Goal: Contribute content: Contribute content

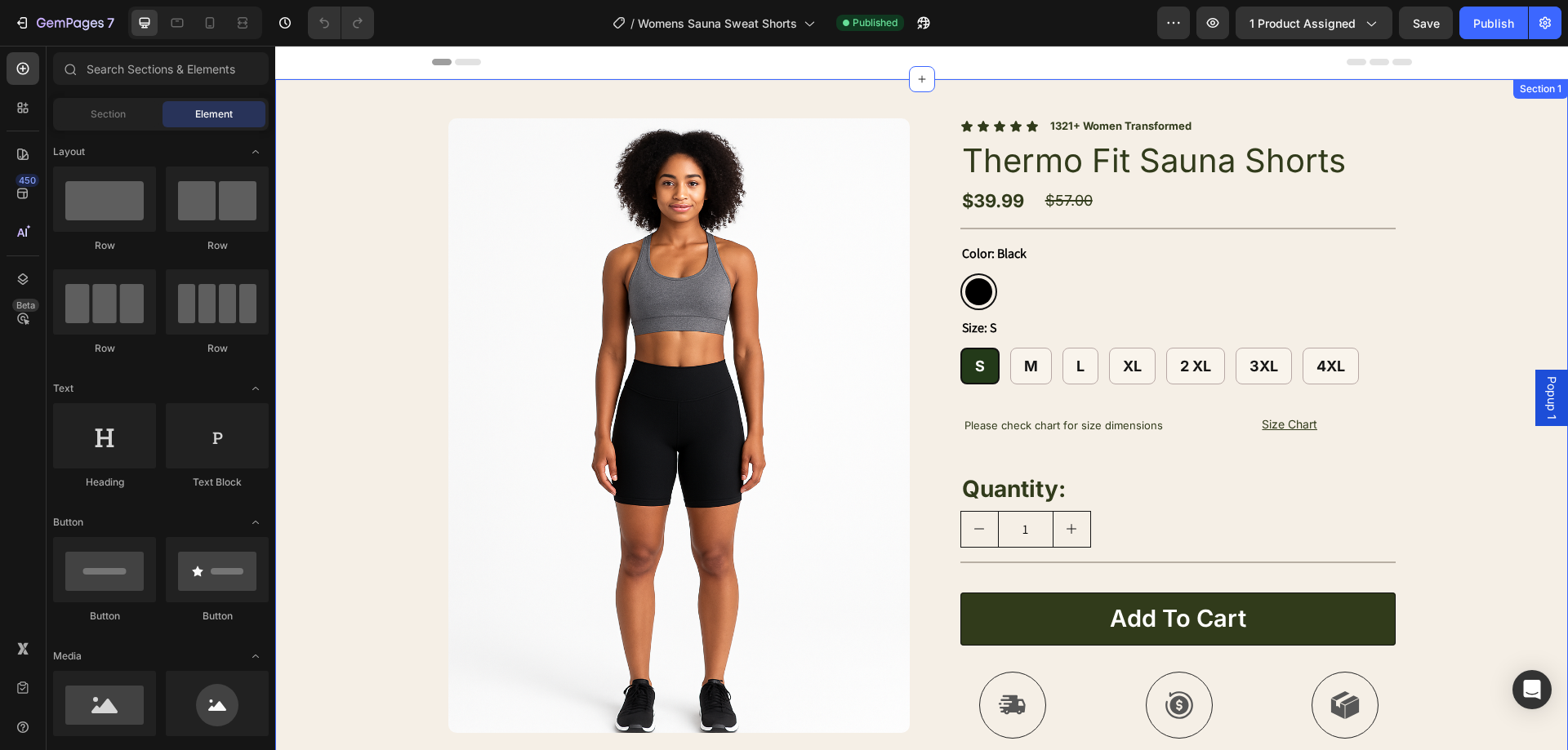
click at [613, 307] on img at bounding box center [679, 425] width 462 height 614
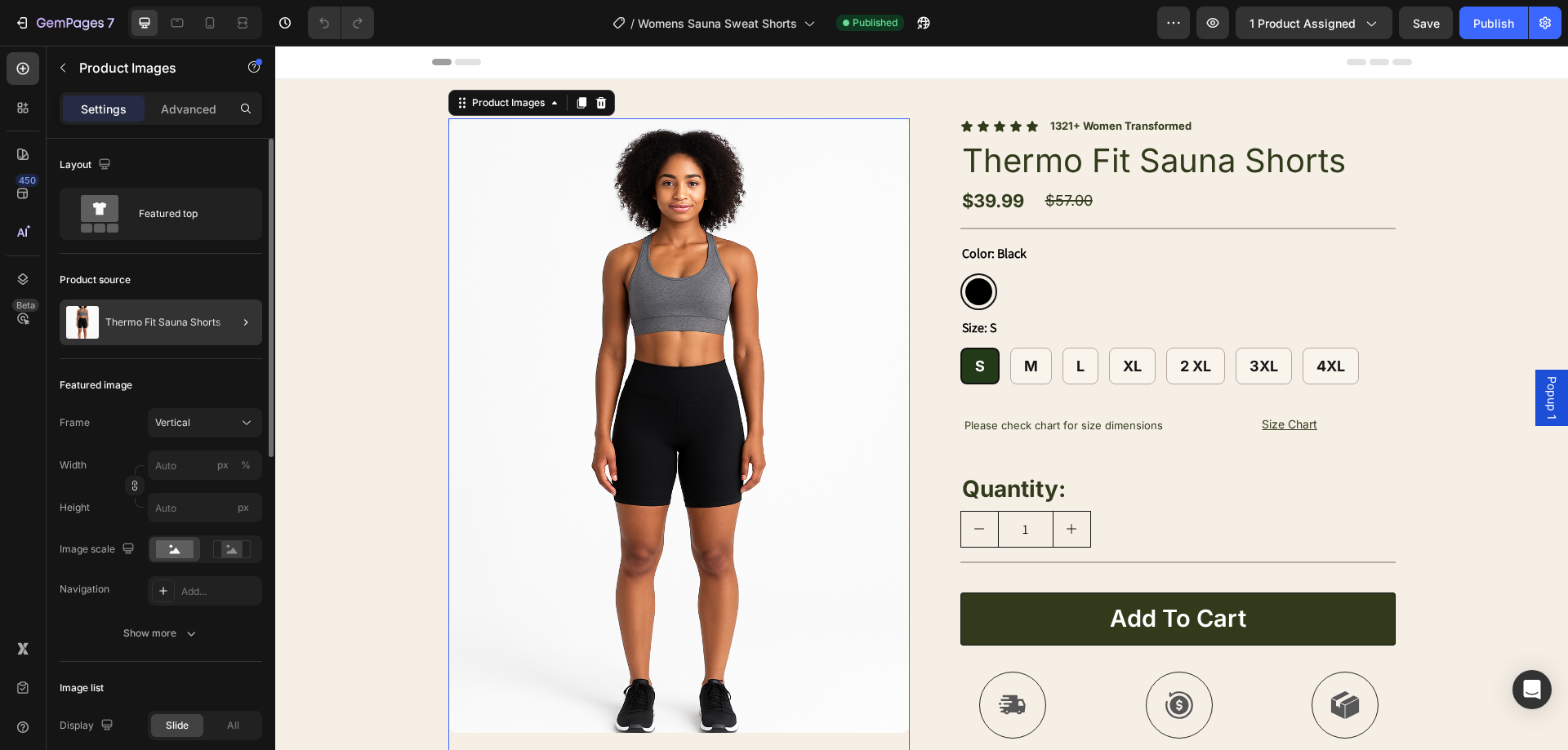
click at [231, 324] on div at bounding box center [239, 322] width 46 height 46
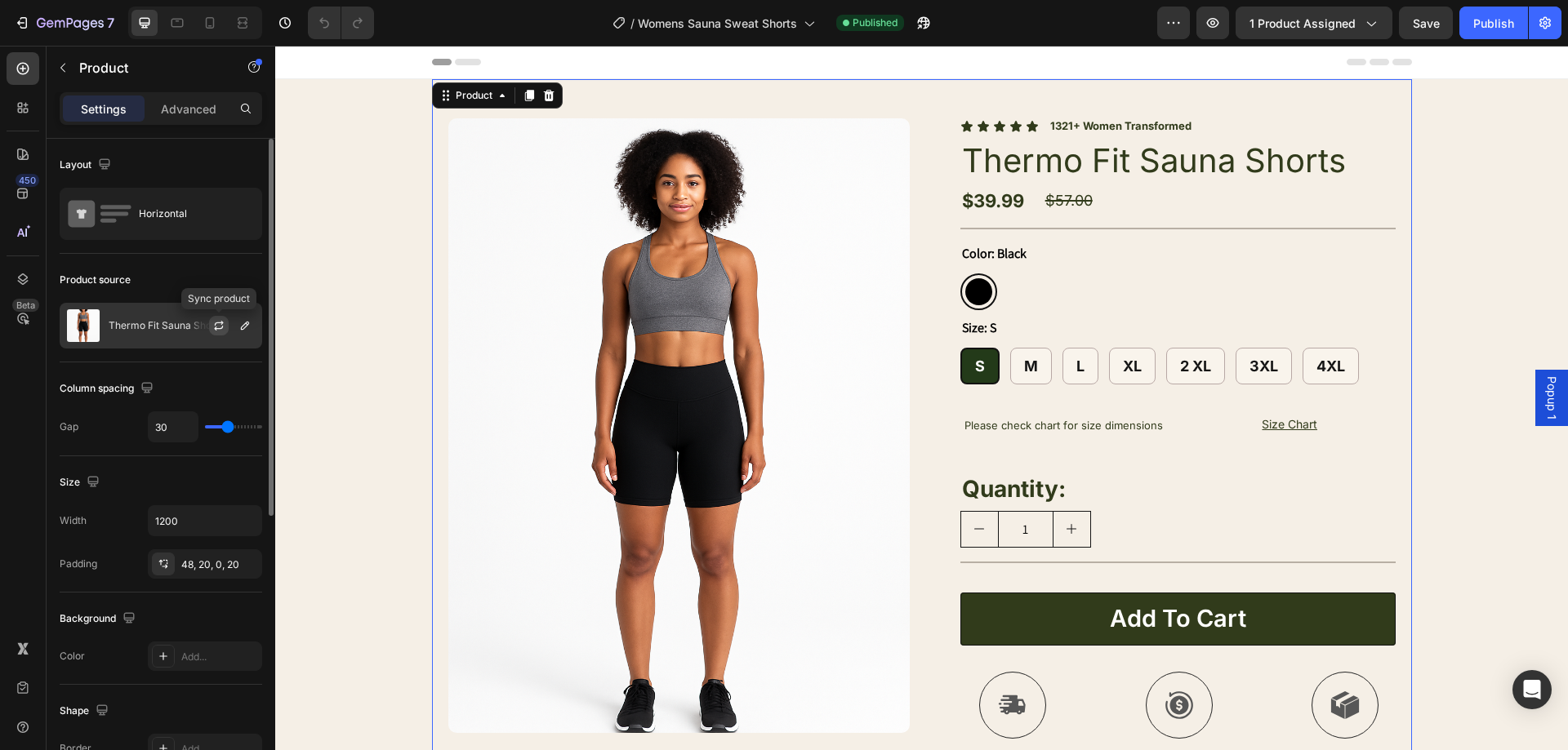
click at [210, 328] on button "button" at bounding box center [219, 326] width 20 height 20
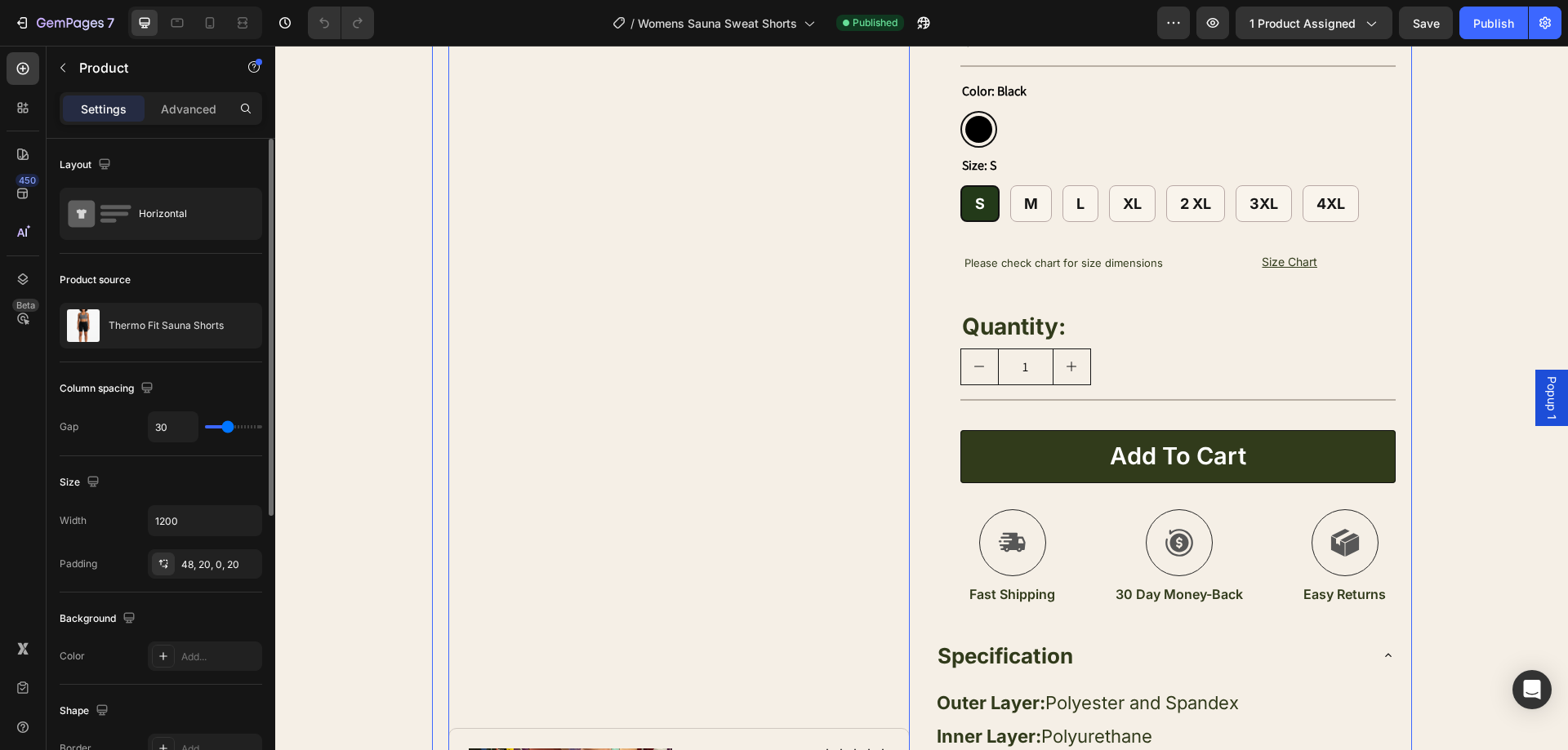
scroll to position [163, 0]
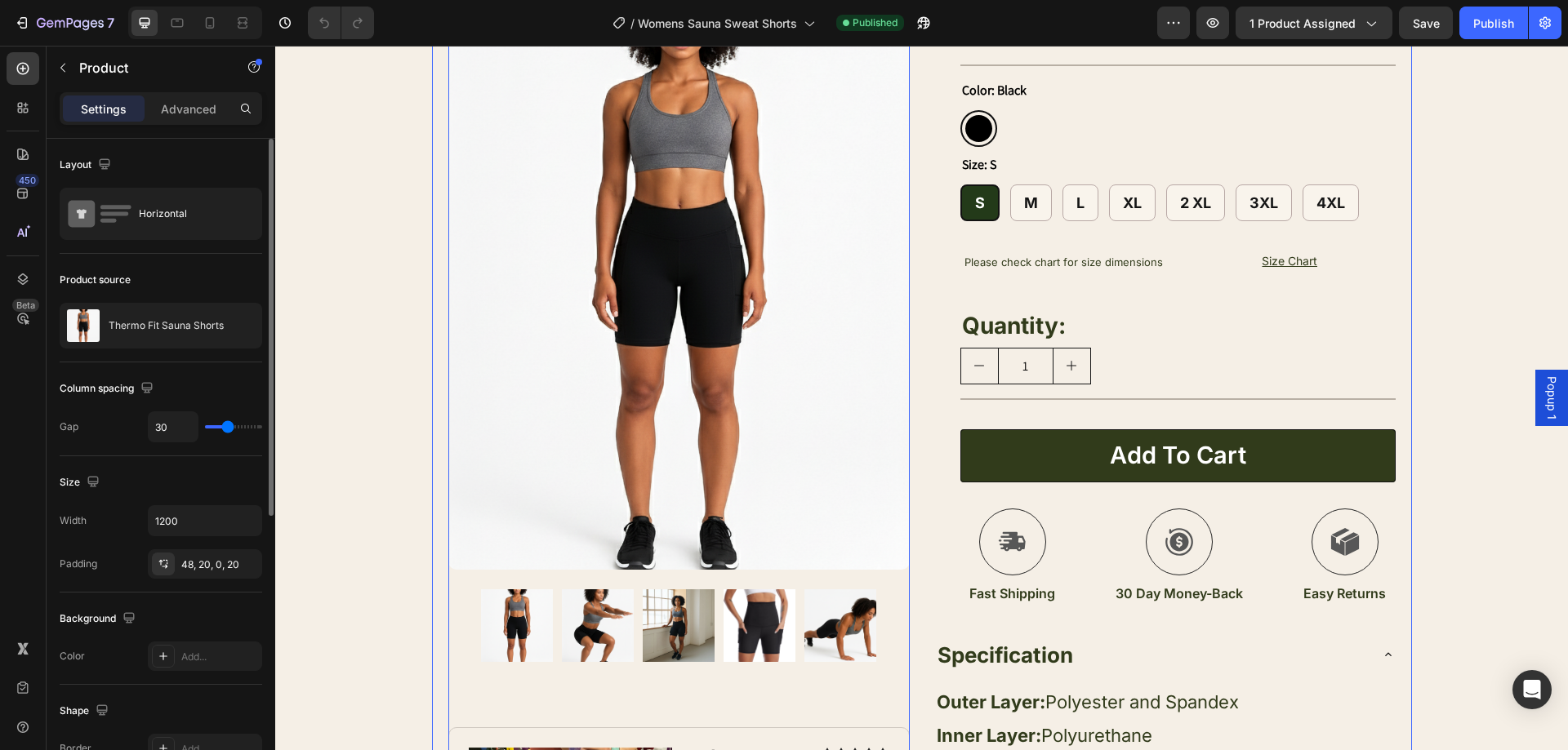
click at [570, 621] on img at bounding box center [597, 625] width 72 height 72
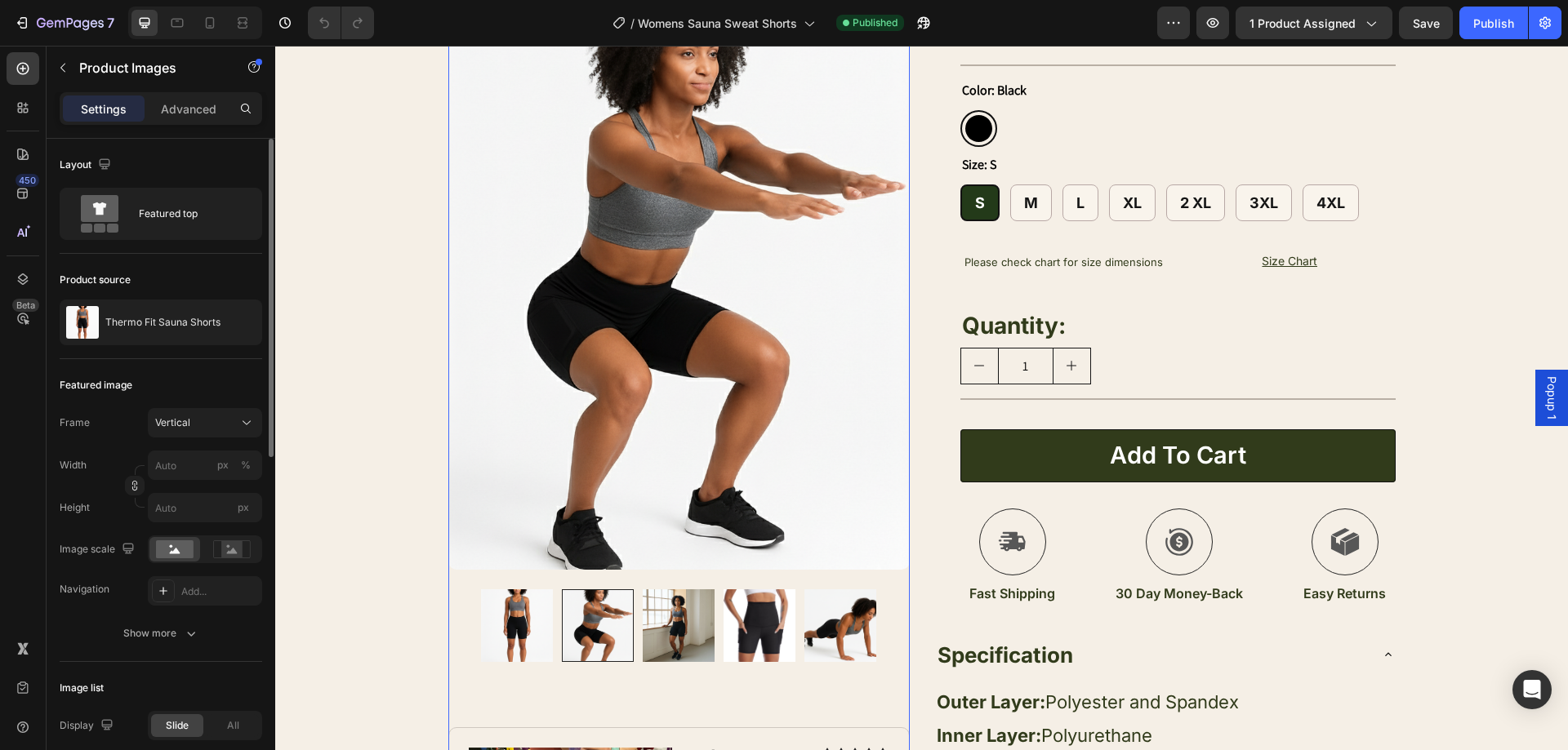
click at [677, 626] on img at bounding box center [679, 625] width 72 height 72
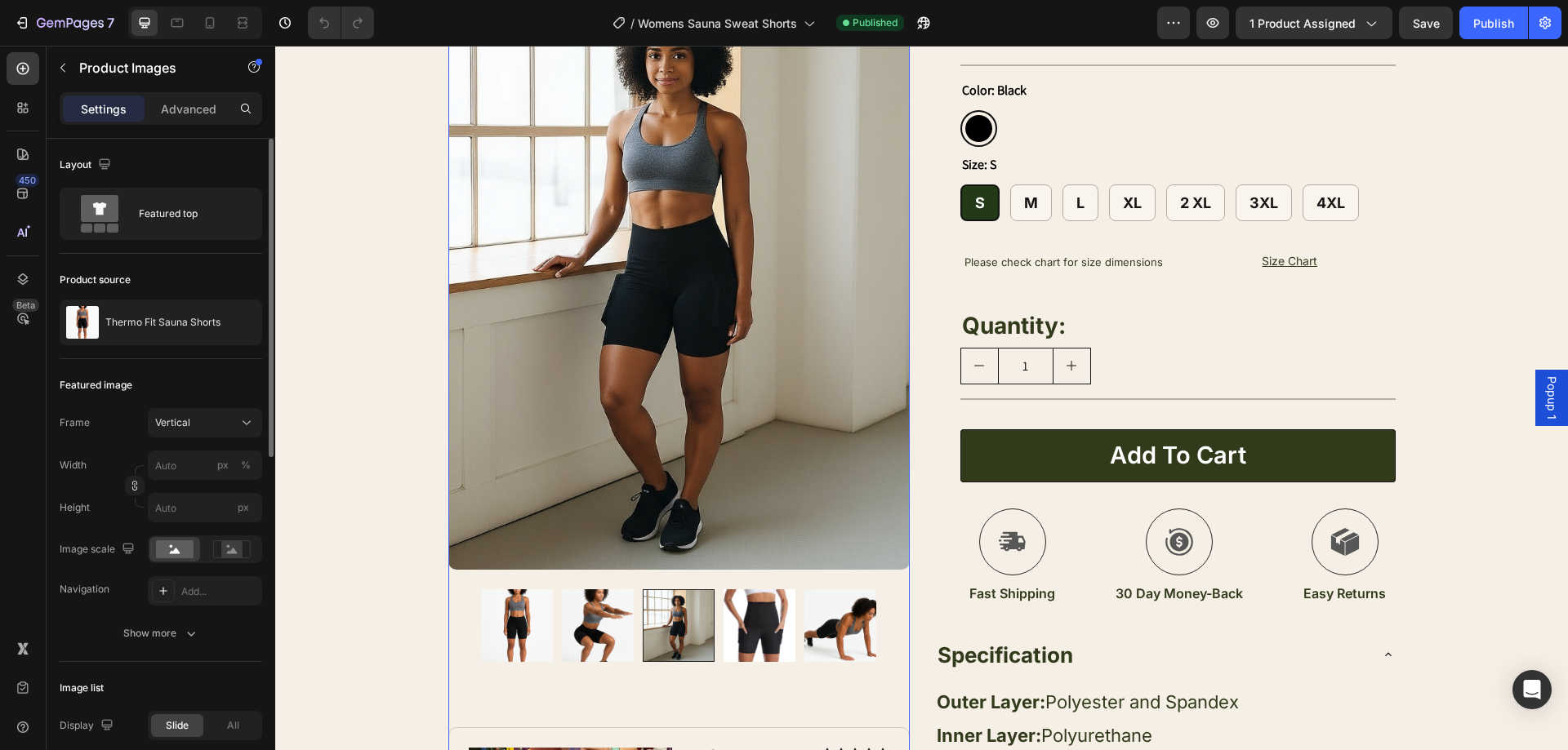
click at [729, 636] on img at bounding box center [759, 625] width 72 height 72
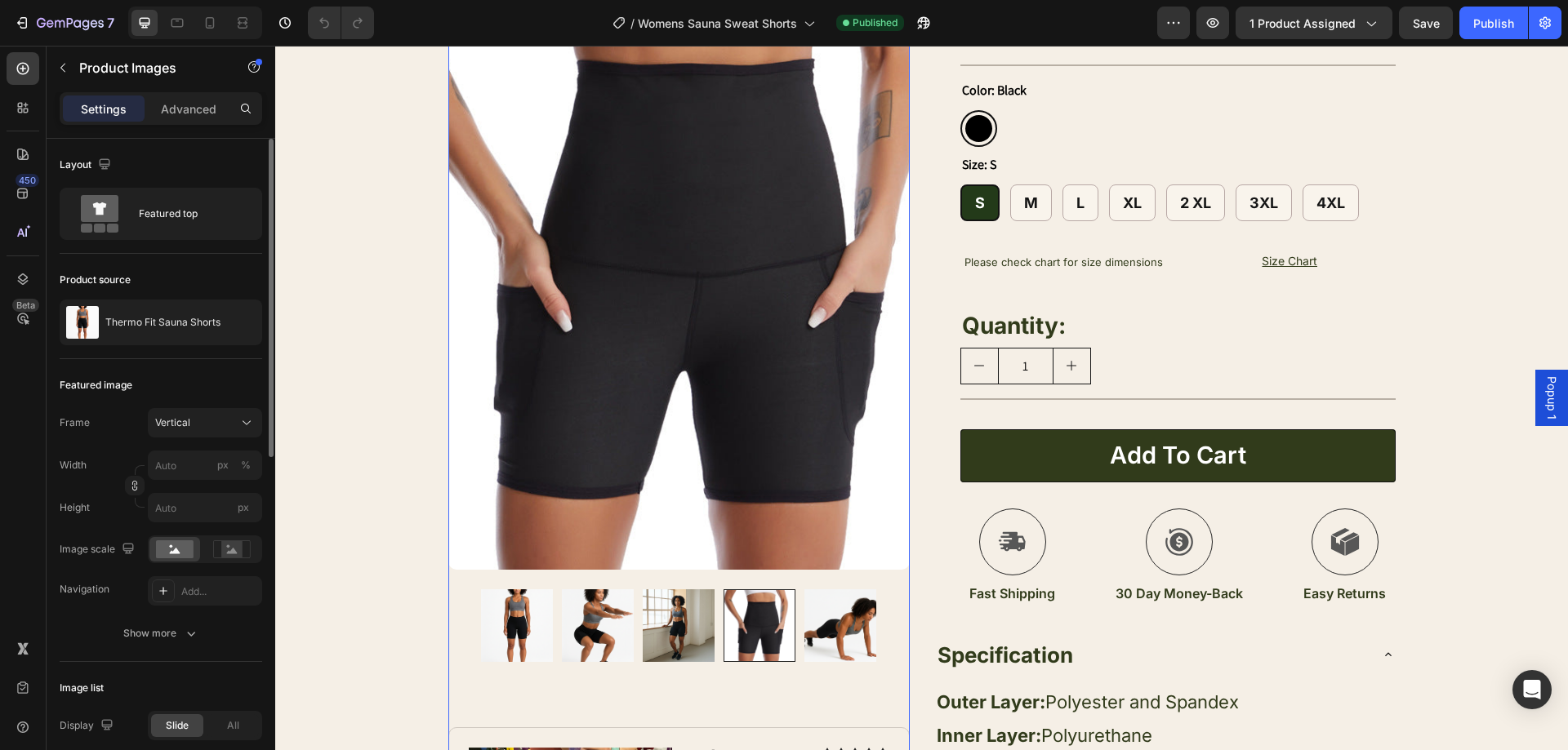
click at [815, 626] on img at bounding box center [840, 625] width 72 height 72
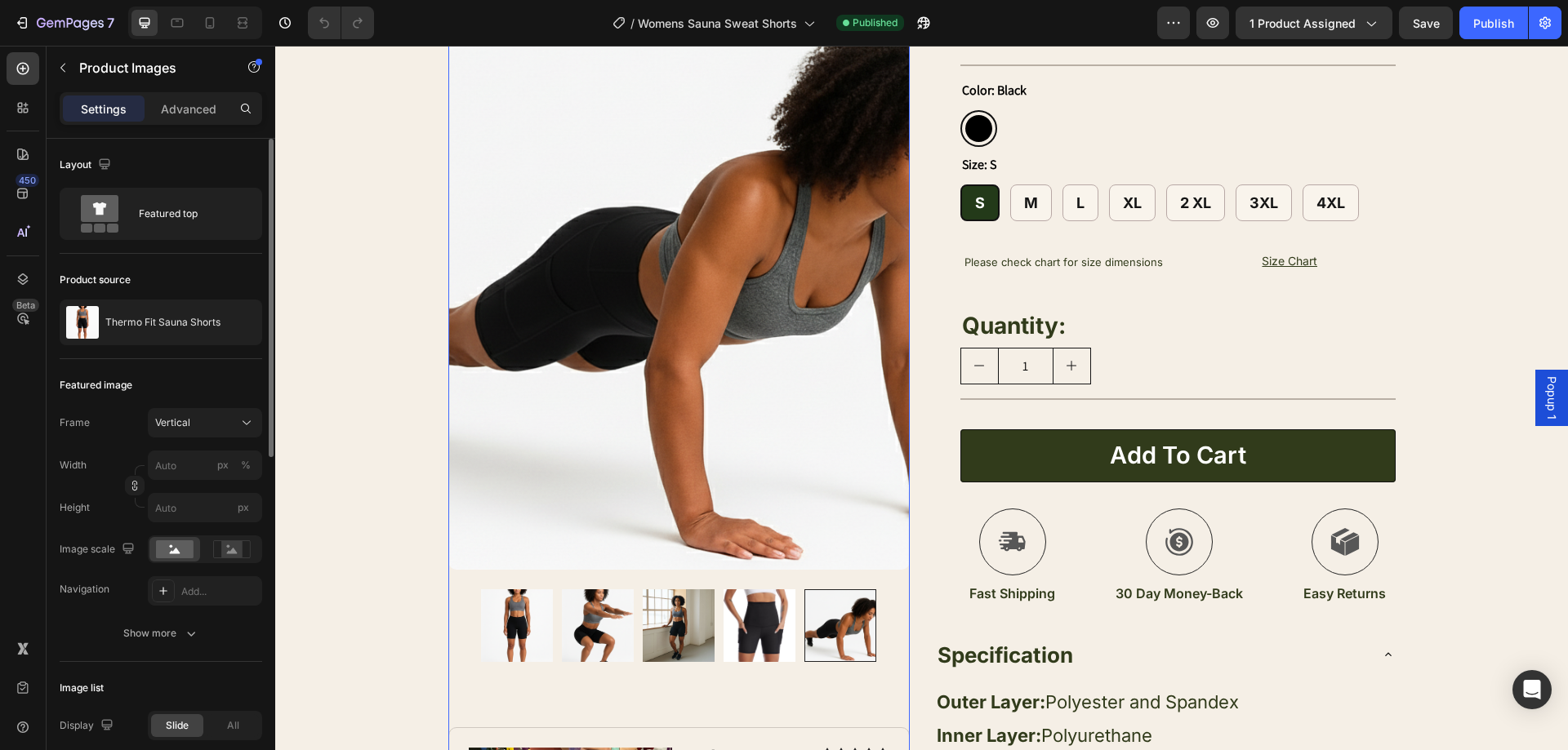
drag, startPoint x: 766, startPoint y: 639, endPoint x: 739, endPoint y: 639, distance: 27.0
click at [764, 639] on img at bounding box center [759, 625] width 72 height 72
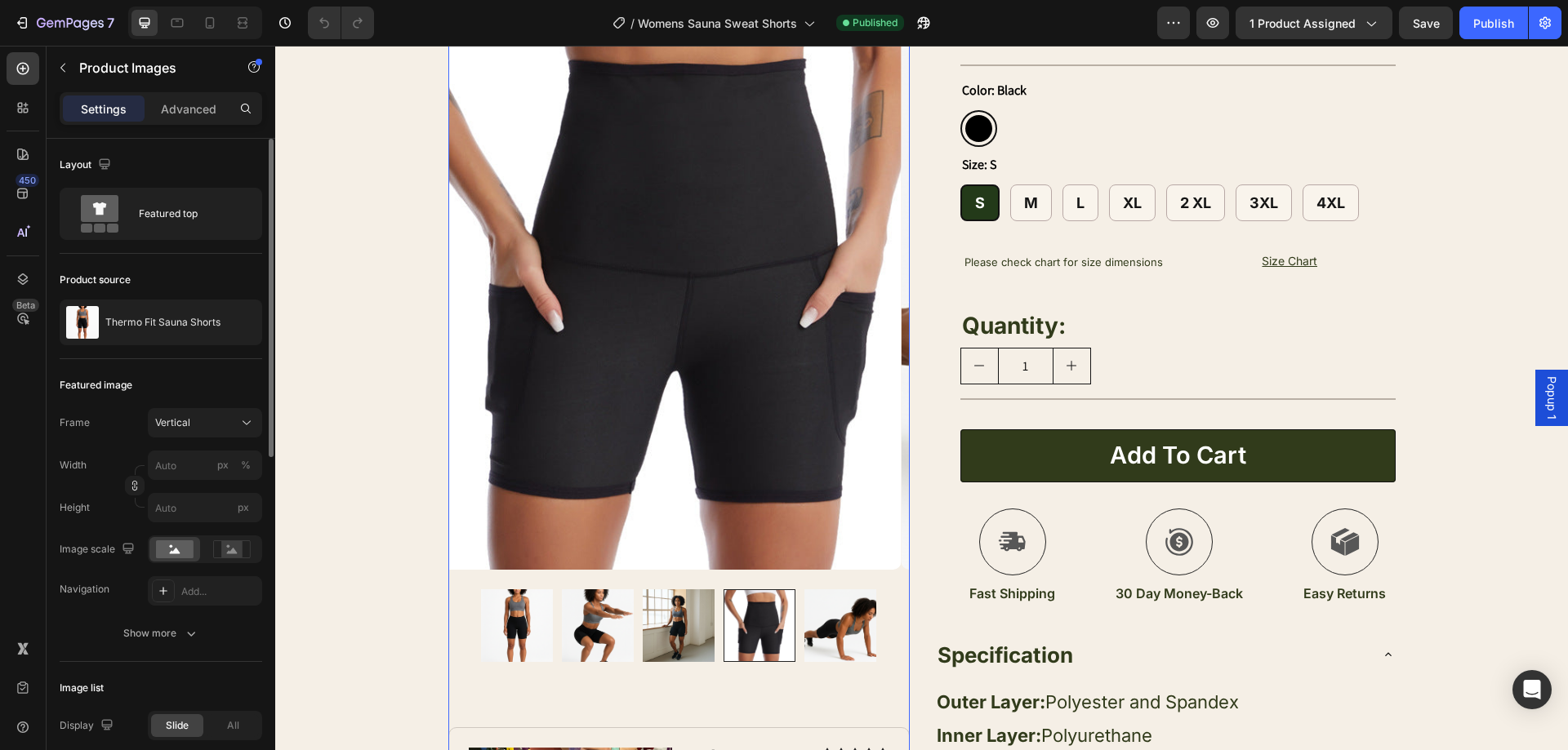
click at [662, 624] on img at bounding box center [679, 625] width 72 height 72
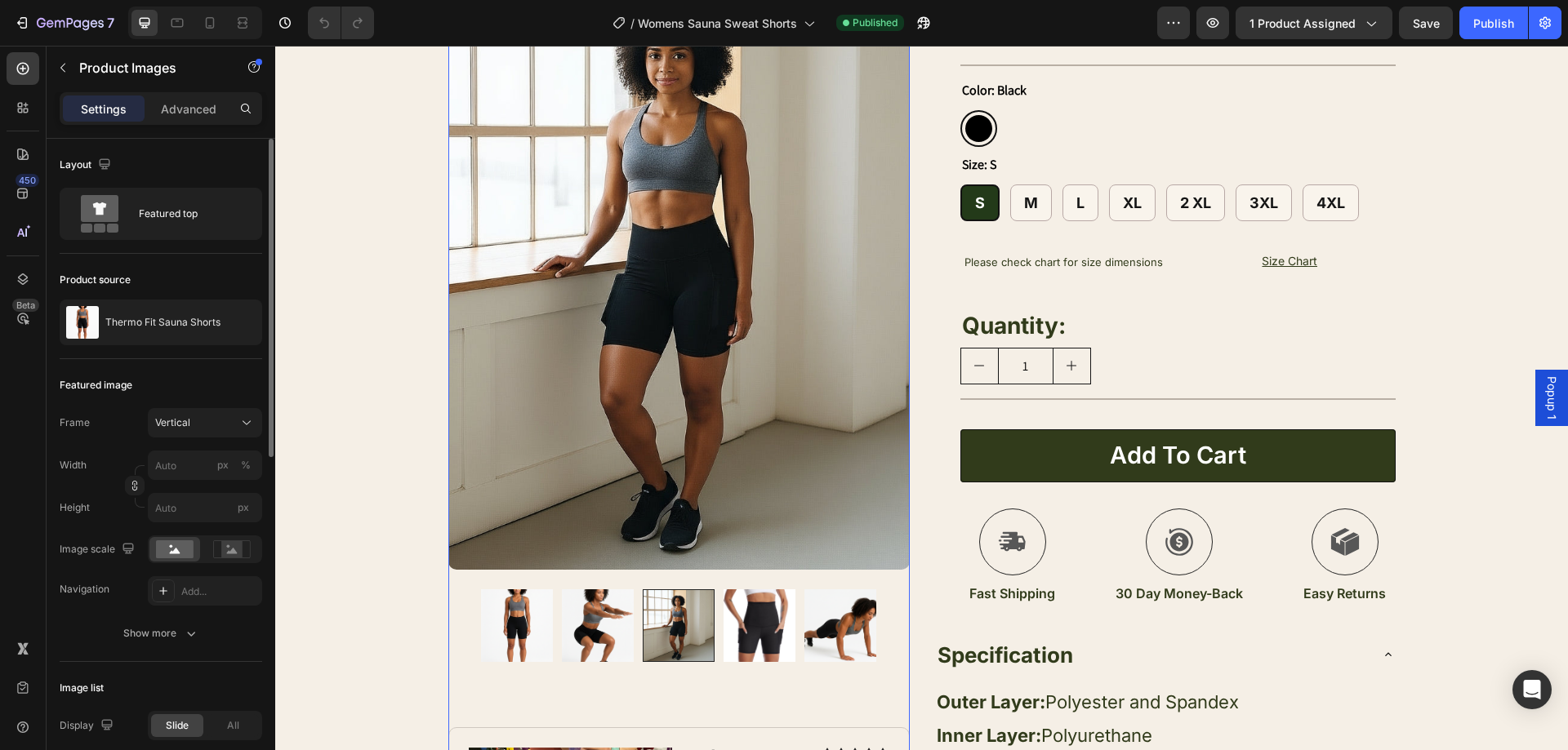
click at [753, 635] on img at bounding box center [759, 625] width 72 height 72
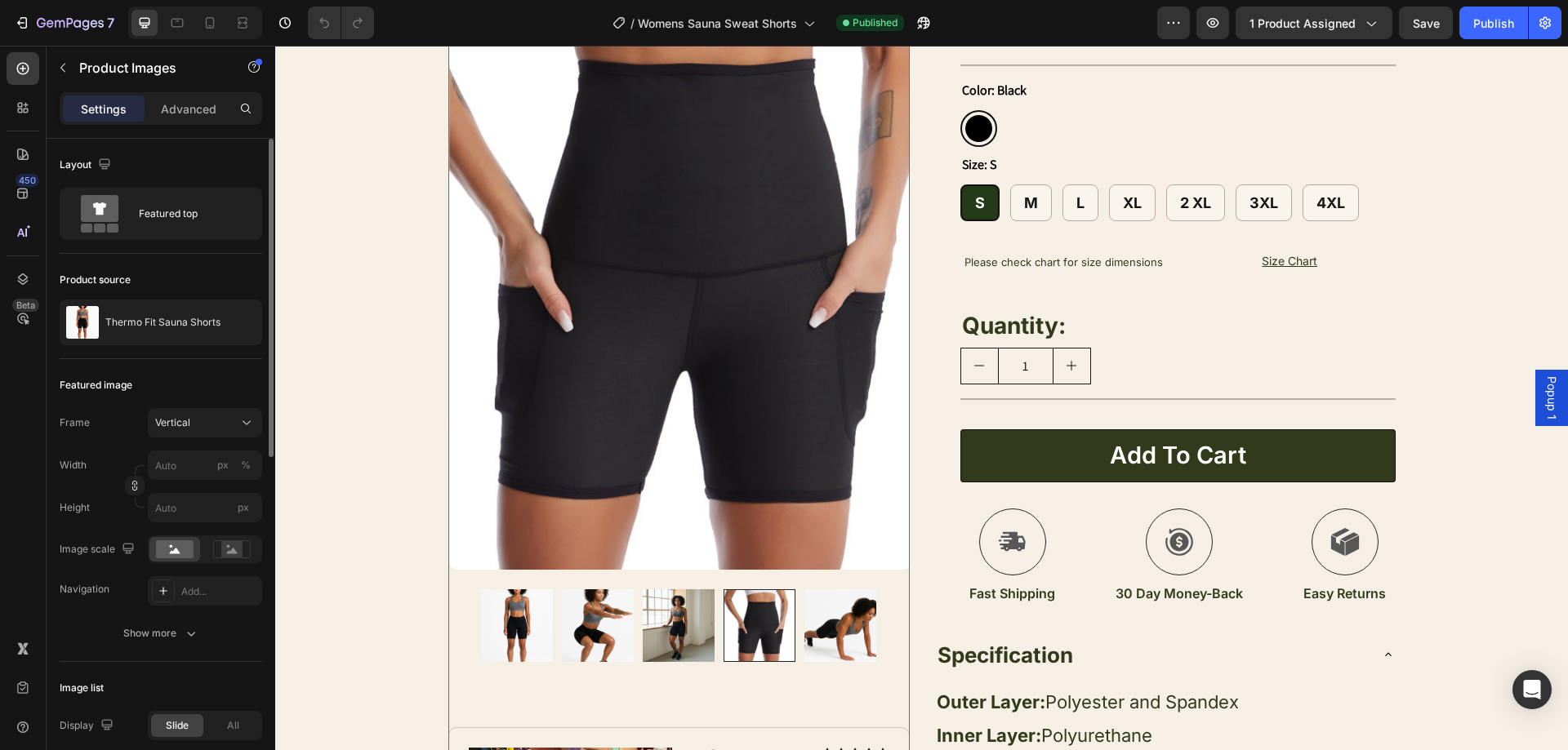
drag, startPoint x: 829, startPoint y: 634, endPoint x: 843, endPoint y: 634, distance: 14.0
click at [832, 634] on img at bounding box center [840, 625] width 72 height 72
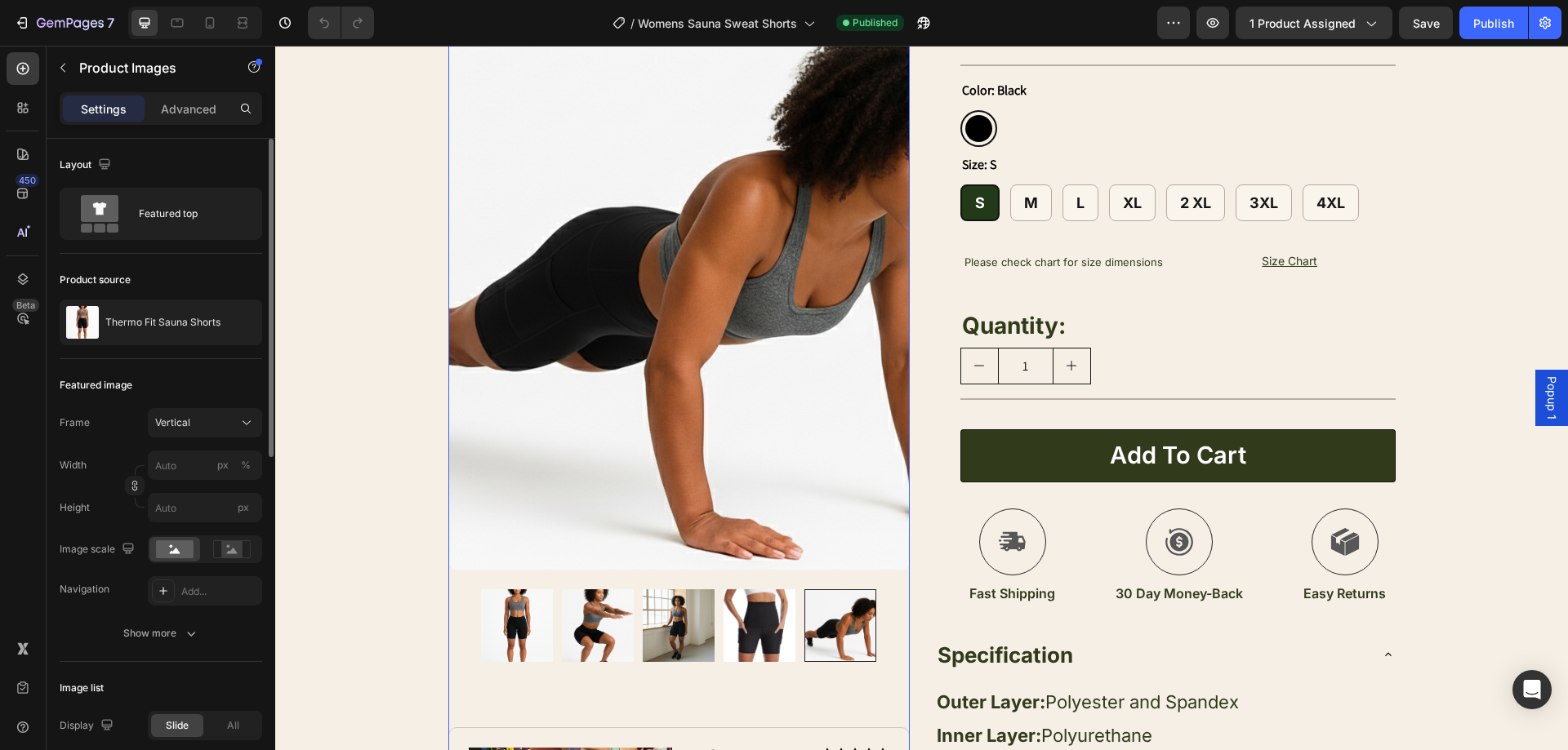
click at [775, 635] on img at bounding box center [759, 625] width 72 height 72
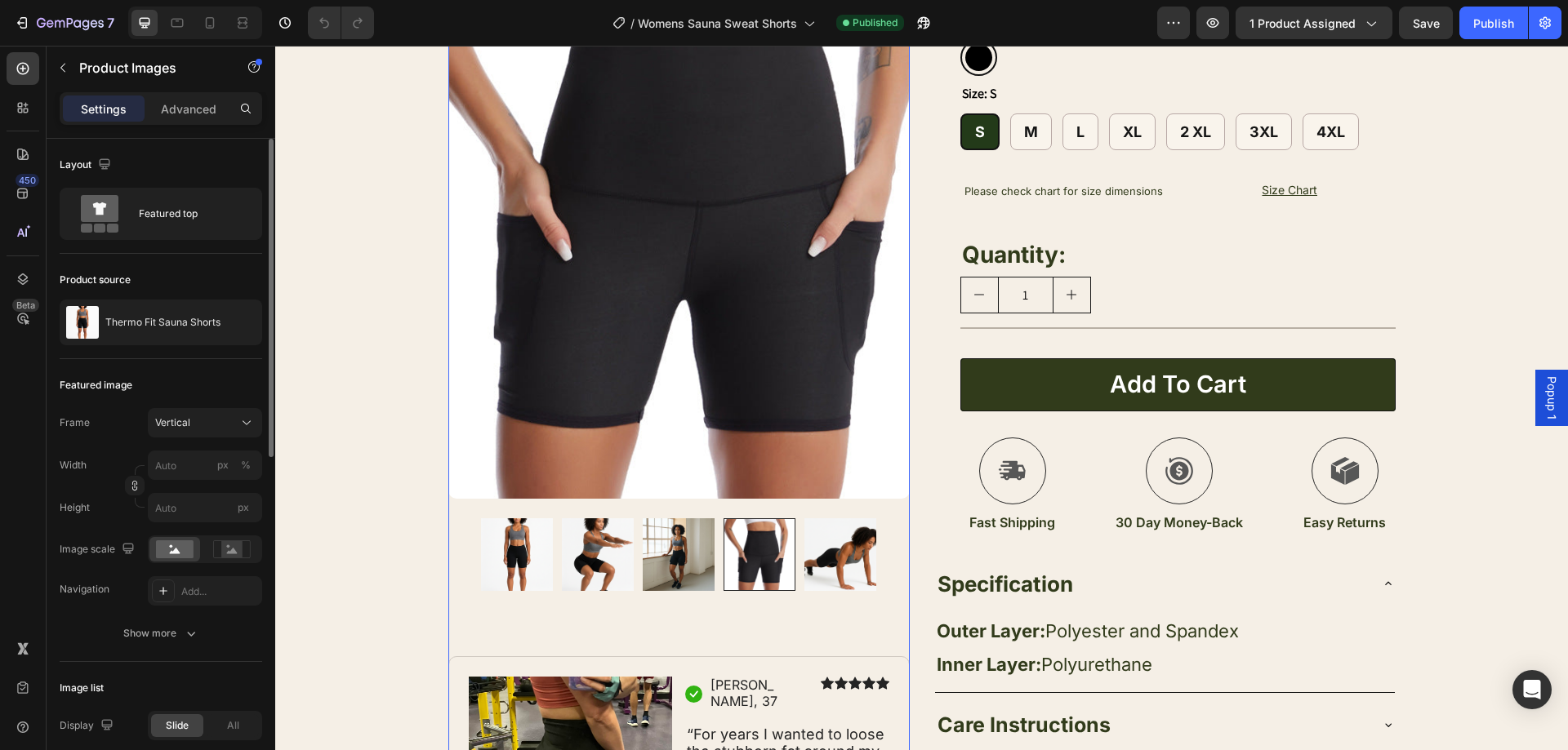
scroll to position [245, 0]
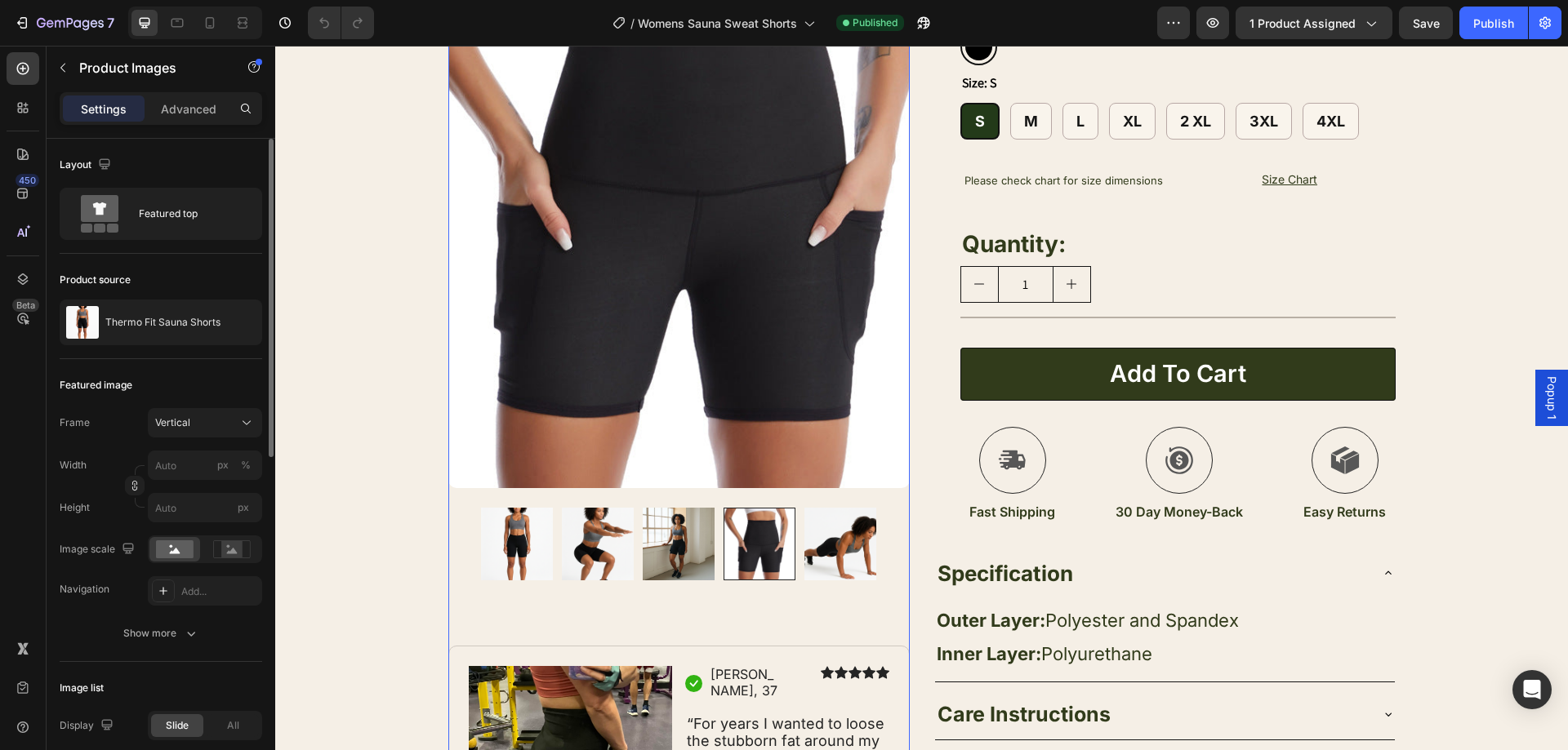
click at [596, 546] on img at bounding box center [597, 544] width 72 height 72
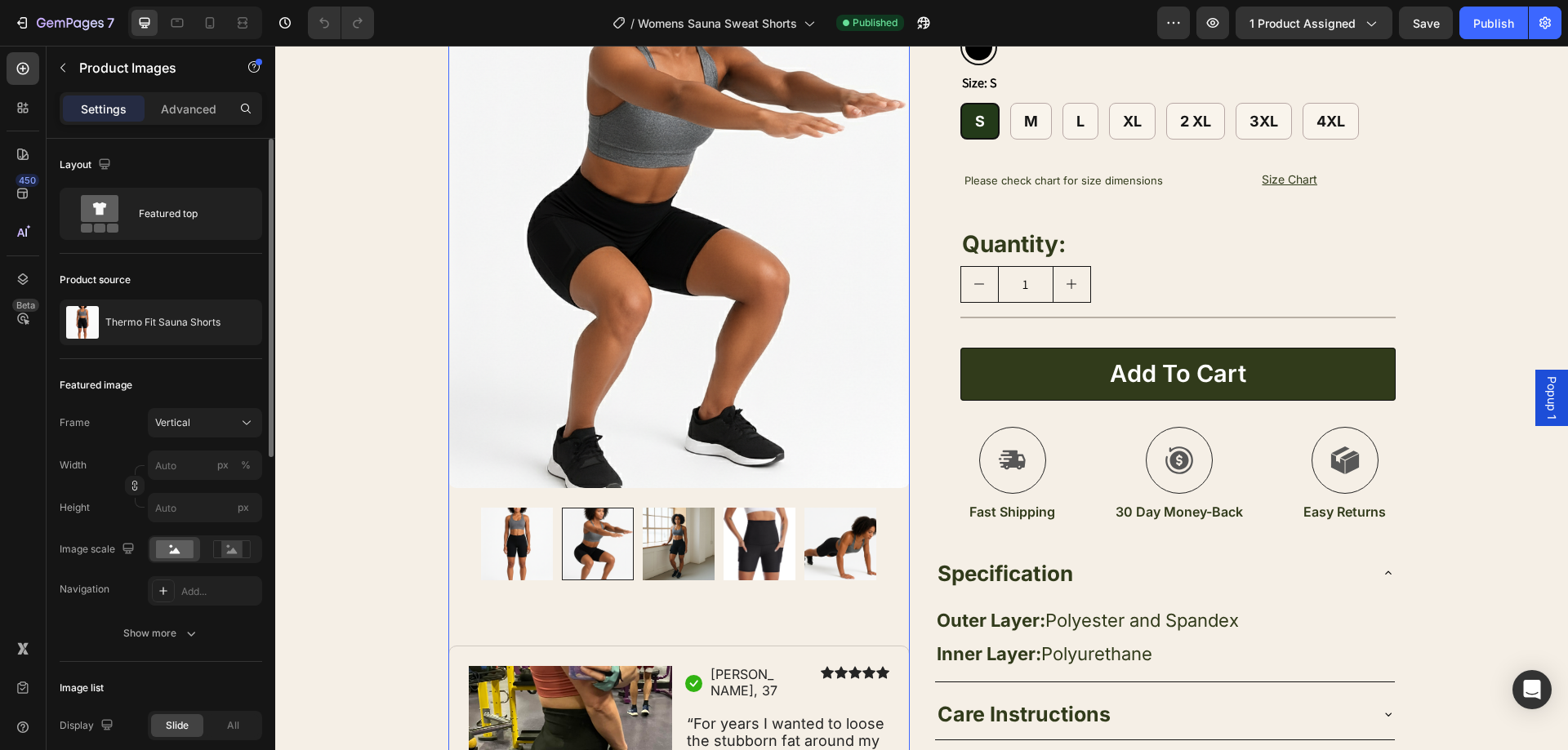
click at [693, 552] on img at bounding box center [679, 544] width 72 height 72
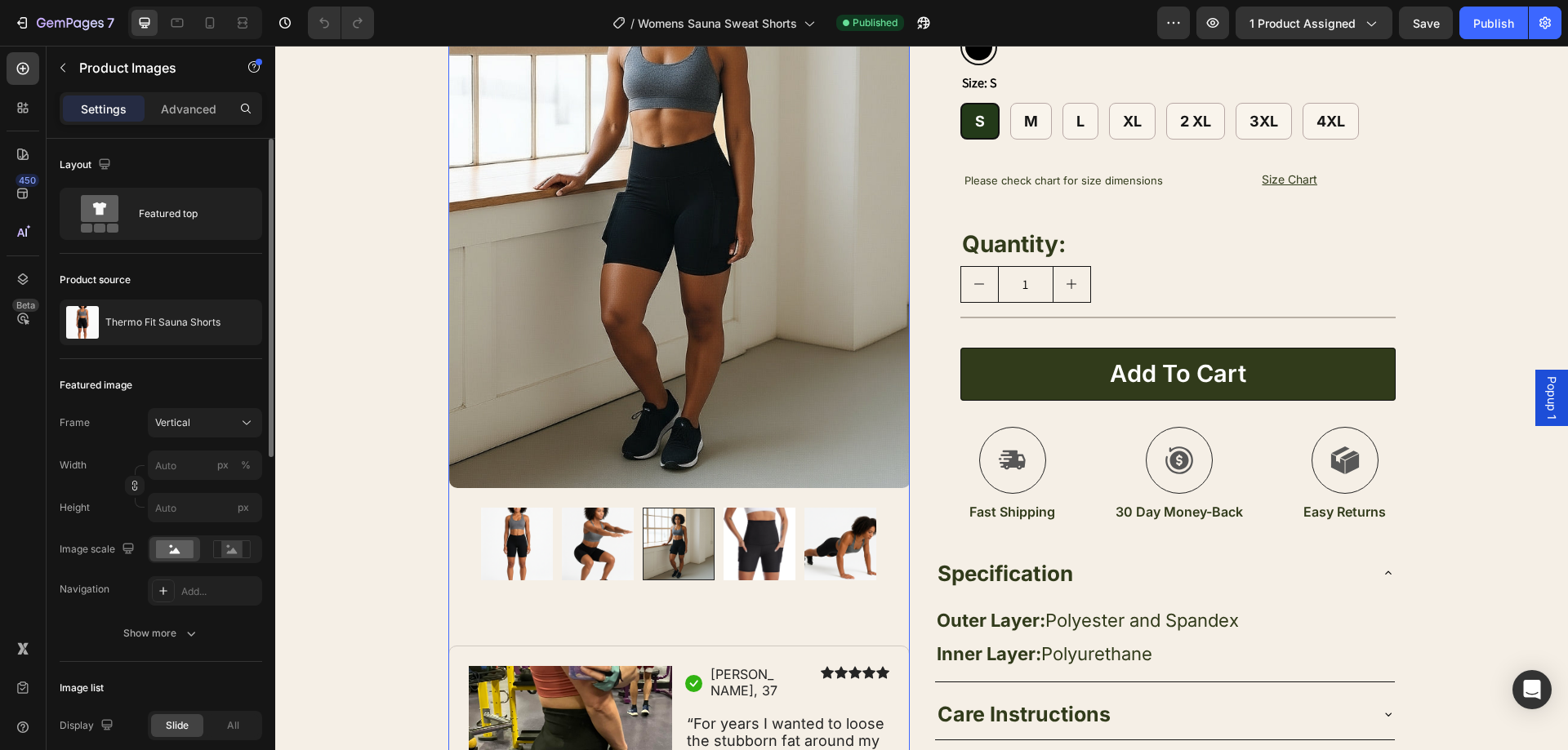
click at [767, 557] on img at bounding box center [759, 544] width 72 height 72
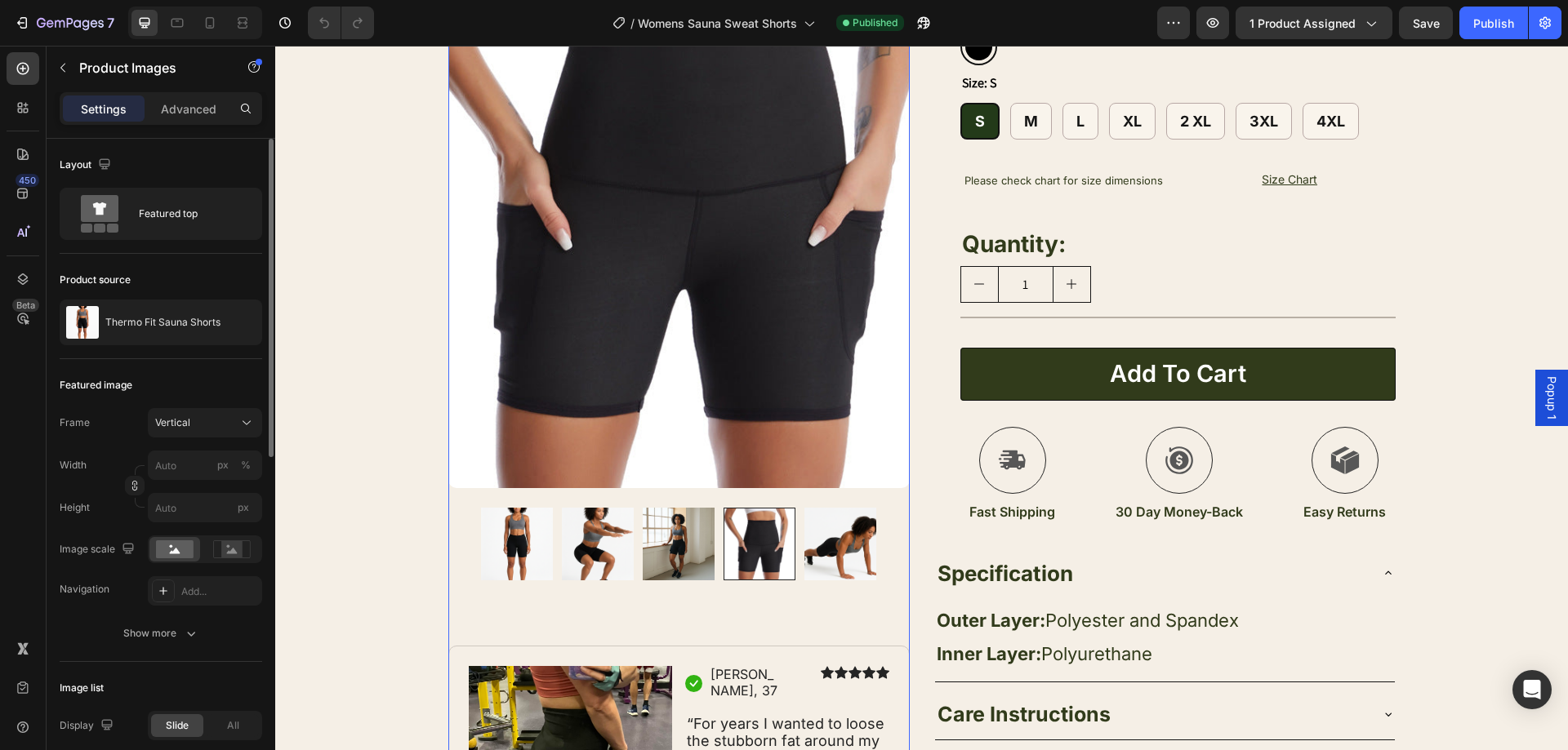
click at [836, 558] on img at bounding box center [840, 544] width 72 height 72
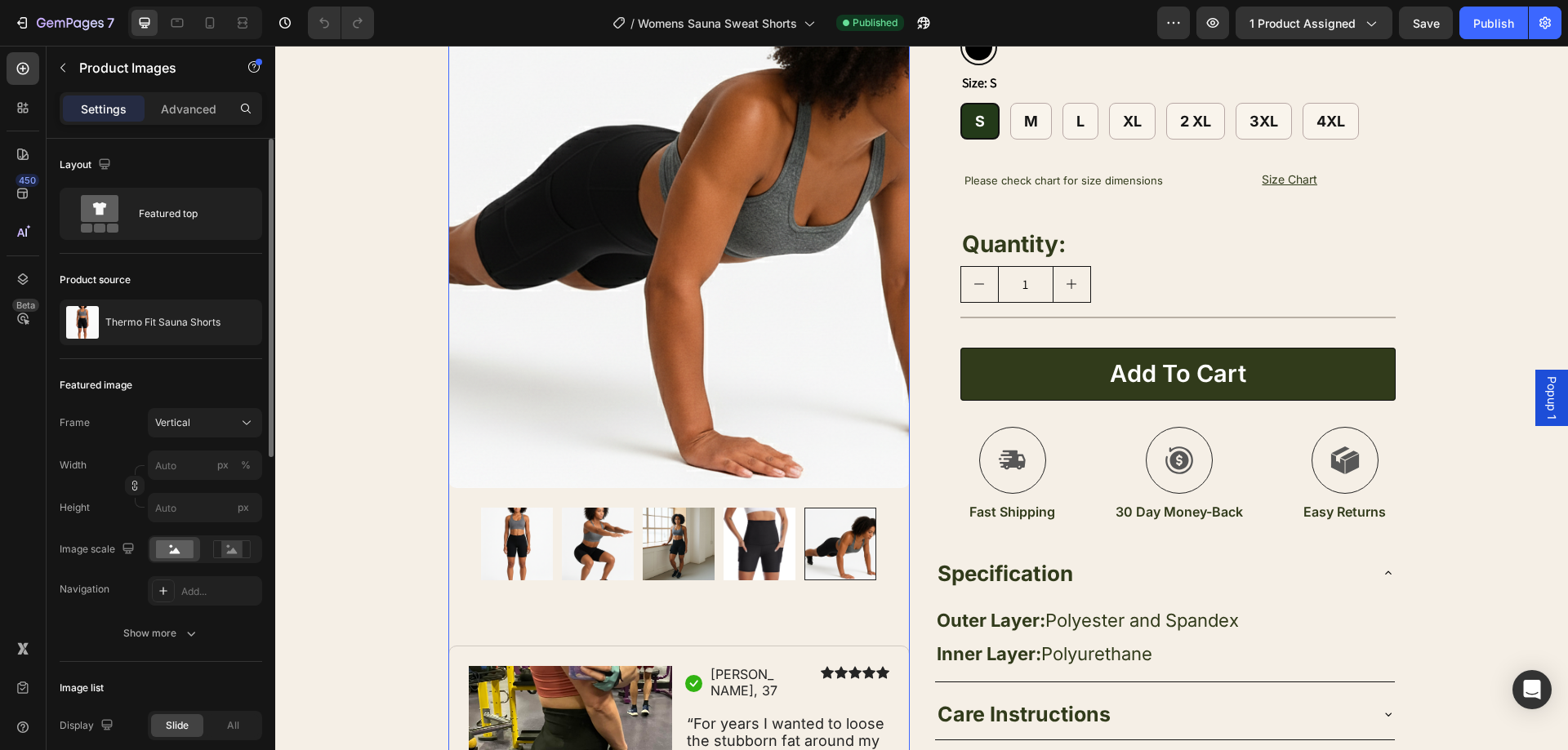
click at [697, 560] on img at bounding box center [679, 544] width 72 height 72
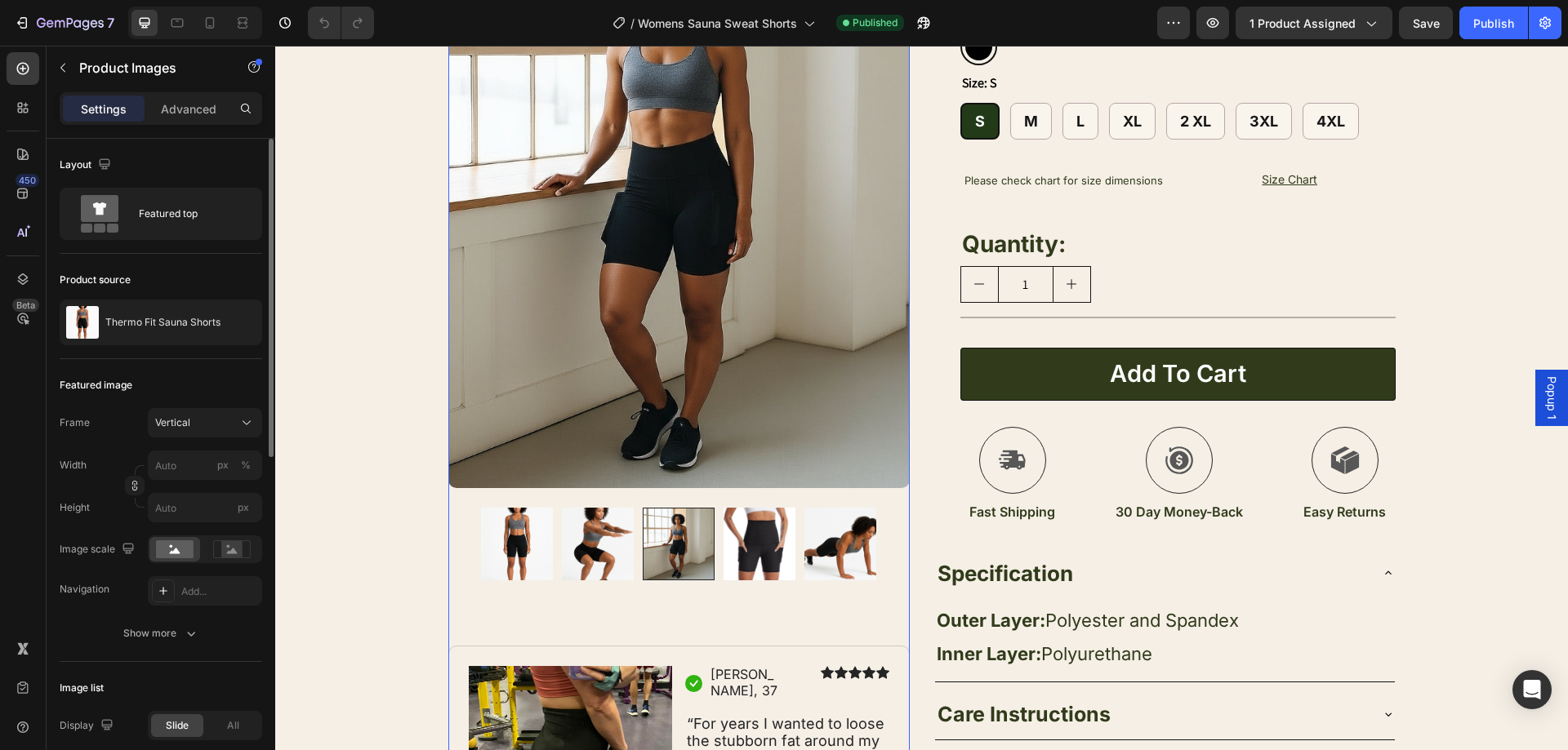
click at [748, 548] on img at bounding box center [759, 544] width 72 height 72
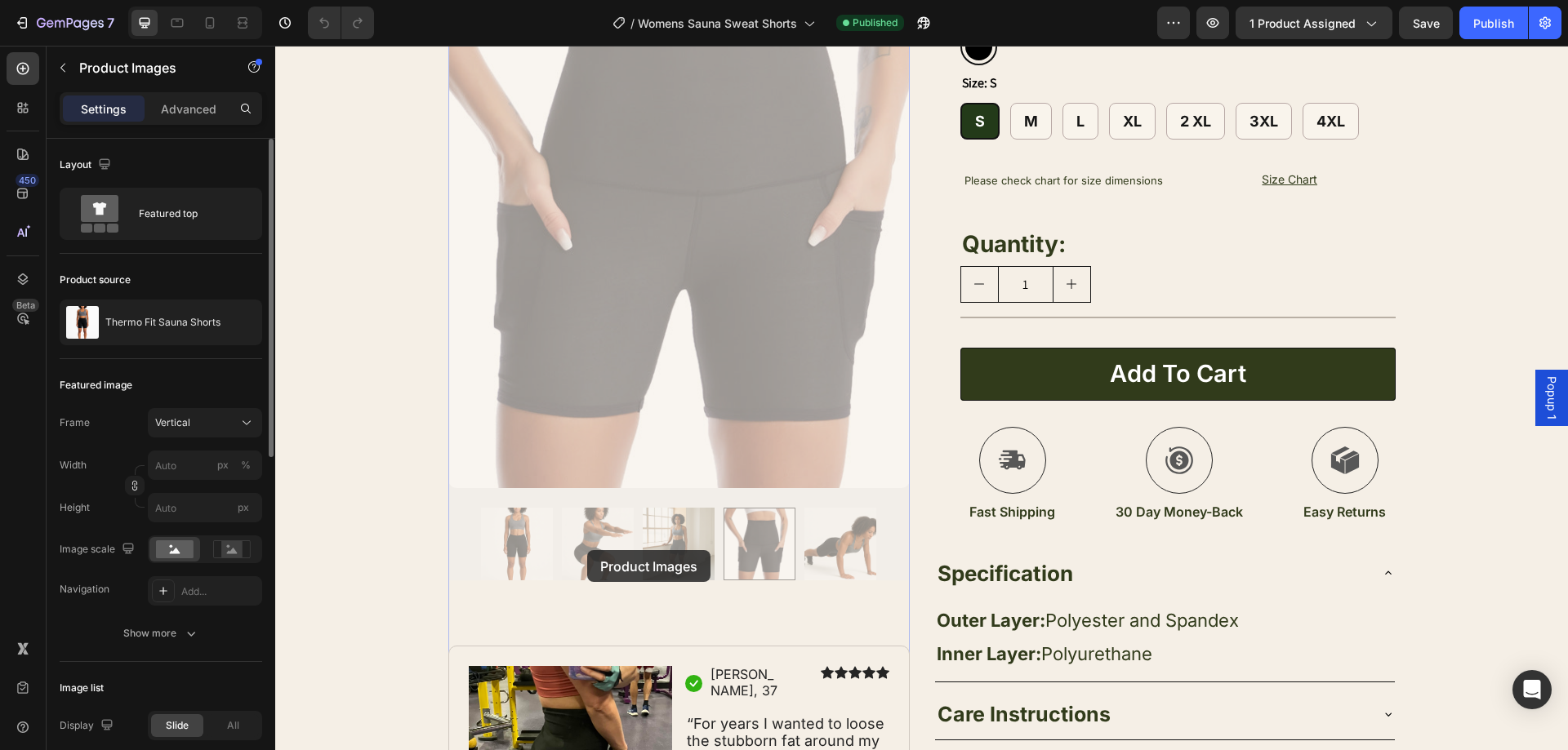
drag, startPoint x: 587, startPoint y: 550, endPoint x: 512, endPoint y: 535, distance: 76.5
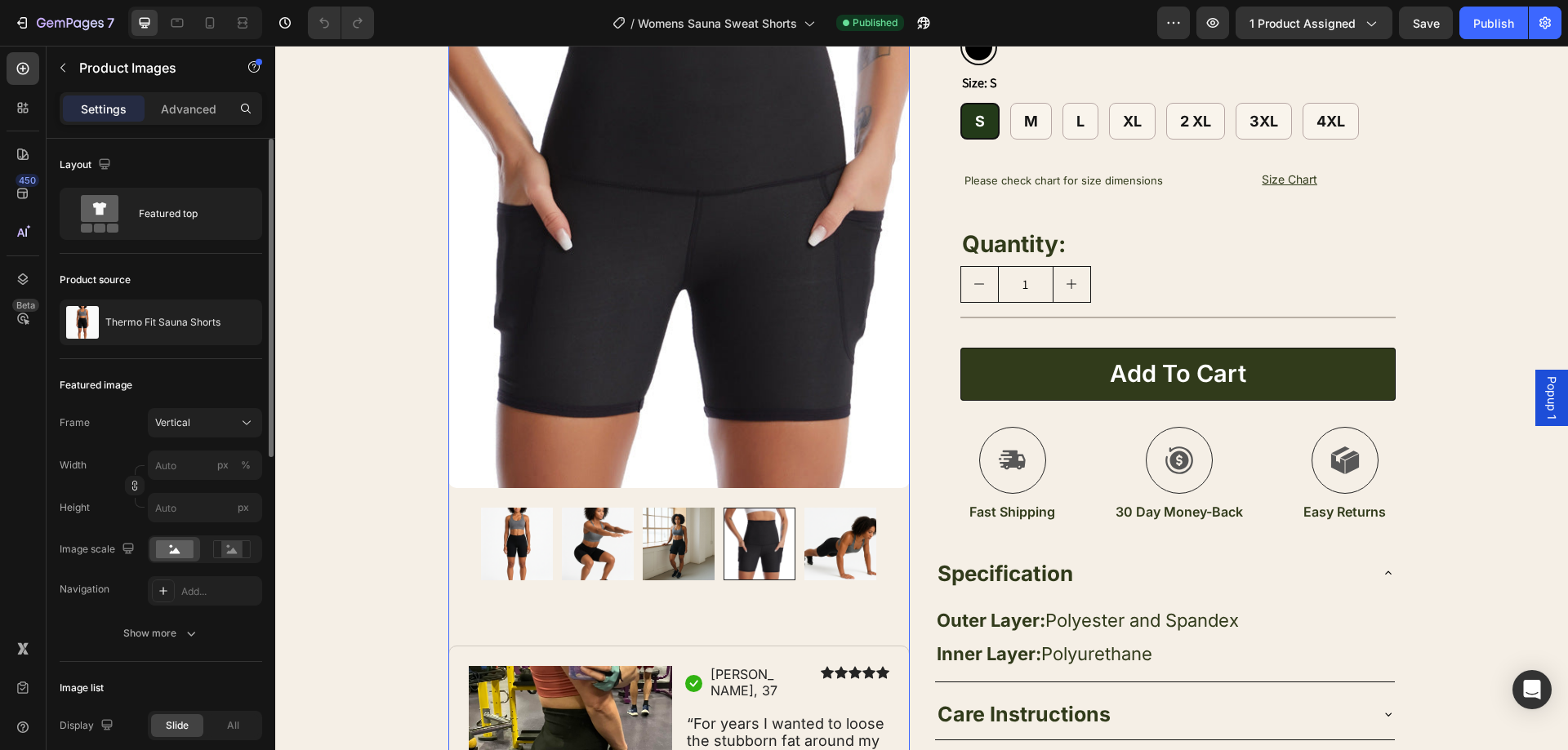
click at [524, 541] on img at bounding box center [517, 544] width 72 height 72
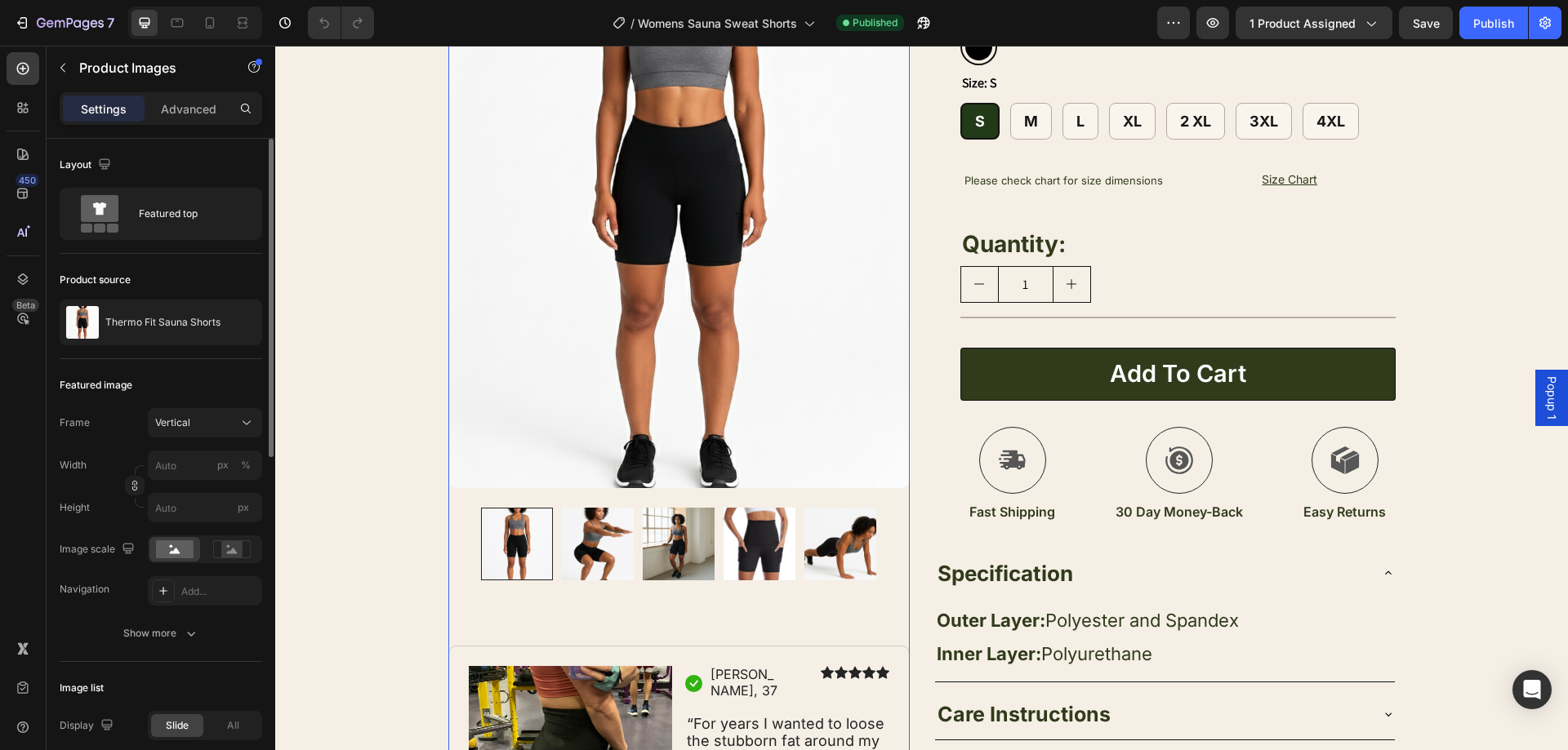
scroll to position [0, 0]
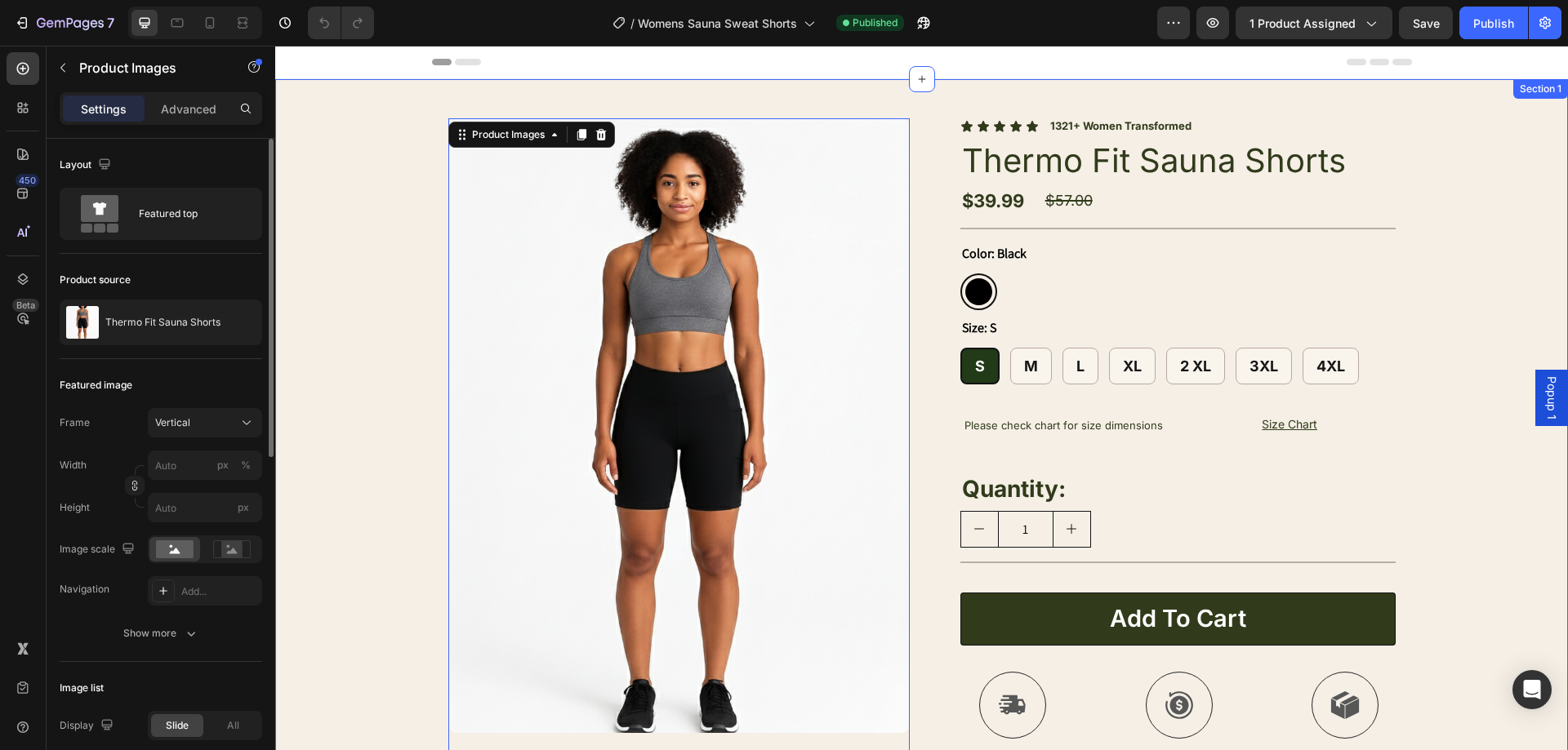
click at [1474, 225] on div "Product Images 80 Image Icon [PERSON_NAME], 37 Text Block Row Icon Icon Icon Ic…" at bounding box center [922, 640] width 1293 height 1123
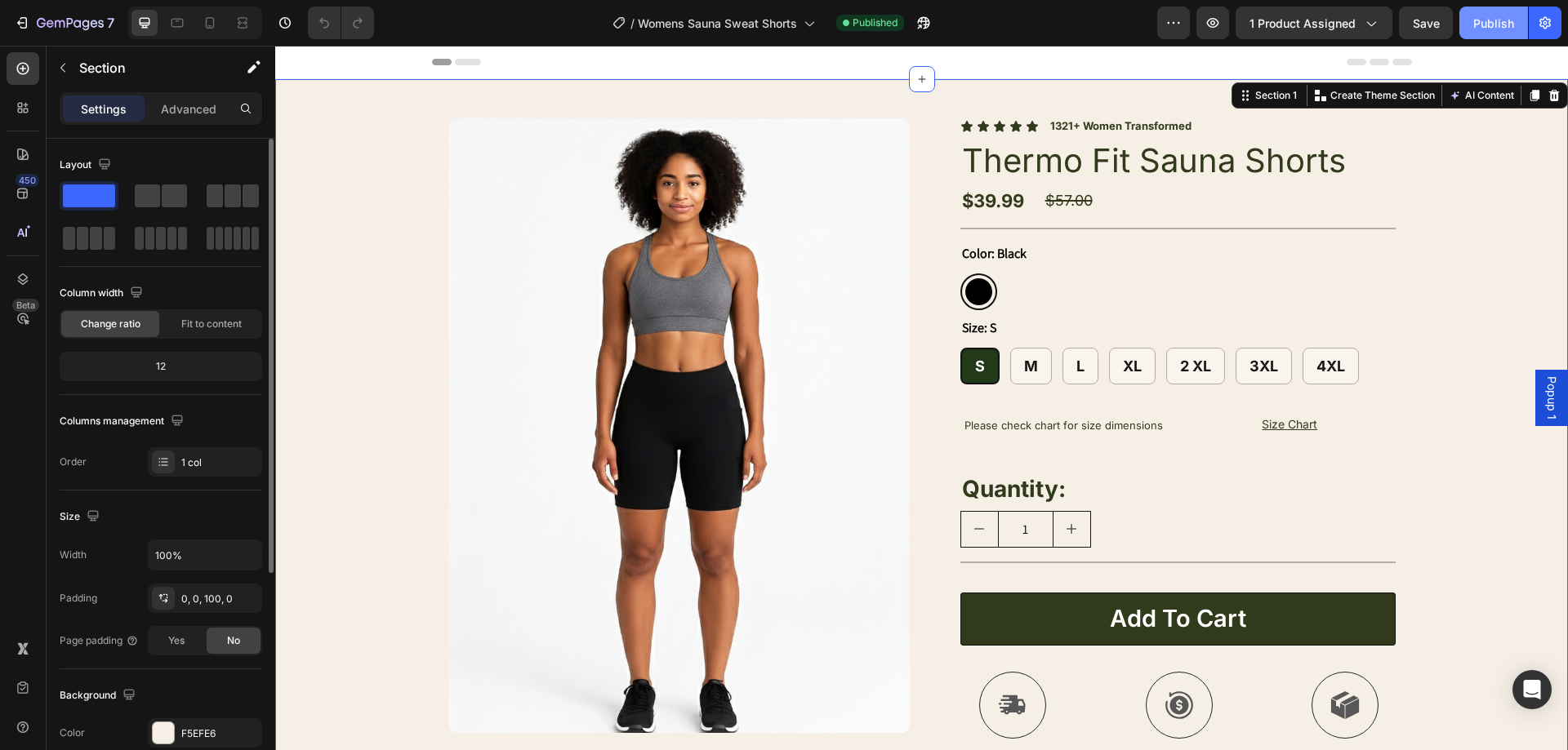
click at [1495, 28] on div "Publish" at bounding box center [1493, 23] width 41 height 17
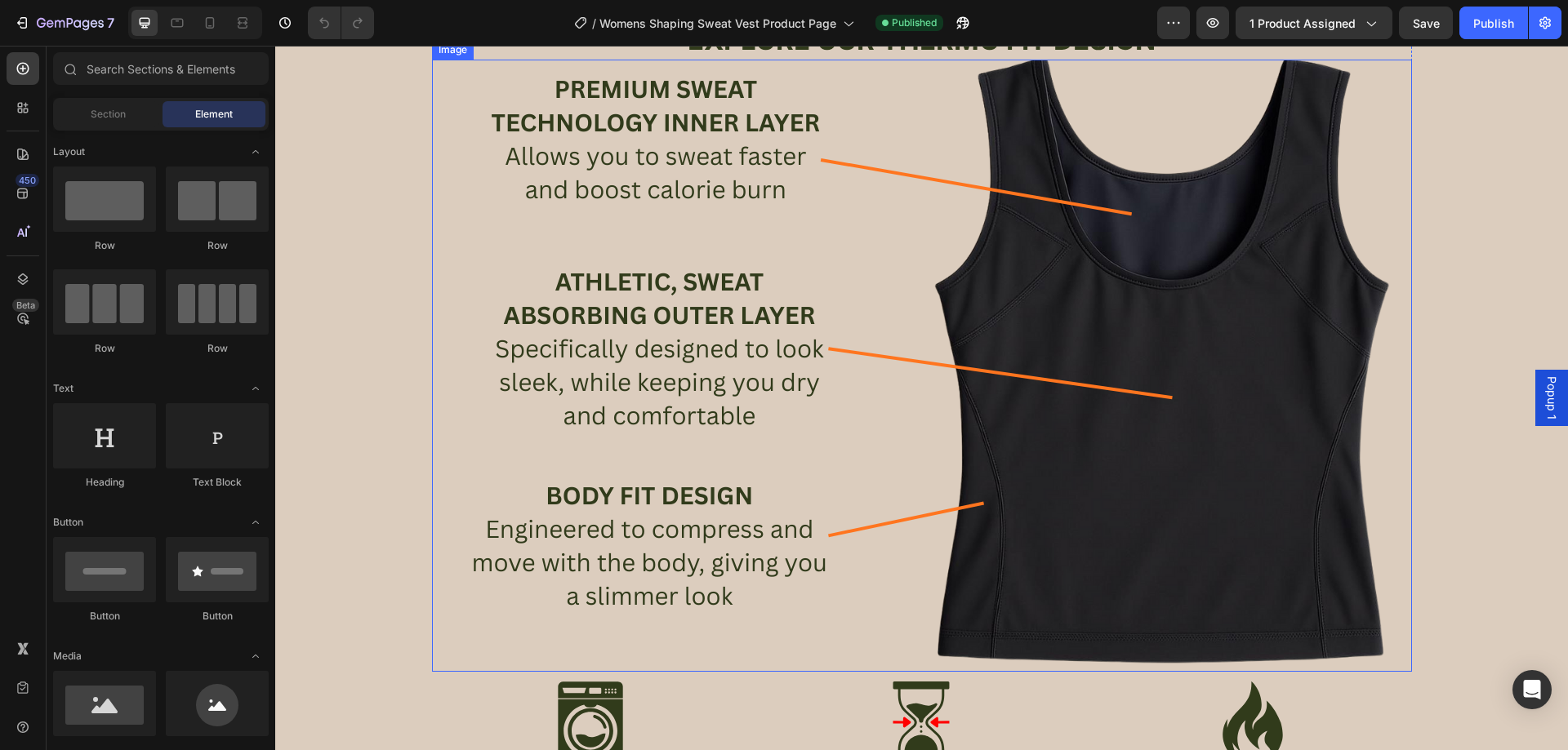
scroll to position [2124, 0]
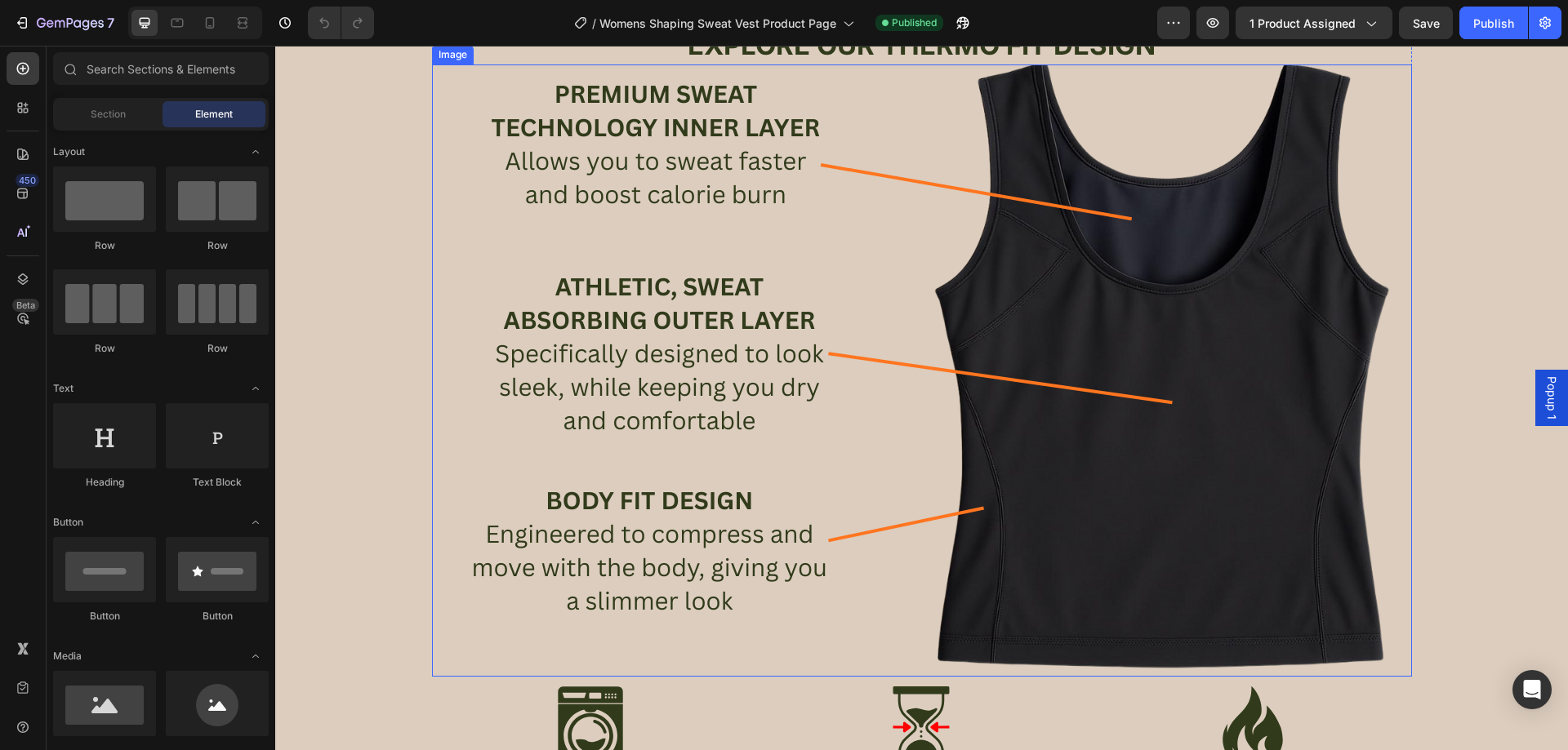
click at [1309, 300] on img at bounding box center [922, 371] width 980 height 612
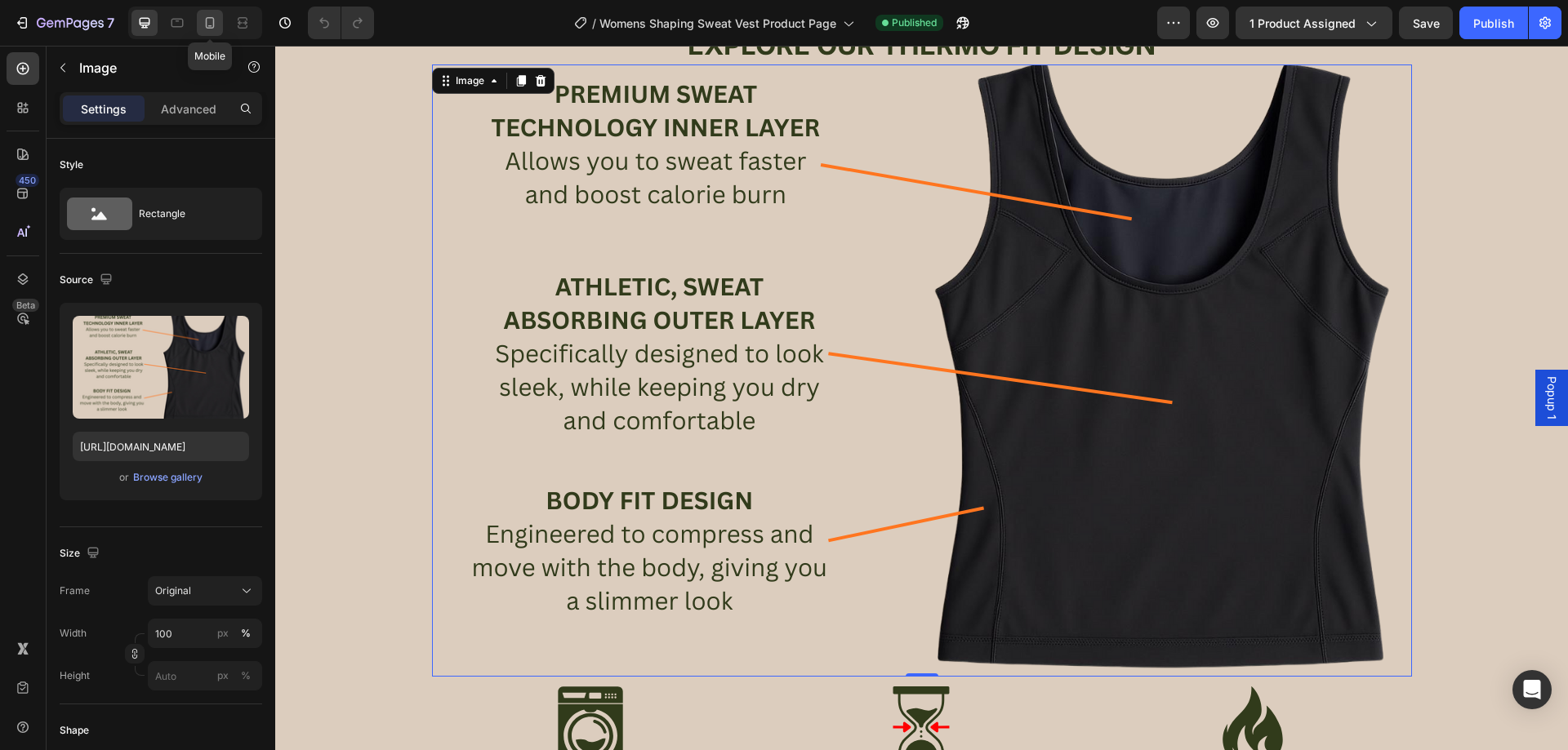
click at [206, 22] on icon at bounding box center [210, 23] width 9 height 12
type input "https://cdn.shopify.com/s/files/1/0957/1159/2830/files/gempages_583634832253256…"
type input "100"
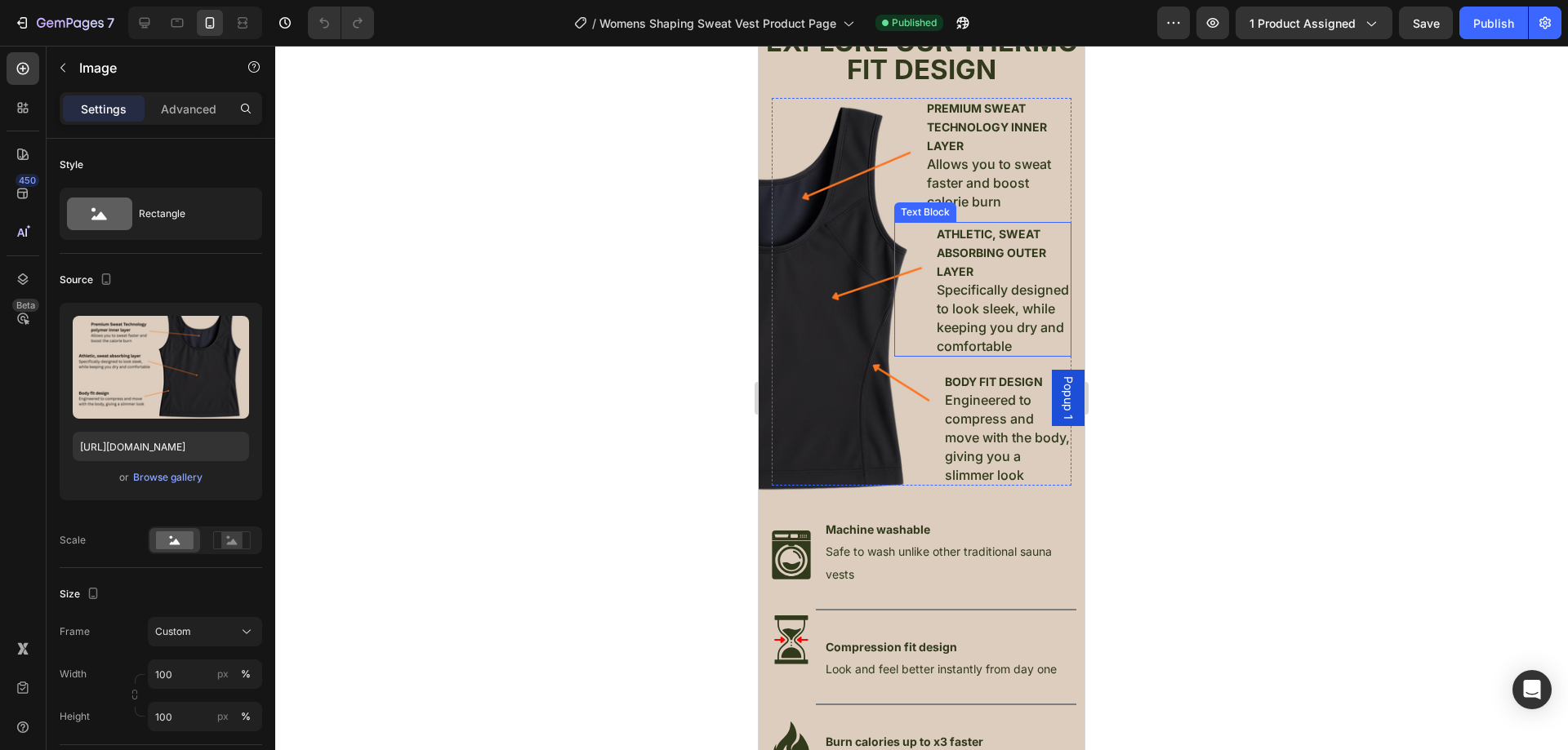
scroll to position [2032, 0]
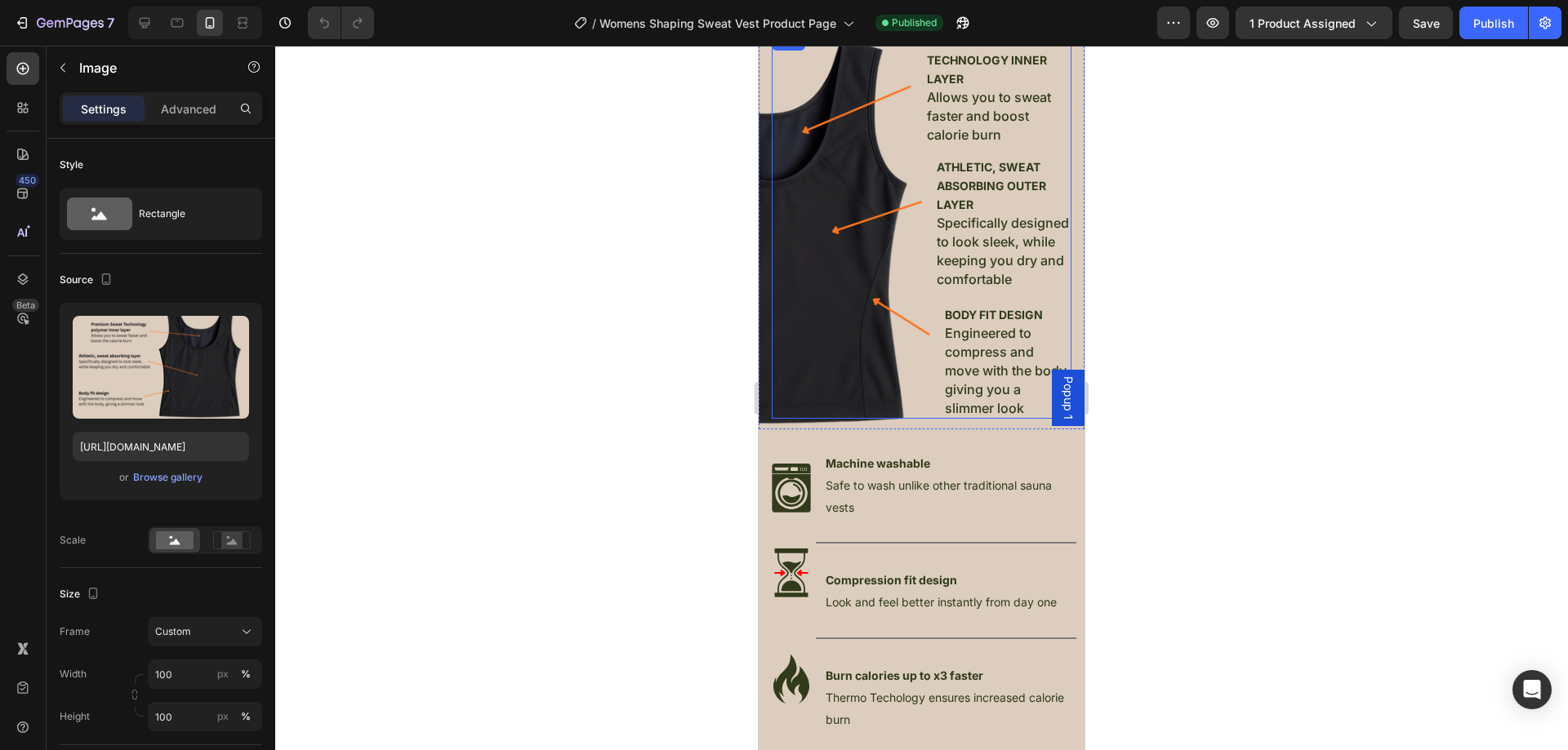
click at [869, 419] on div "PREMIUM SWEAT TECHNOLOGY INNER LAYER Allows you to sweat faster and boost calor…" at bounding box center [922, 225] width 299 height 387
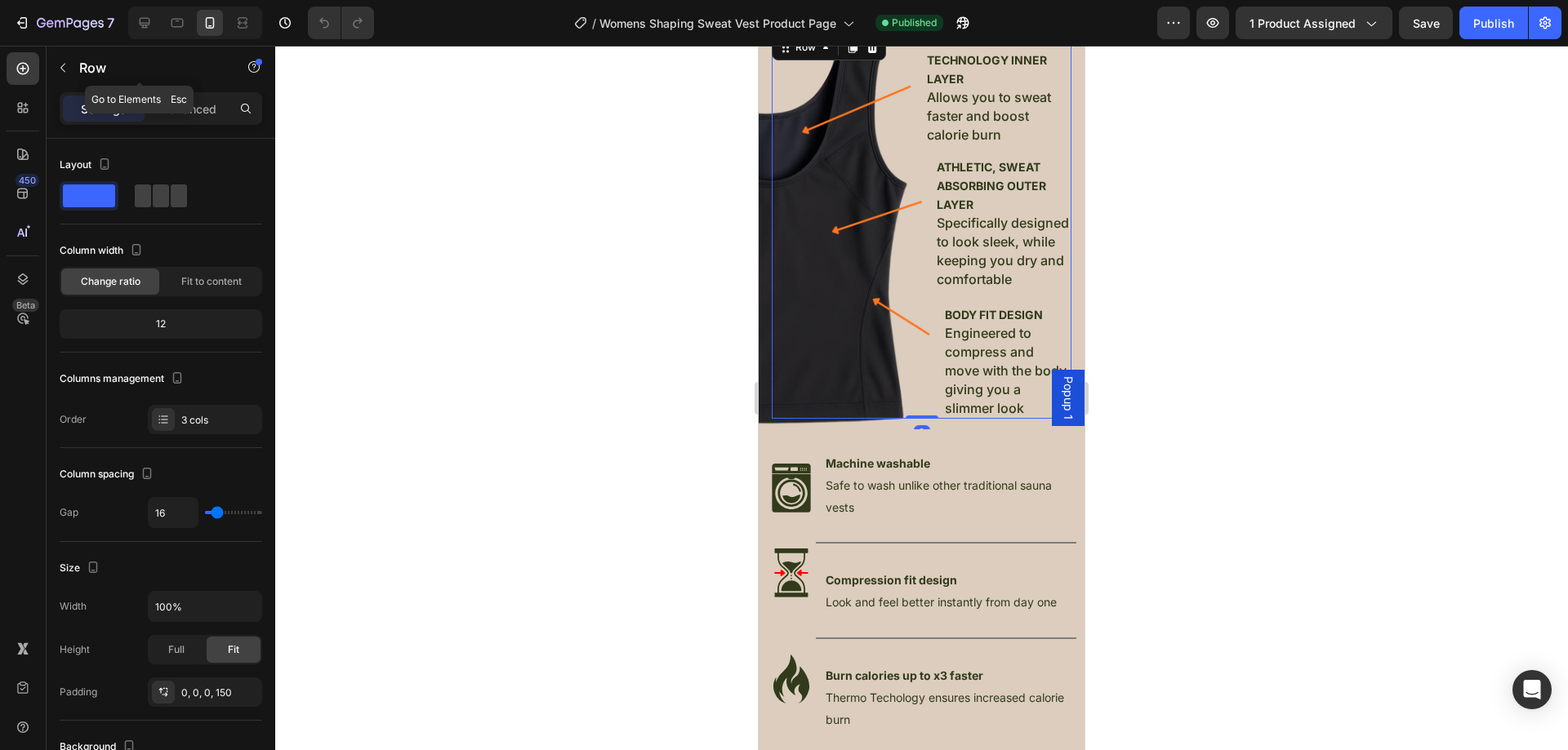
drag, startPoint x: 62, startPoint y: 65, endPoint x: 252, endPoint y: 163, distance: 213.8
click at [68, 67] on icon "button" at bounding box center [63, 68] width 13 height 13
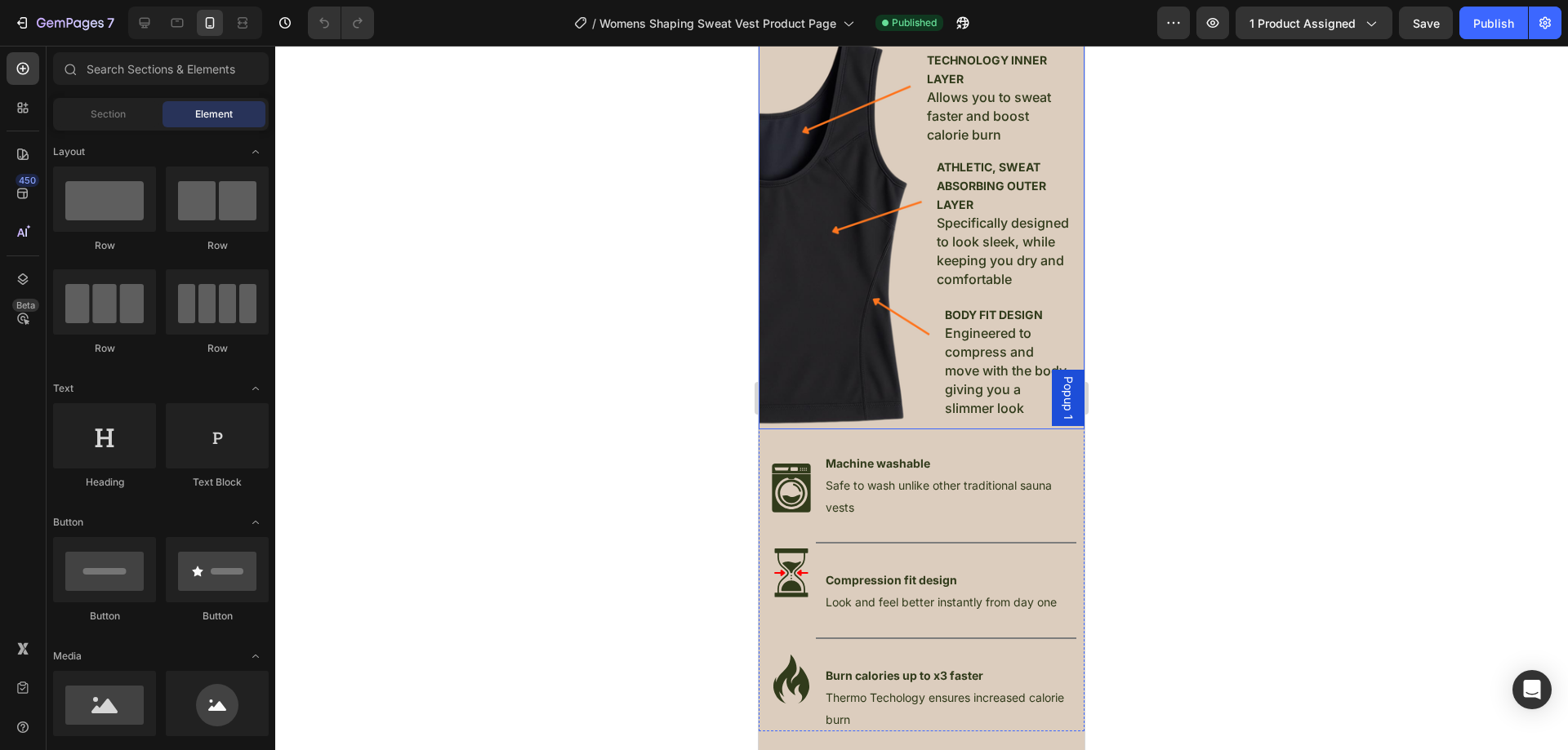
click at [771, 393] on div "PREMIUM SWEAT TECHNOLOGY INNER LAYER Allows you to sweat faster and boost calor…" at bounding box center [922, 225] width 326 height 414
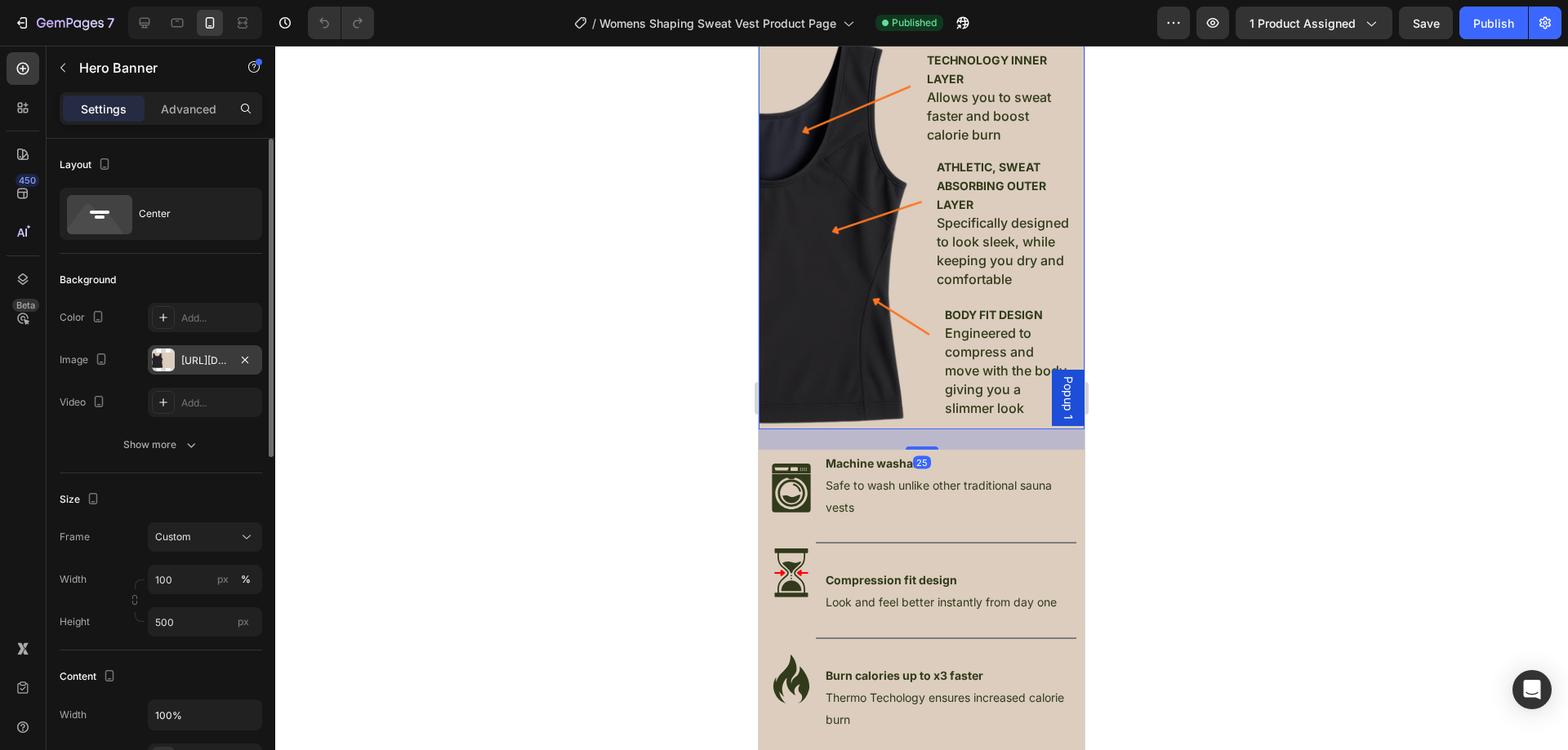
click at [220, 364] on div "https://cdn.shopify.com/s/files/1/0957/1159/2830/files/gempages_583634832253256…" at bounding box center [205, 361] width 47 height 15
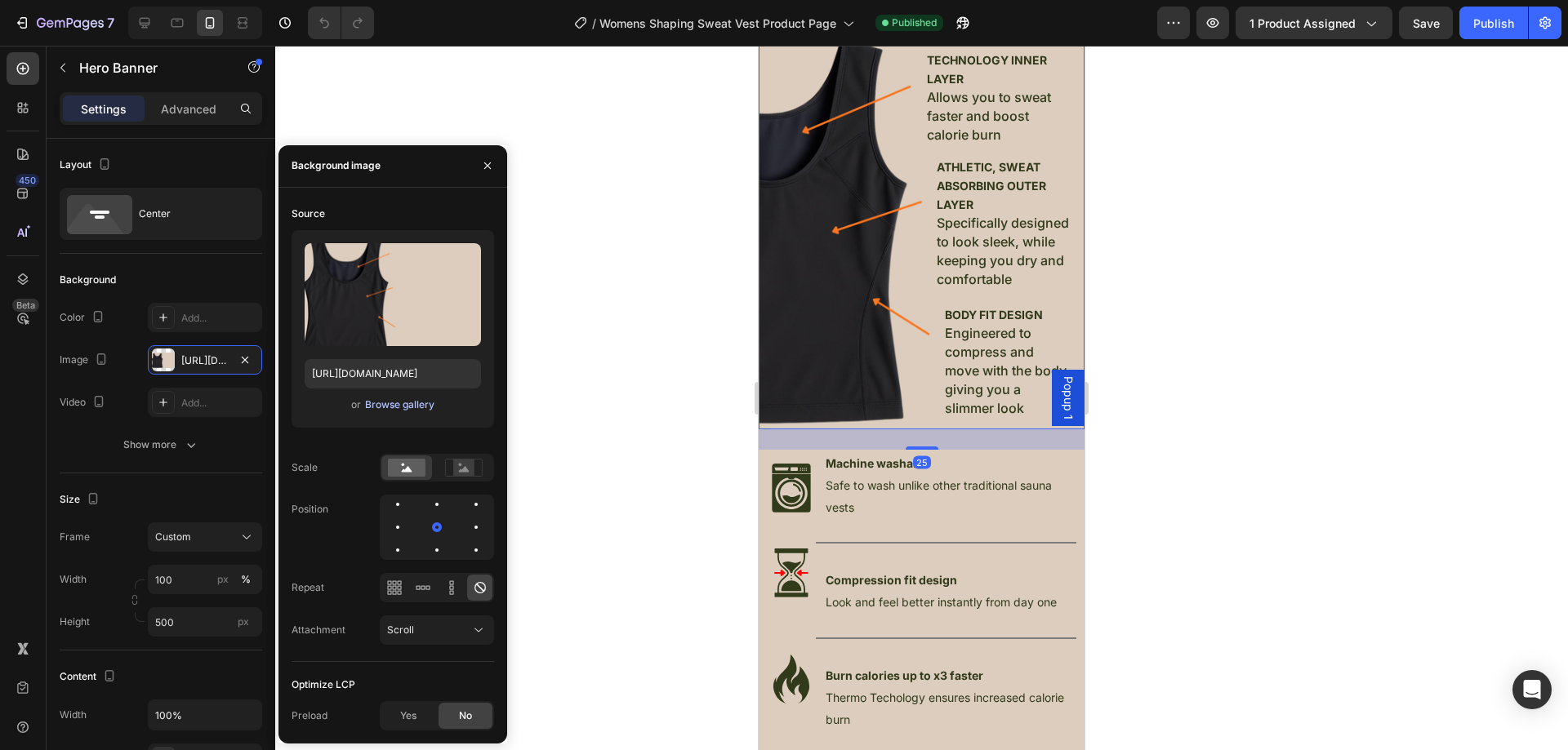
click at [413, 404] on div "Browse gallery" at bounding box center [399, 405] width 69 height 15
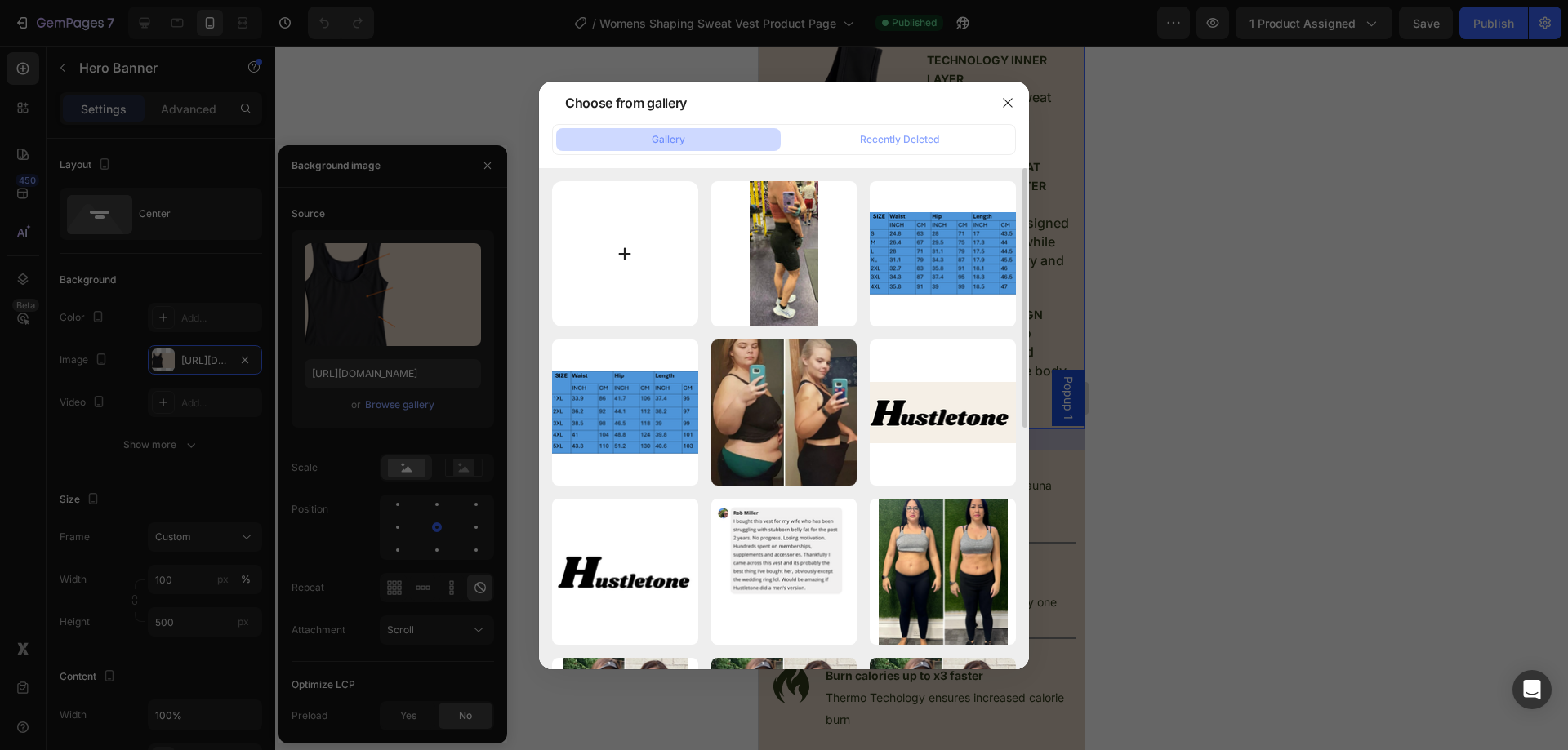
click at [650, 239] on input "file" at bounding box center [626, 254] width 146 height 146
type input "C:\fakepath\design.png"
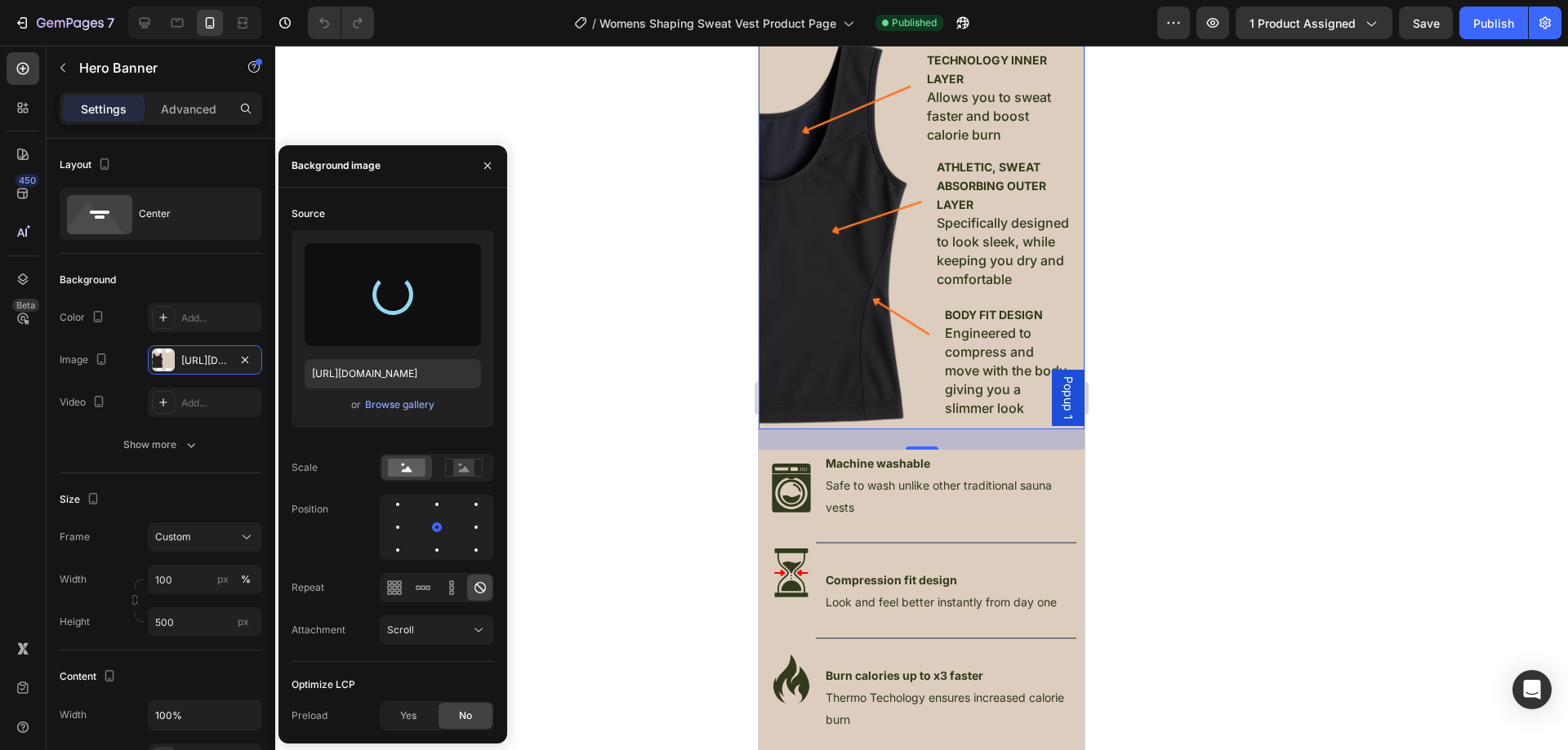
type input "https://cdn.shopify.com/s/files/1/0957/1159/2830/files/gempages_583634832253256…"
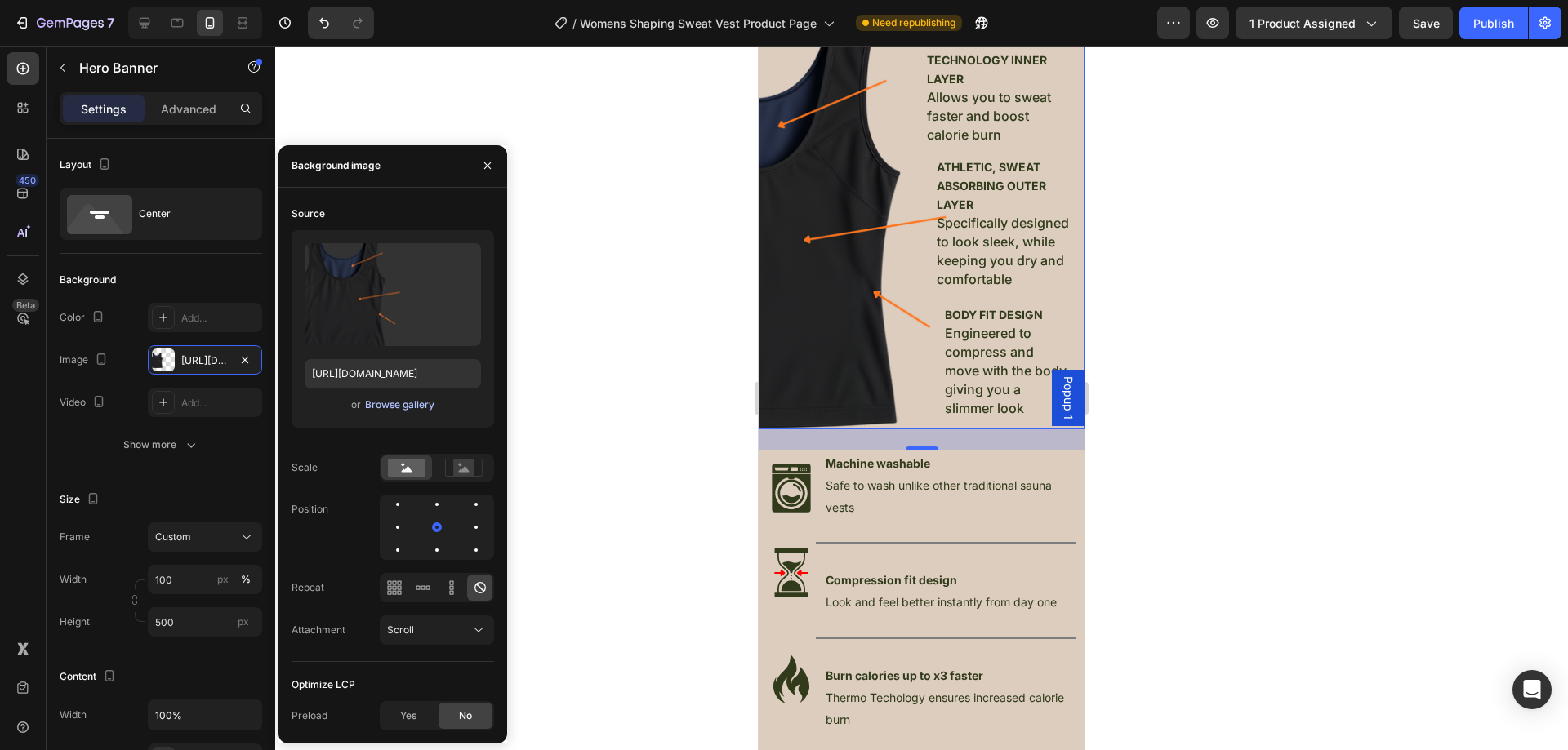
click at [404, 406] on div "Browse gallery" at bounding box center [399, 405] width 69 height 15
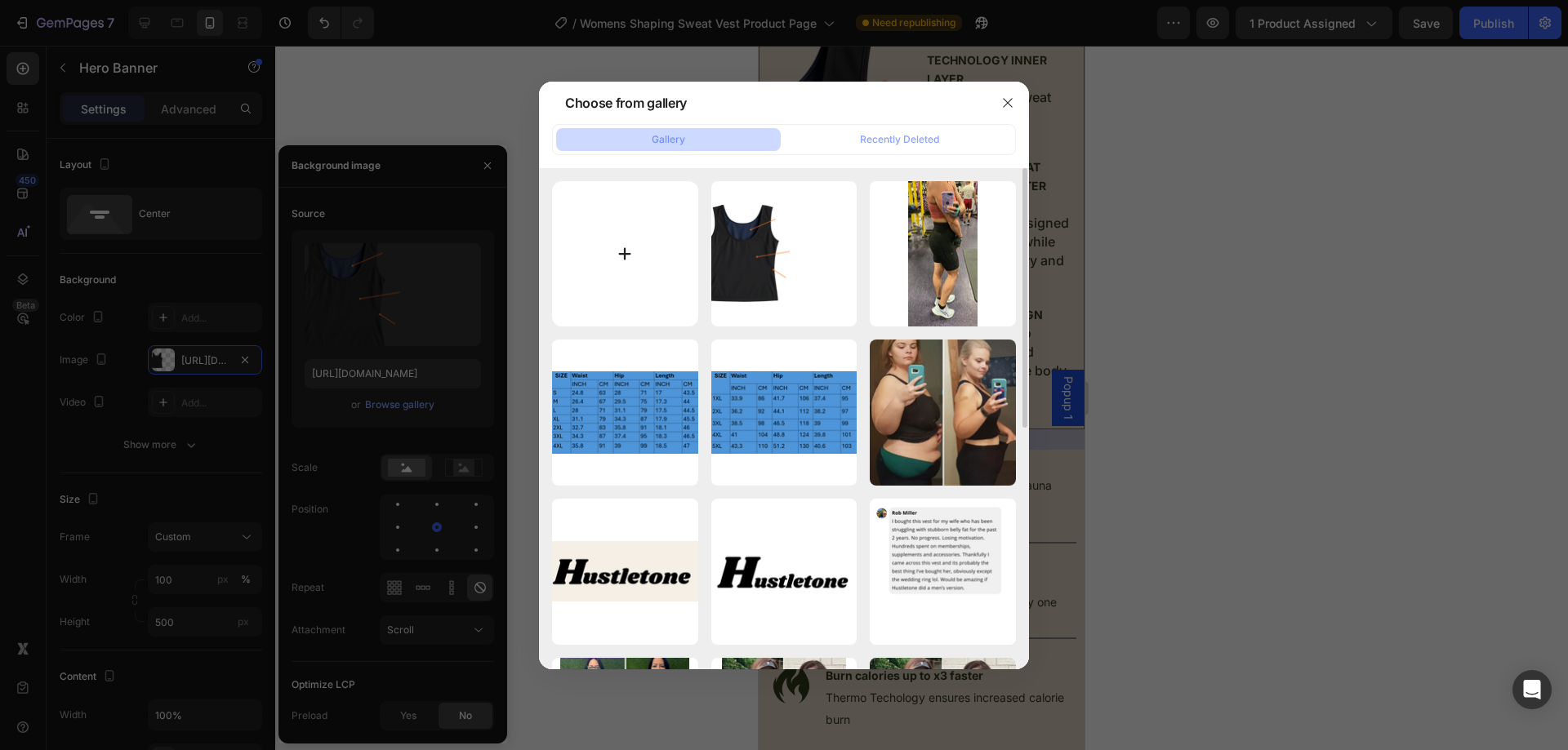
click at [623, 242] on input "file" at bounding box center [626, 254] width 146 height 146
type input "C:\fakepath\designnn.png"
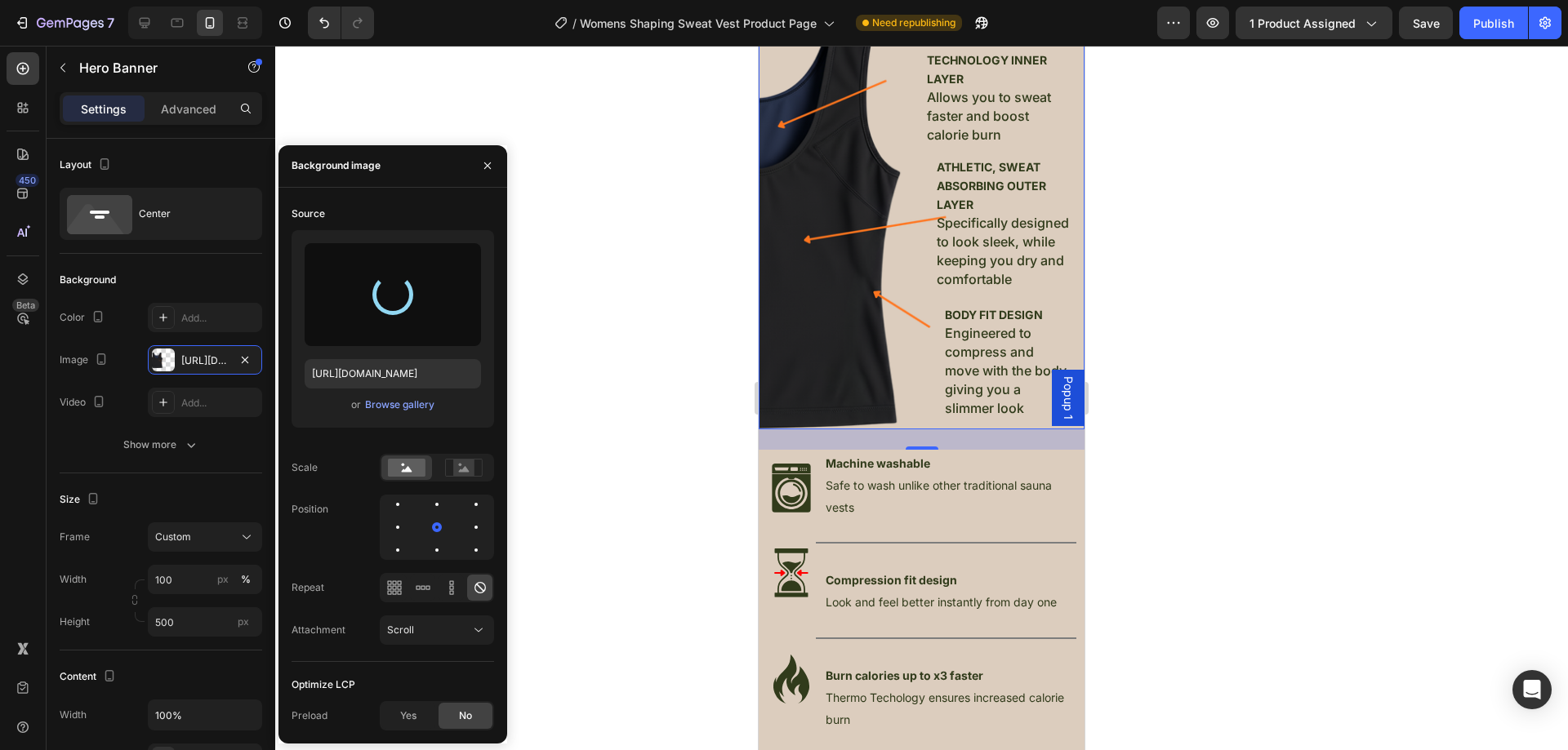
type input "https://cdn.shopify.com/s/files/1/0957/1159/2830/files/gempages_583634832253256…"
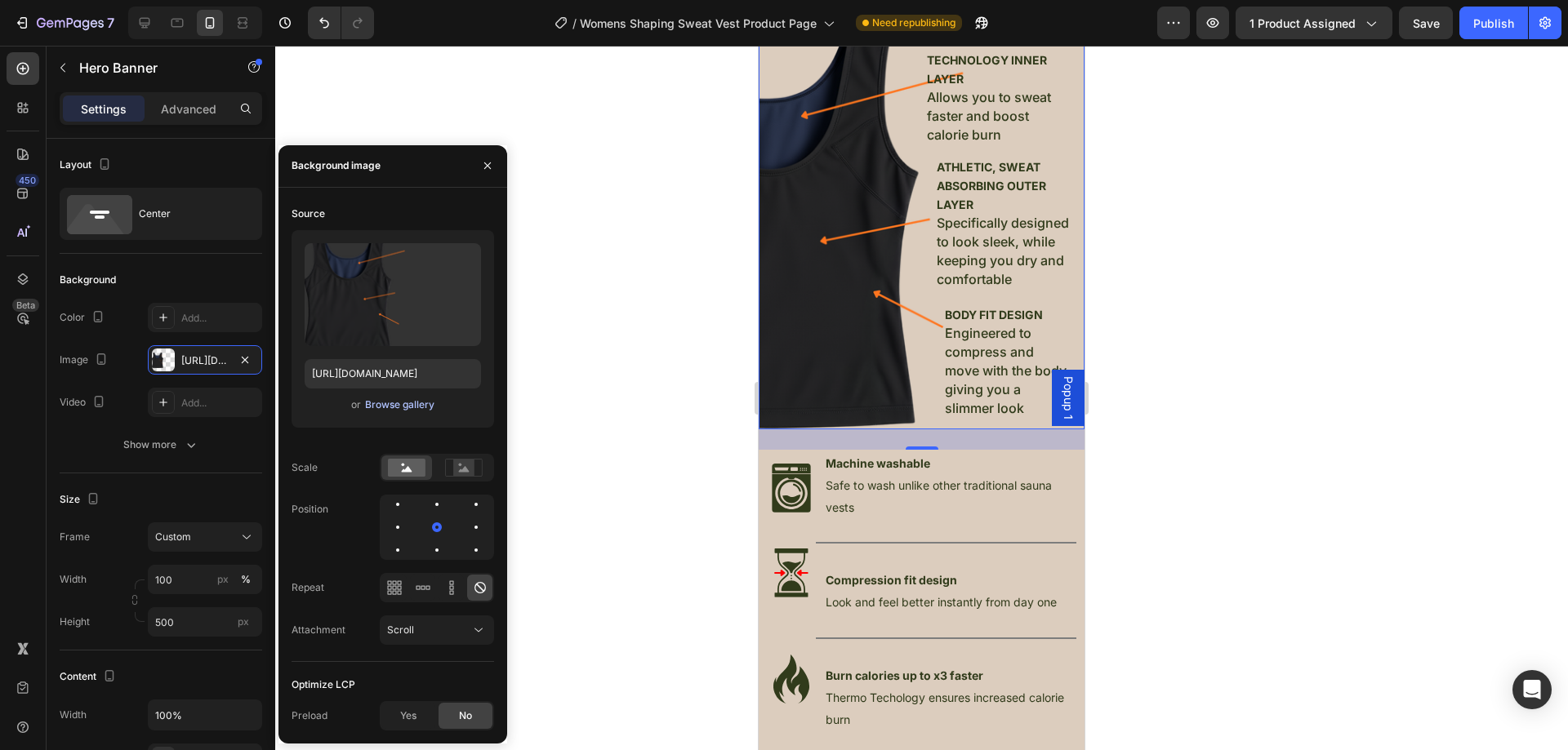
click at [408, 409] on div "Browse gallery" at bounding box center [399, 405] width 69 height 15
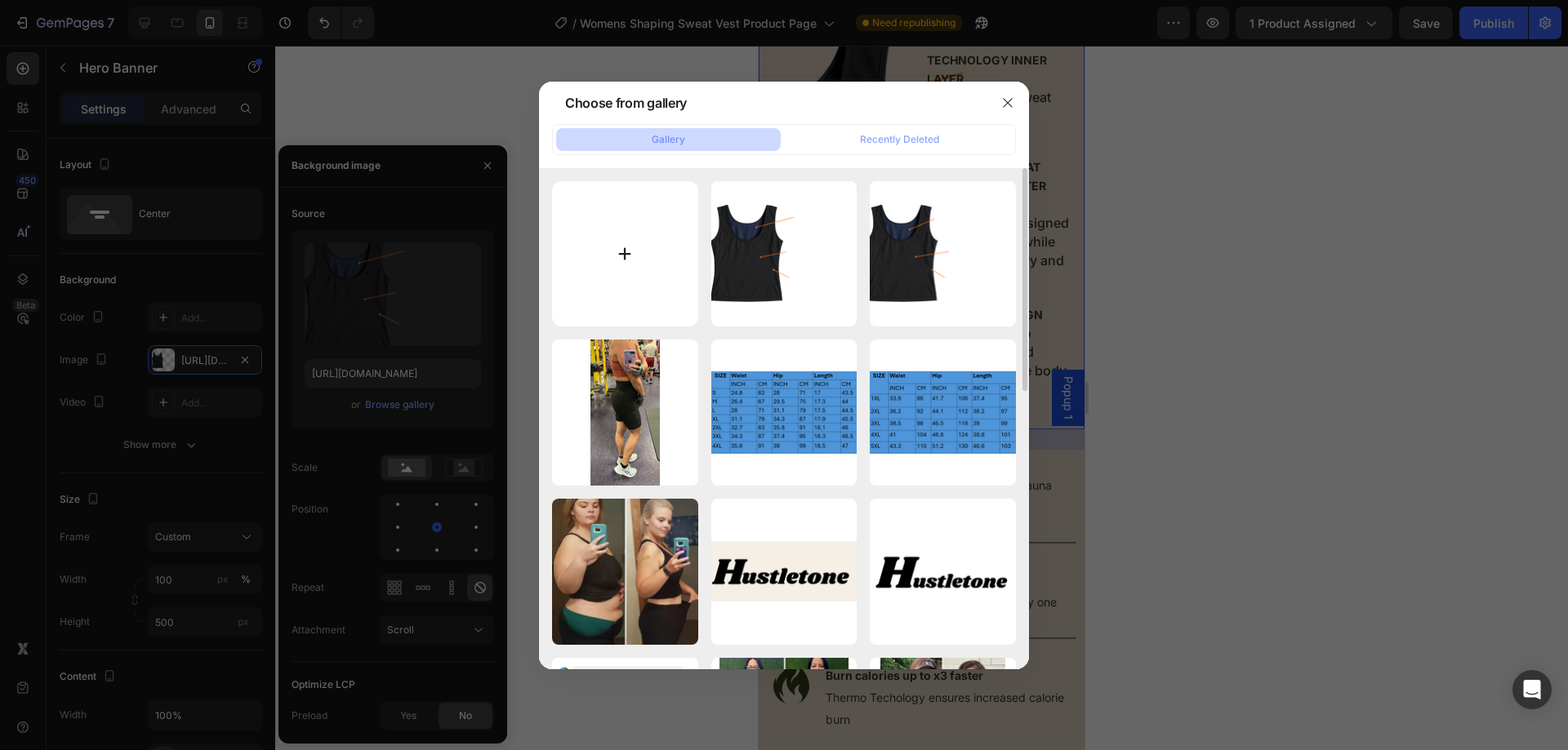
click at [643, 254] on input "file" at bounding box center [626, 254] width 146 height 146
type input "C:\fakepath\designnn.png"
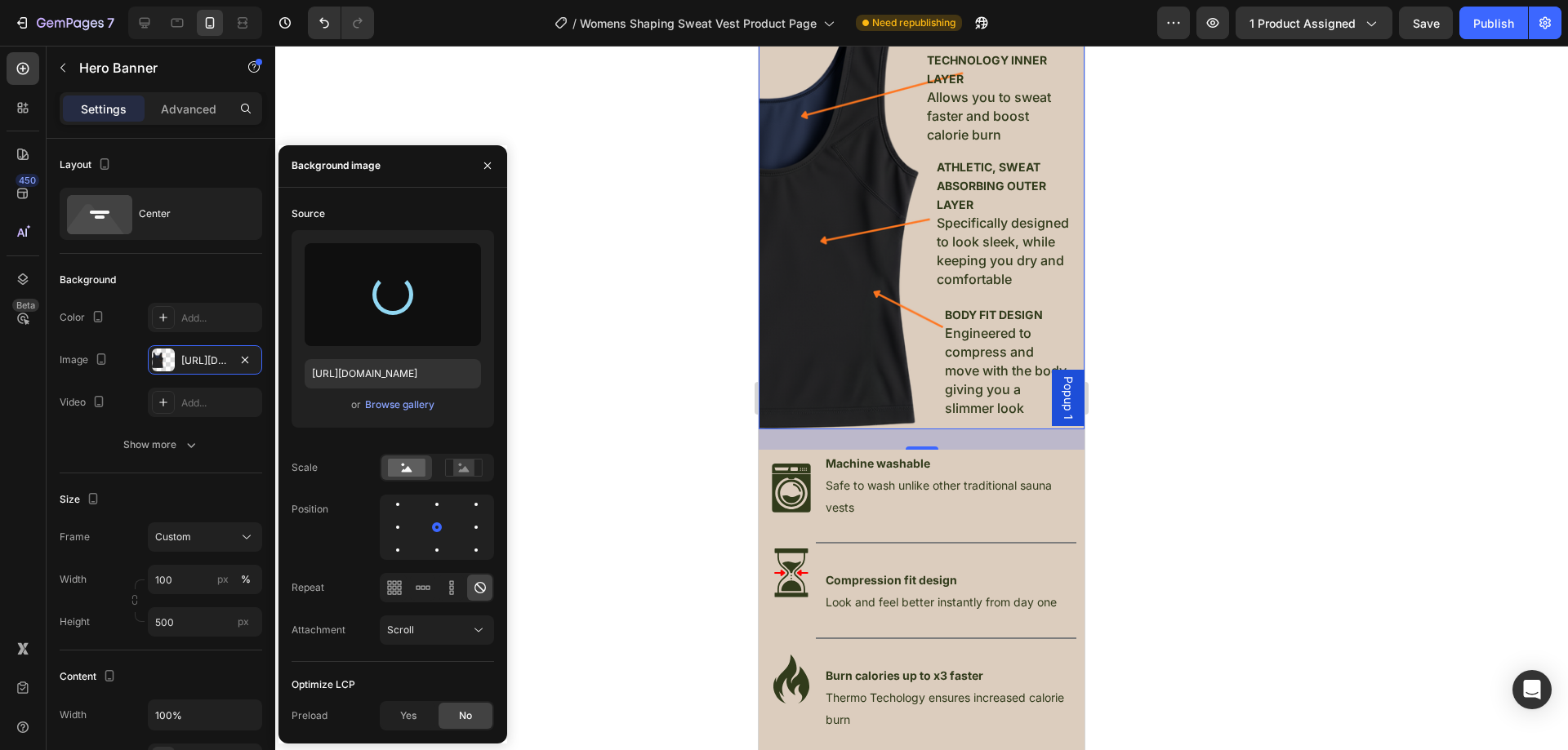
type input "https://cdn.shopify.com/s/files/1/0957/1159/2830/files/gempages_583634832253256…"
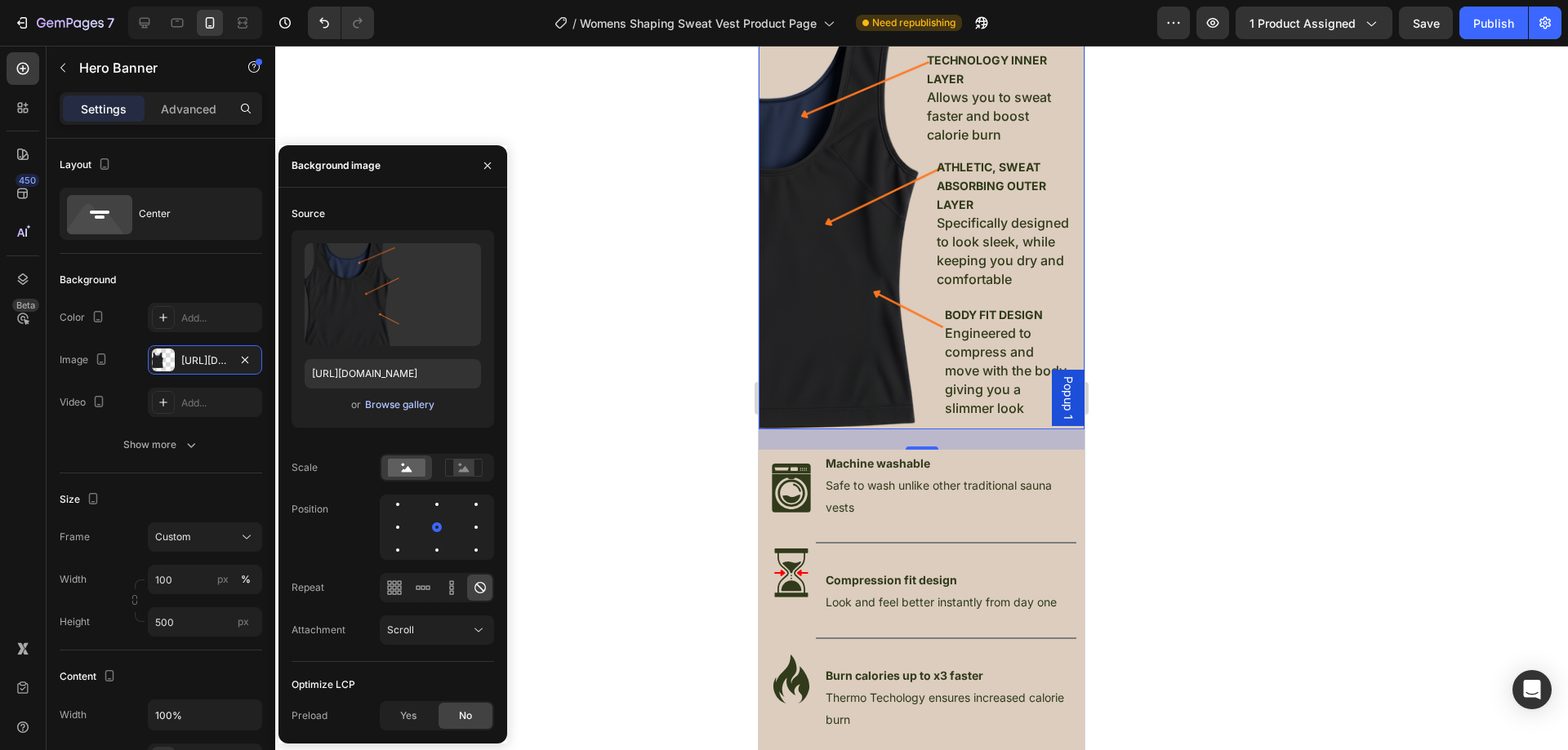
click at [426, 399] on div "Browse gallery" at bounding box center [399, 405] width 69 height 15
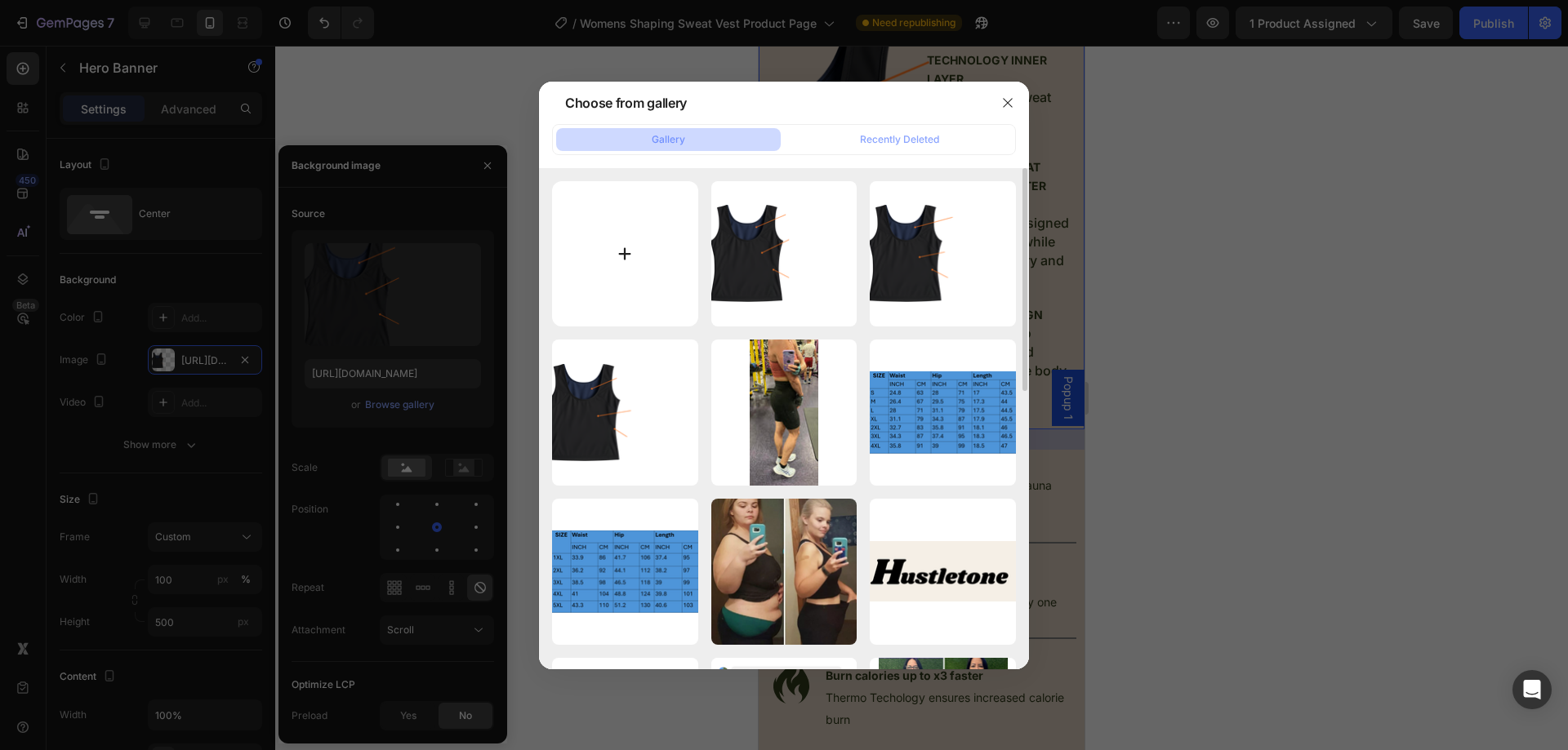
click at [623, 259] on input "file" at bounding box center [626, 254] width 146 height 146
type input "C:\fakepath\designnn.png"
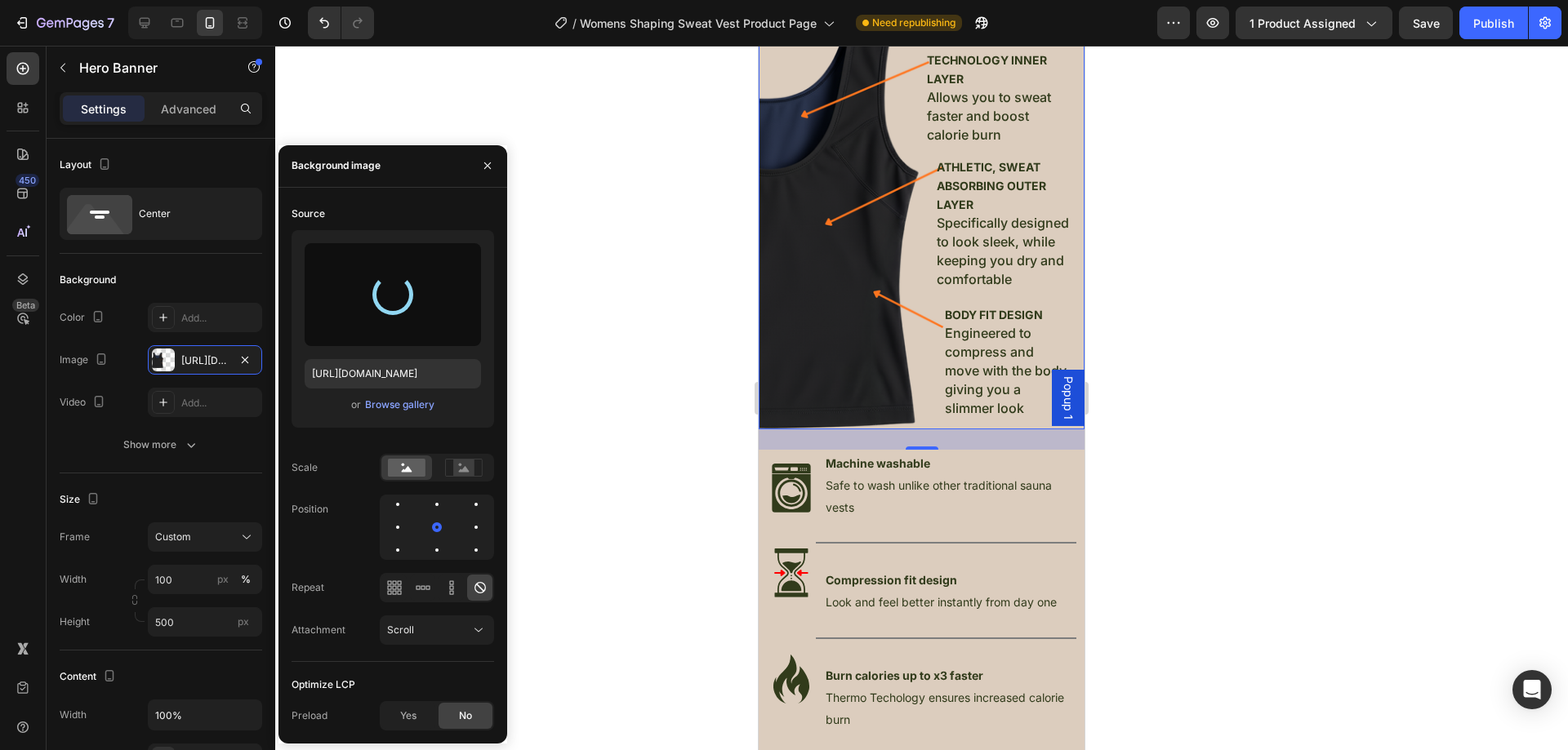
type input "https://cdn.shopify.com/s/files/1/0957/1159/2830/files/gempages_583634832253256…"
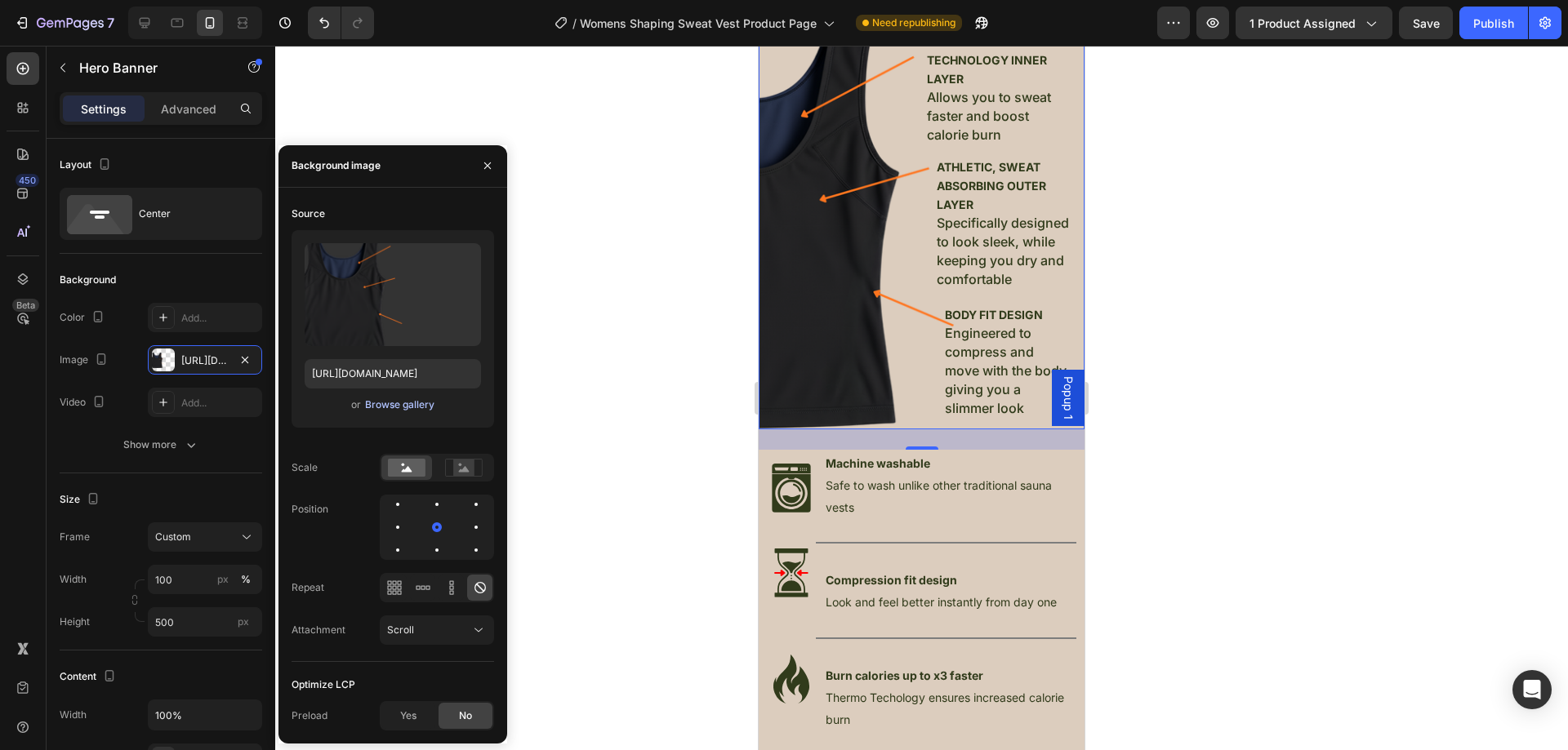
click at [403, 406] on div "Browse gallery" at bounding box center [399, 405] width 69 height 15
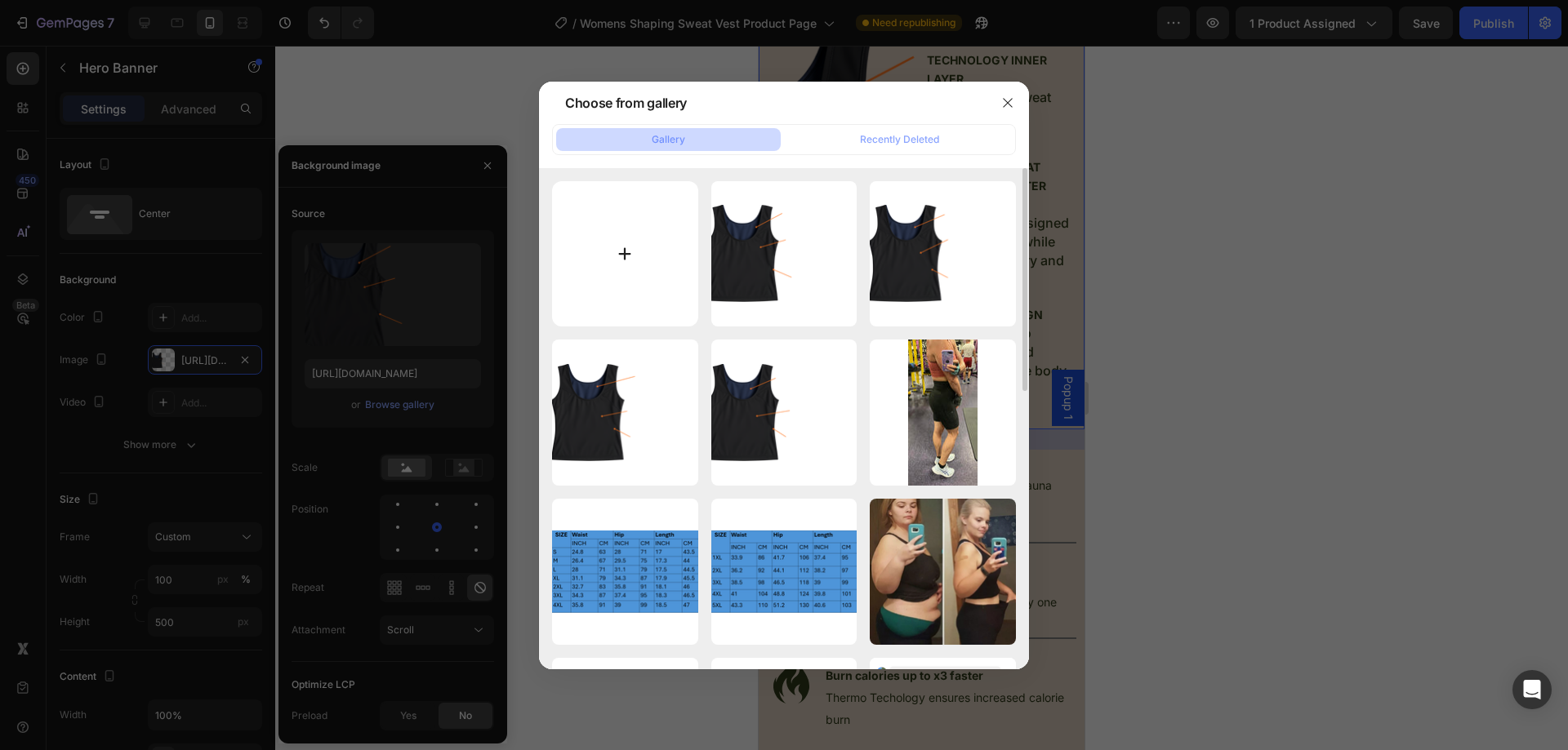
click at [615, 244] on input "file" at bounding box center [626, 254] width 146 height 146
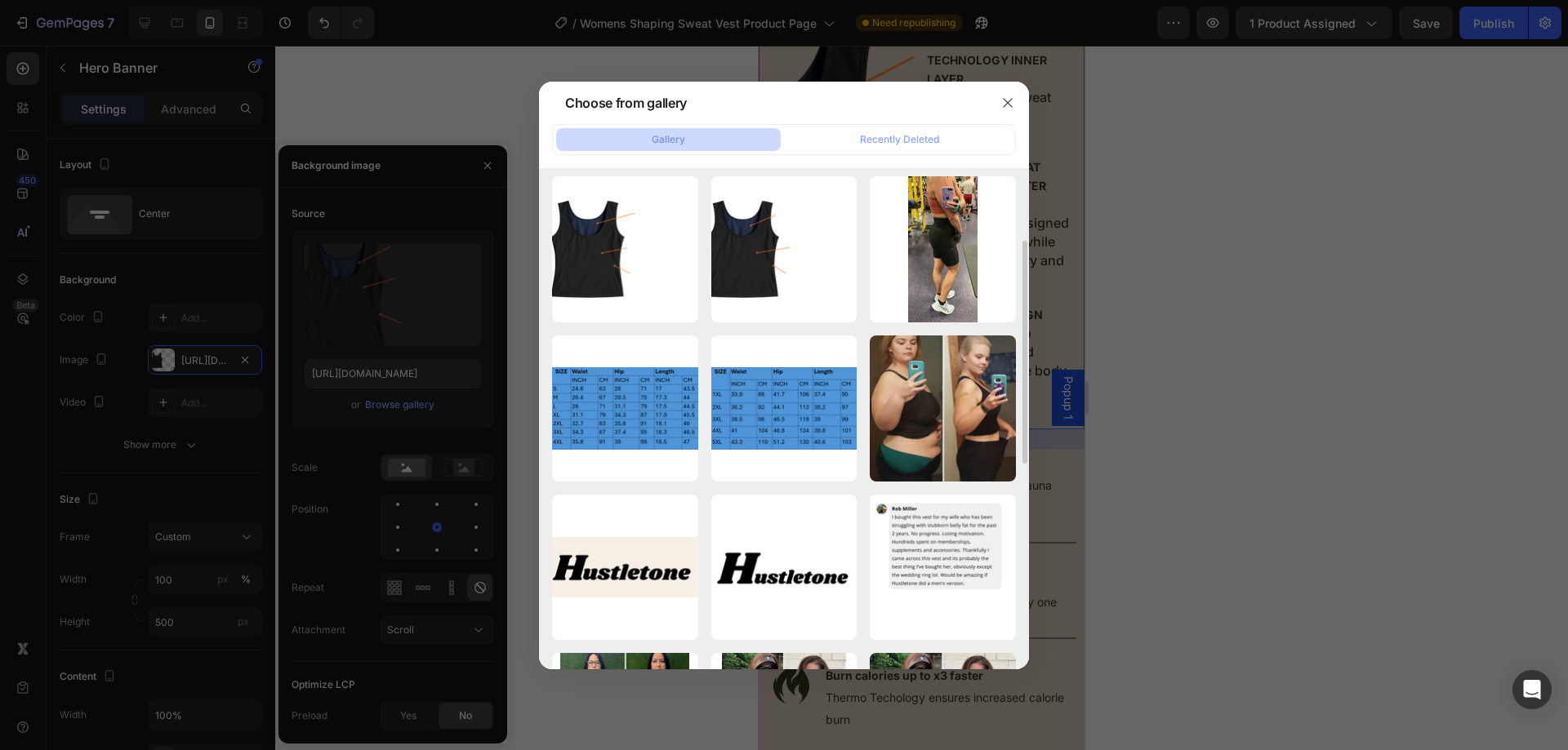
type input "C:\fakepath\designnn.png"
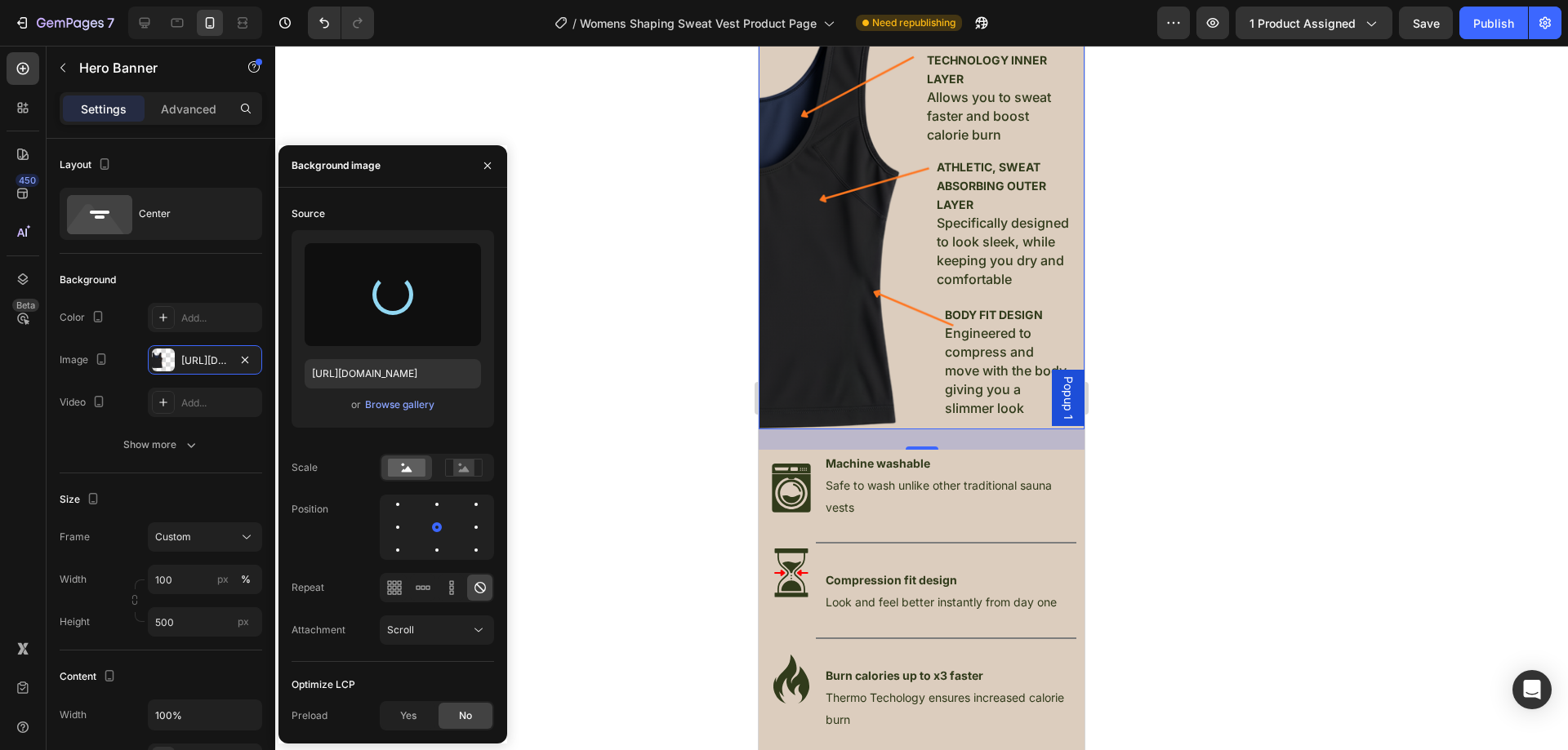
type input "https://cdn.shopify.com/s/files/1/0957/1159/2830/files/gempages_583634832253256…"
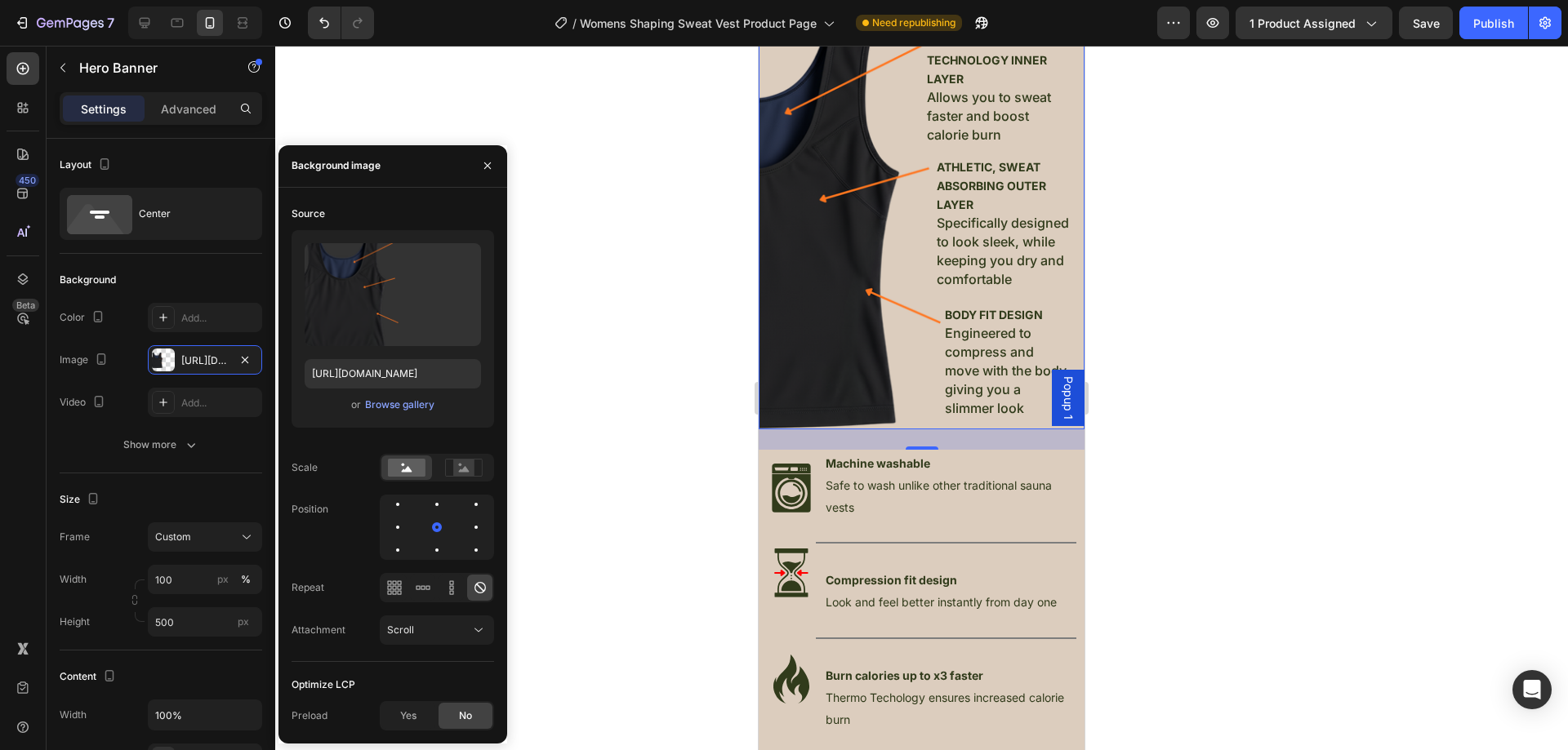
click at [1324, 312] on div at bounding box center [922, 397] width 1293 height 704
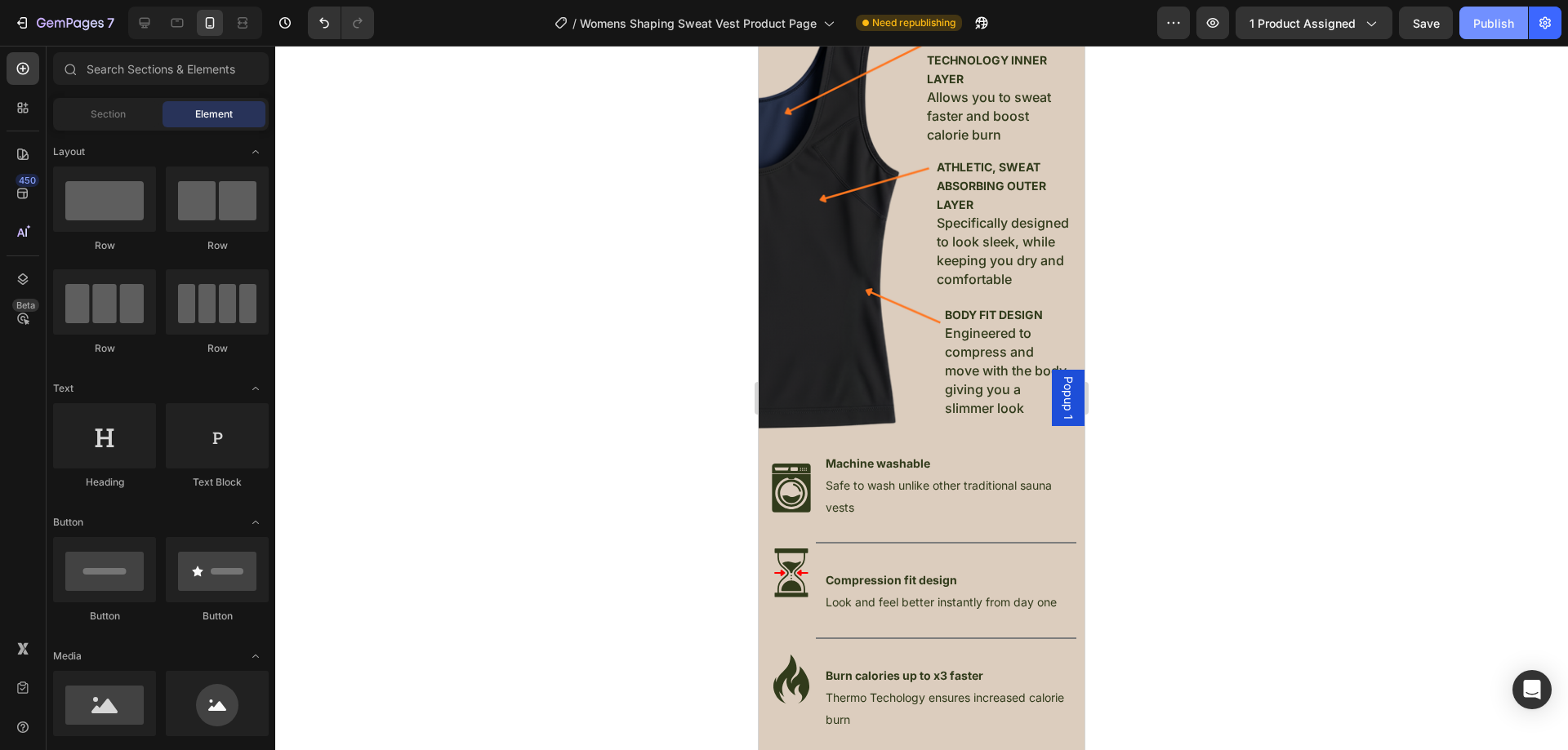
click at [1481, 29] on div "Publish" at bounding box center [1493, 23] width 41 height 17
click at [149, 22] on icon at bounding box center [145, 23] width 11 height 11
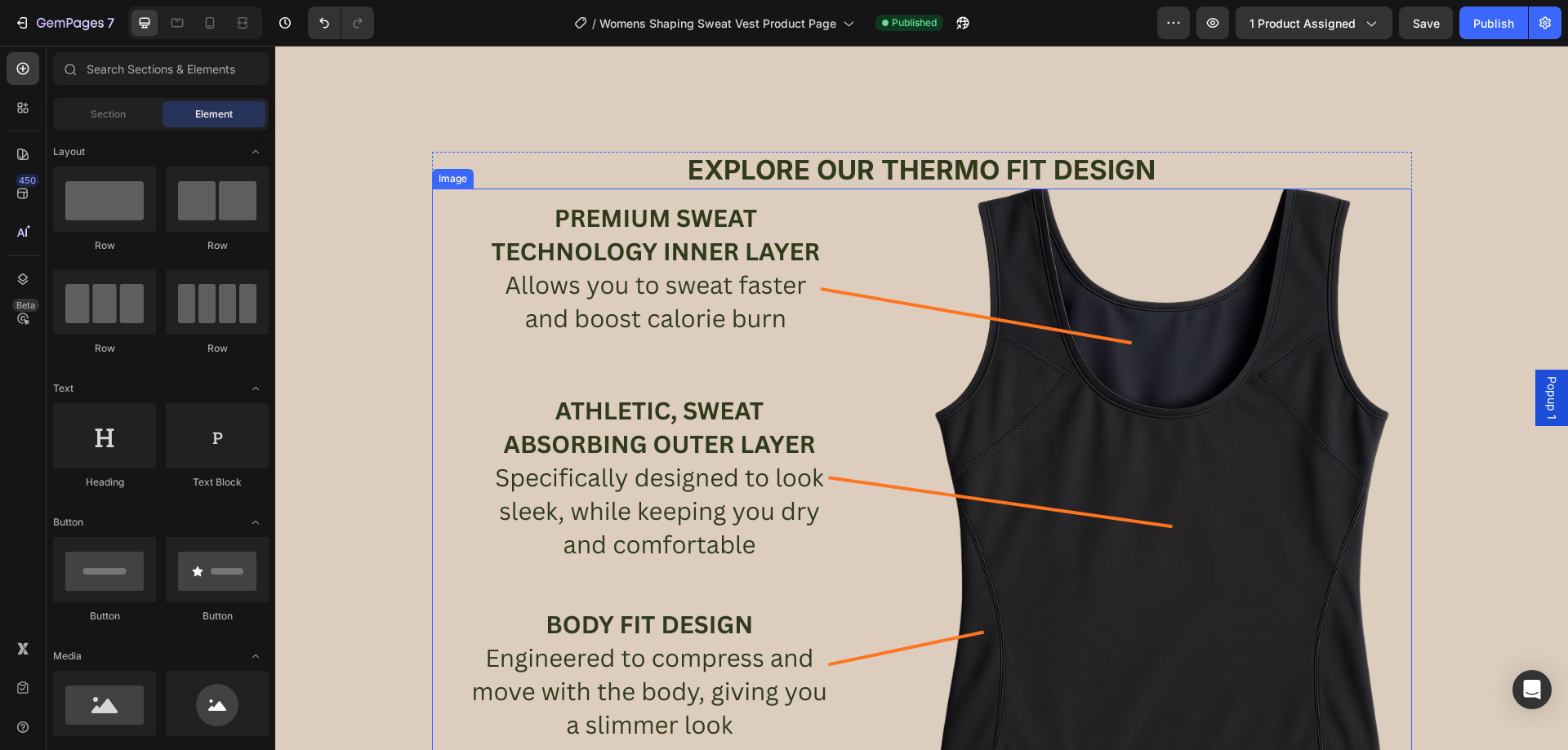
click at [1209, 382] on img at bounding box center [922, 495] width 980 height 612
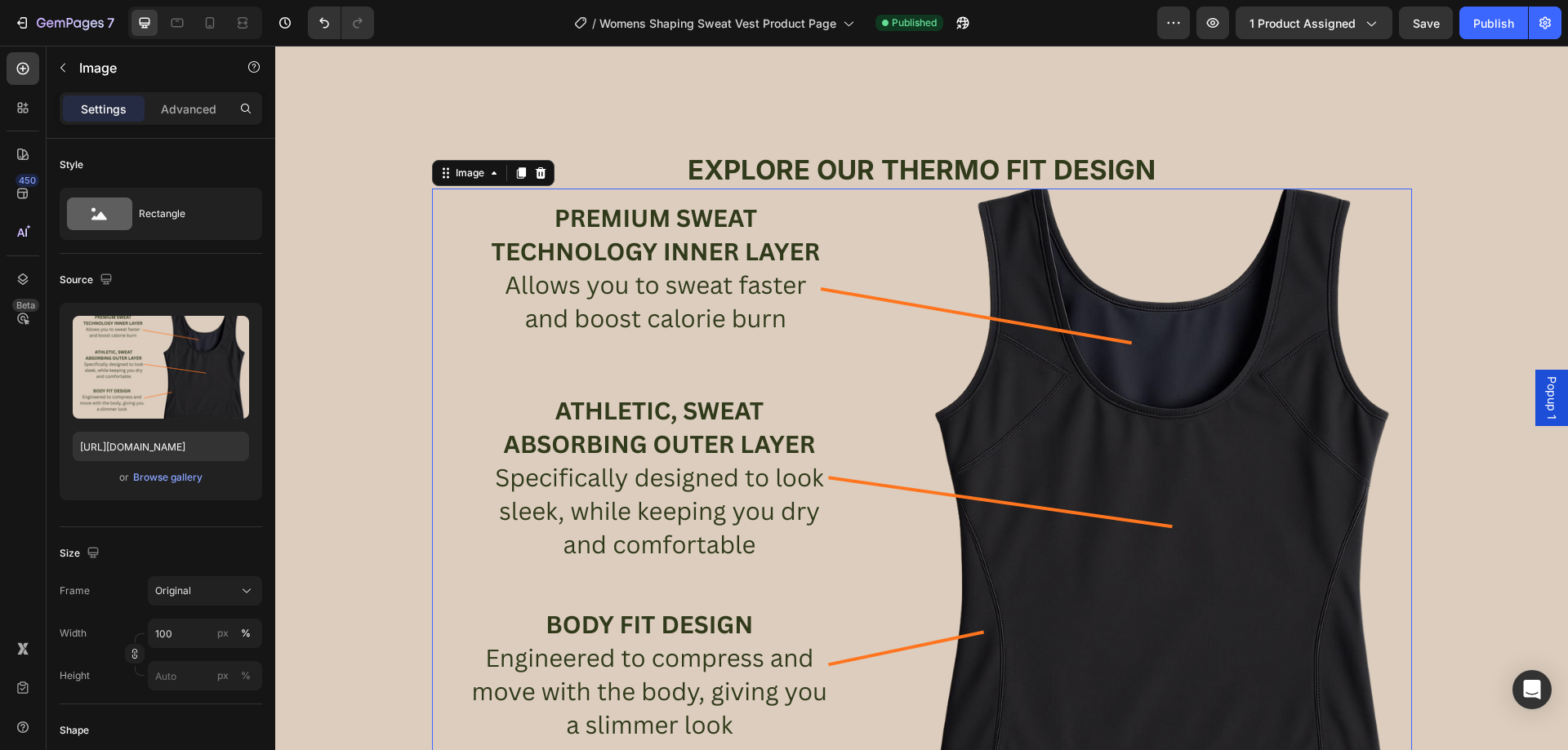
click at [1403, 331] on img at bounding box center [922, 495] width 980 height 612
click at [723, 264] on img at bounding box center [922, 495] width 980 height 612
drag, startPoint x: 757, startPoint y: 257, endPoint x: 1069, endPoint y: 294, distance: 314.2
click at [760, 257] on img at bounding box center [922, 495] width 980 height 612
click at [1072, 294] on img at bounding box center [922, 495] width 980 height 612
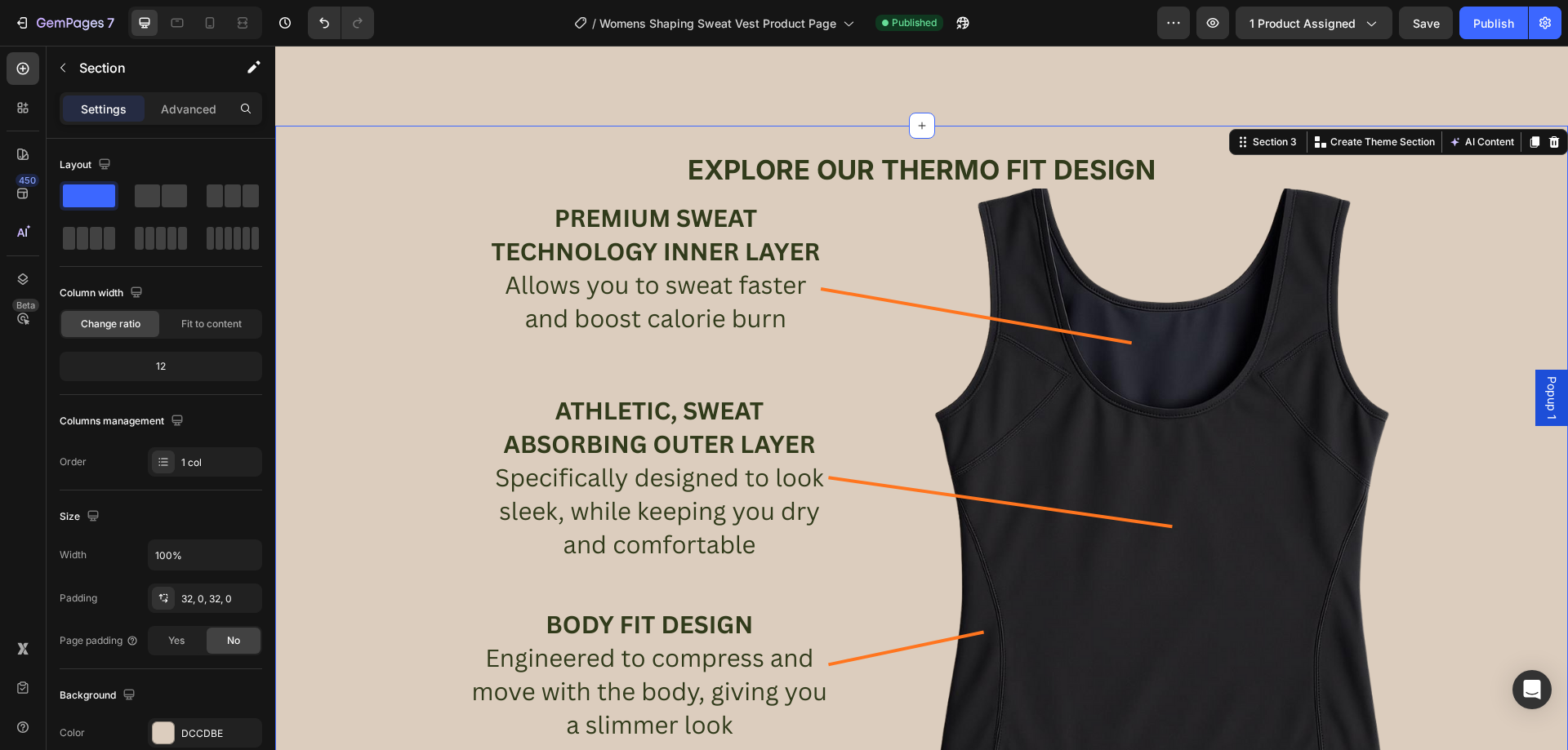
click at [408, 451] on div "EXPLORE OUR THERMO FIT DESIGN Heading Image PREMIUM SWEAT TECHNOLOGY INNER LAYE…" at bounding box center [922, 476] width 1293 height 649
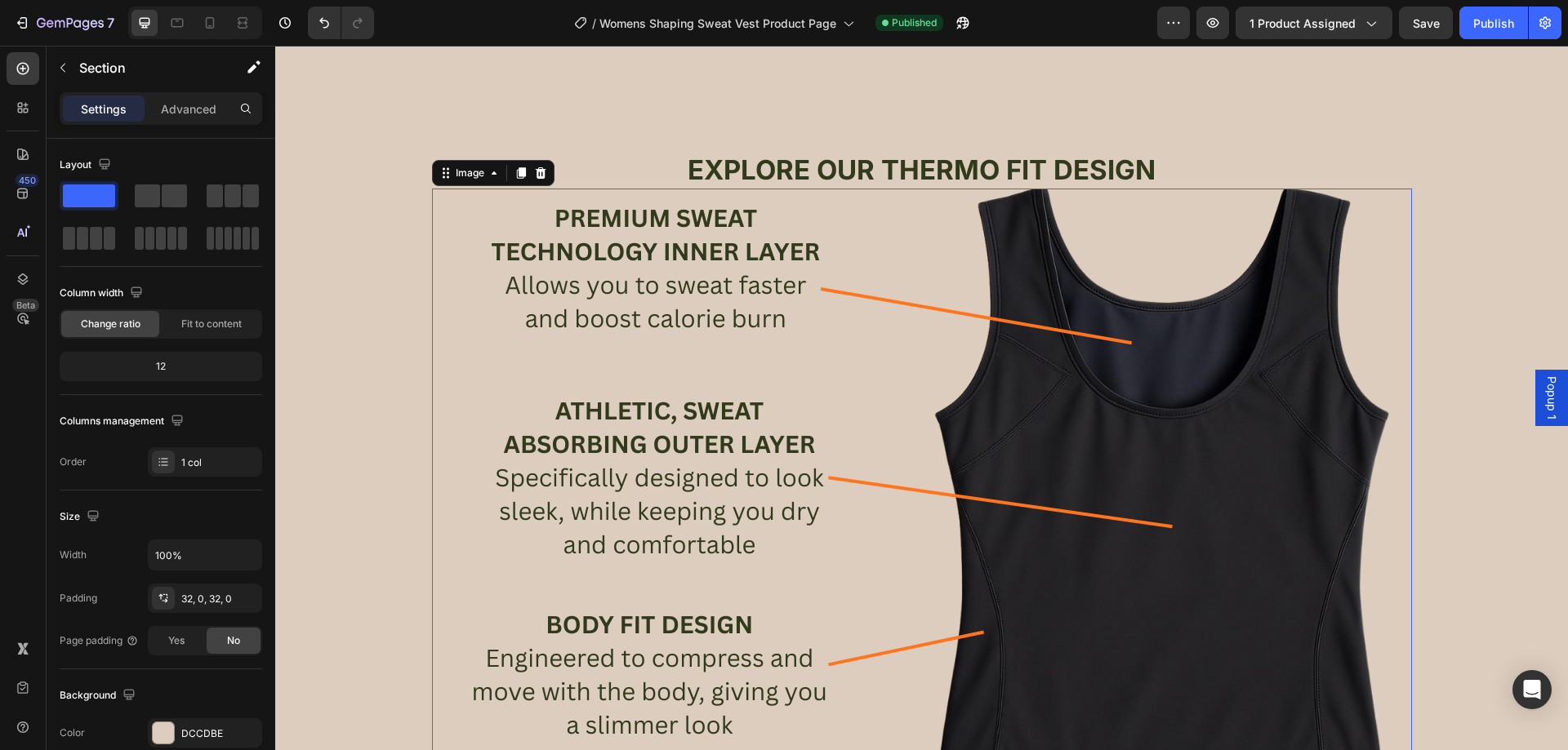
click at [624, 422] on img at bounding box center [922, 495] width 980 height 612
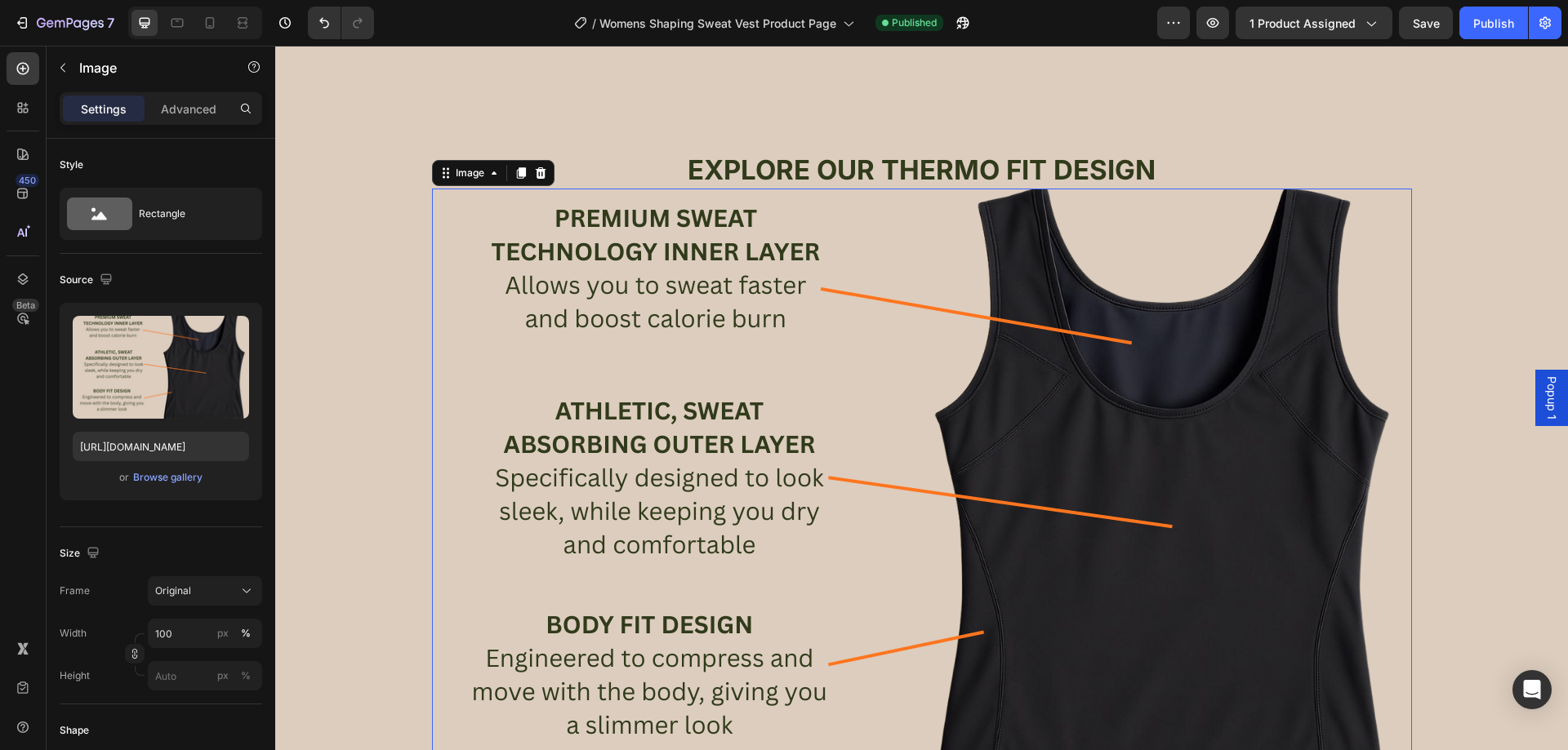
click at [862, 447] on img at bounding box center [922, 495] width 980 height 612
click at [717, 205] on img at bounding box center [922, 495] width 980 height 612
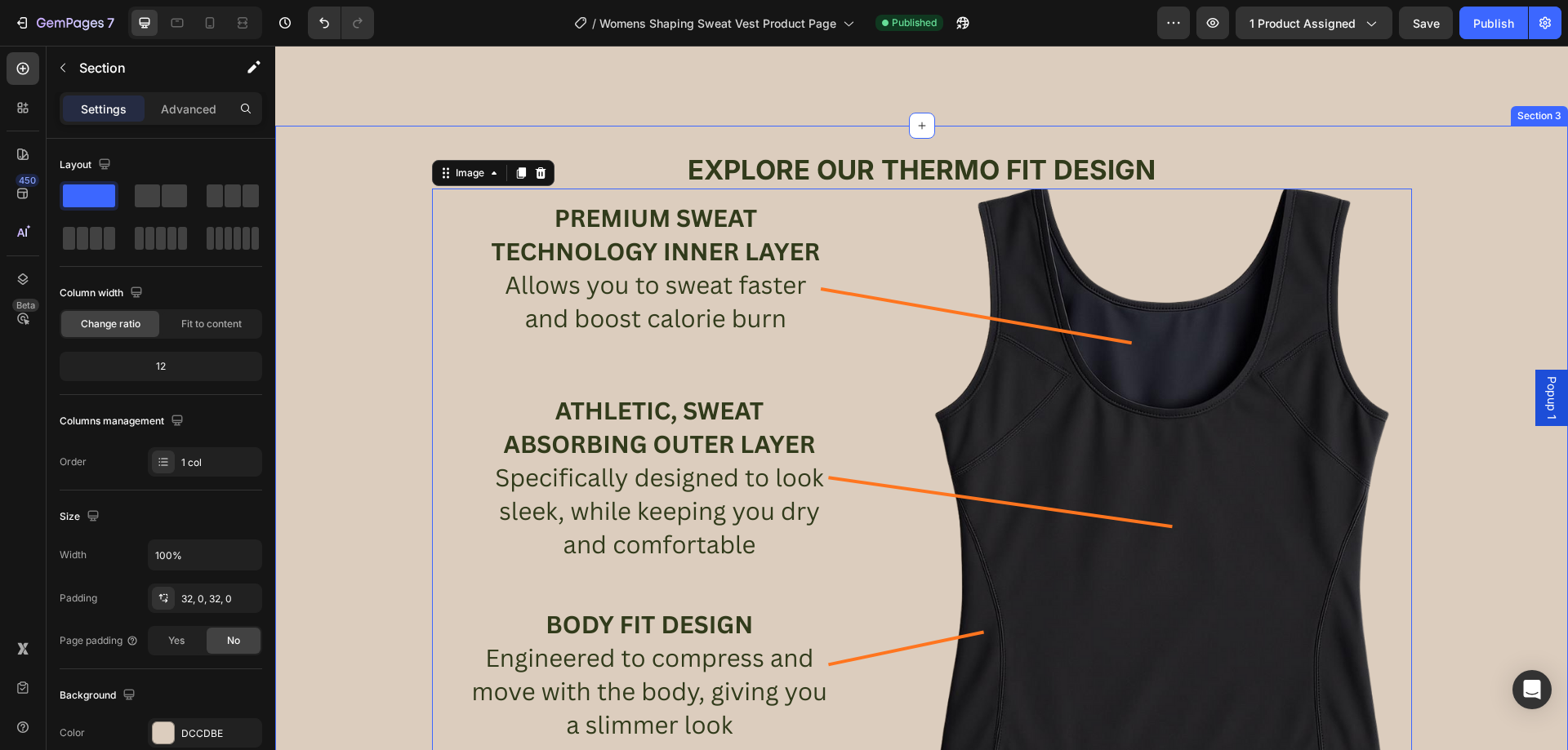
click at [625, 126] on div "EXPLORE OUR THERMO FIT DESIGN Heading Image 0 PREMIUM SWEAT TECHNOLOGY INNER LA…" at bounding box center [922, 476] width 1293 height 702
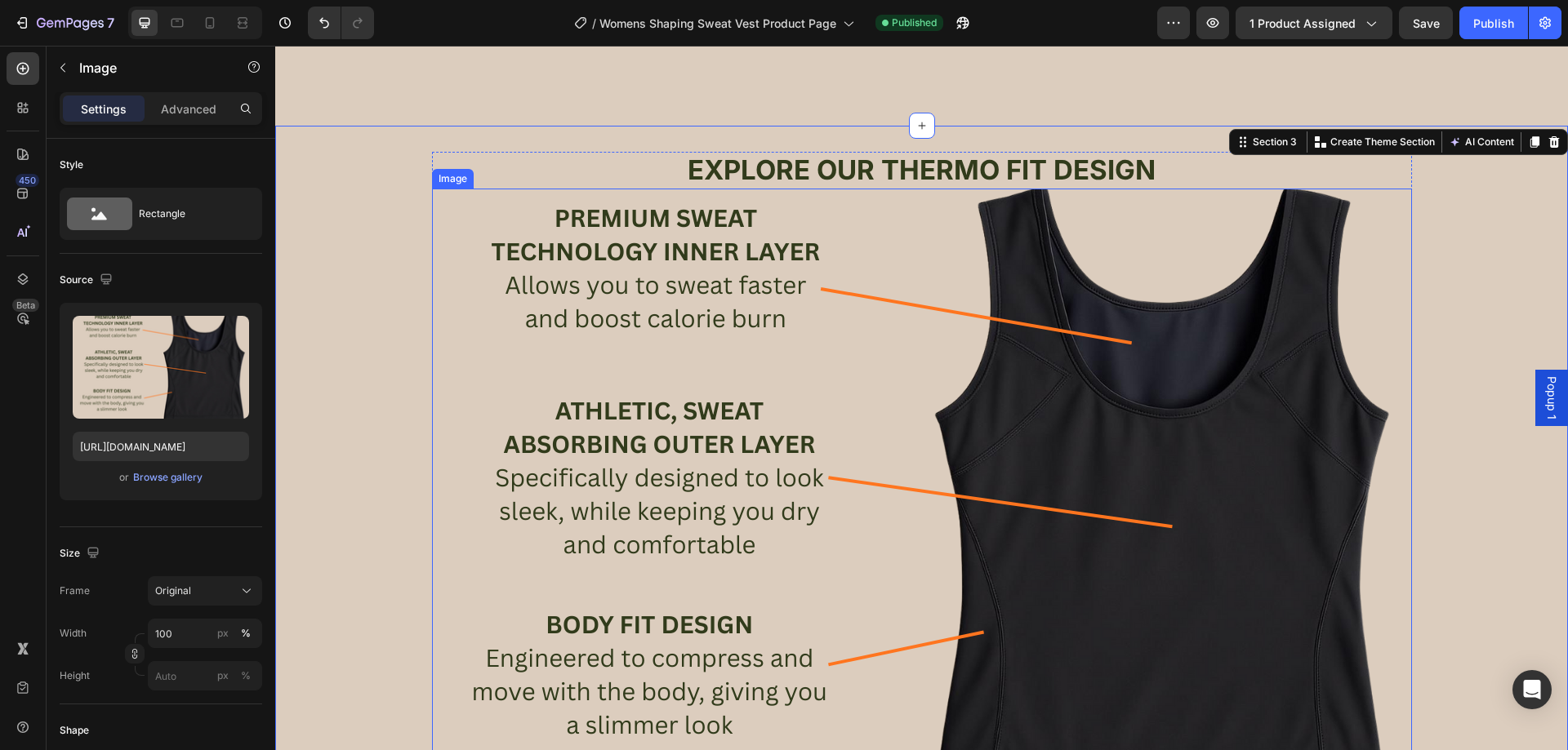
click at [840, 206] on img at bounding box center [922, 495] width 980 height 612
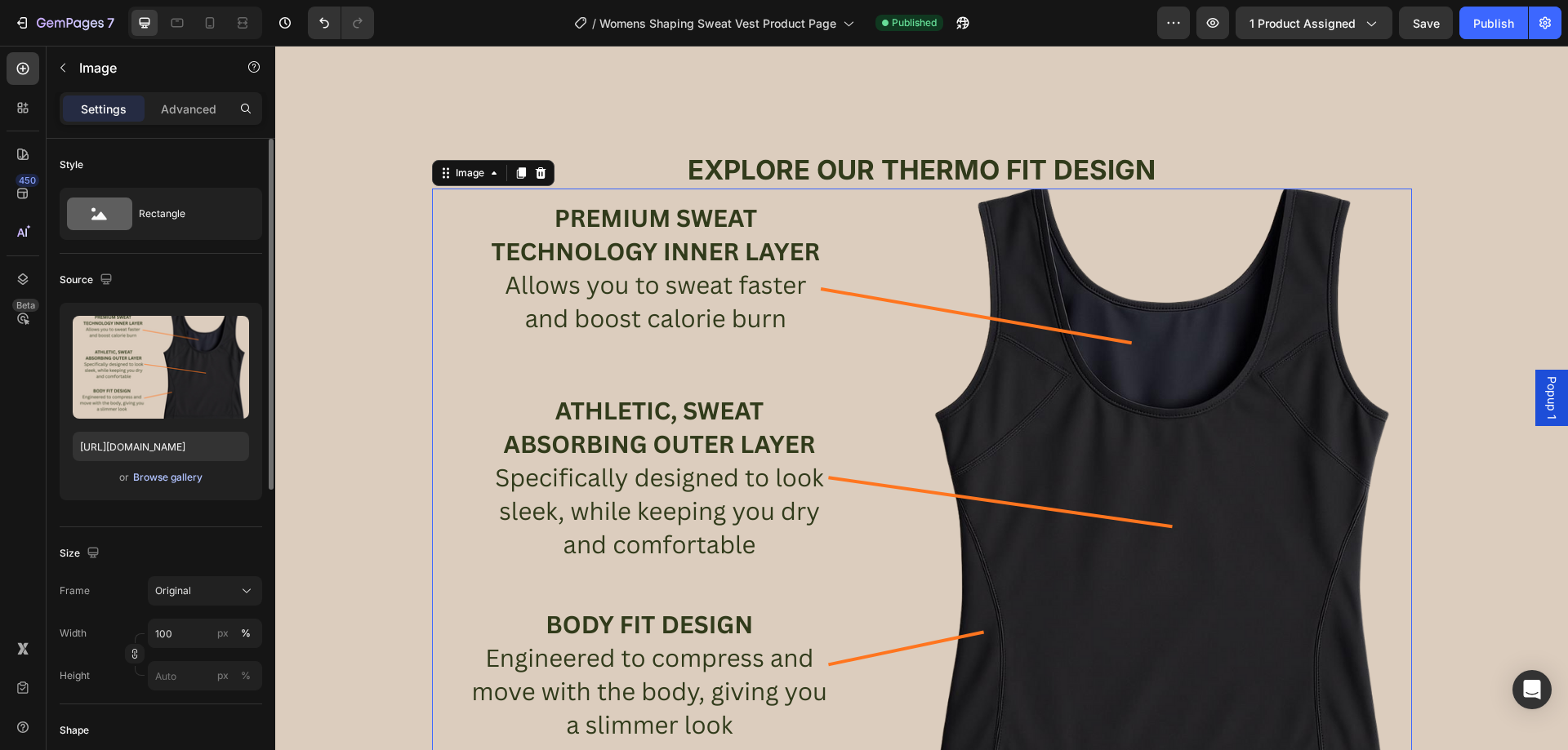
click at [180, 482] on div "Browse gallery" at bounding box center [167, 478] width 69 height 15
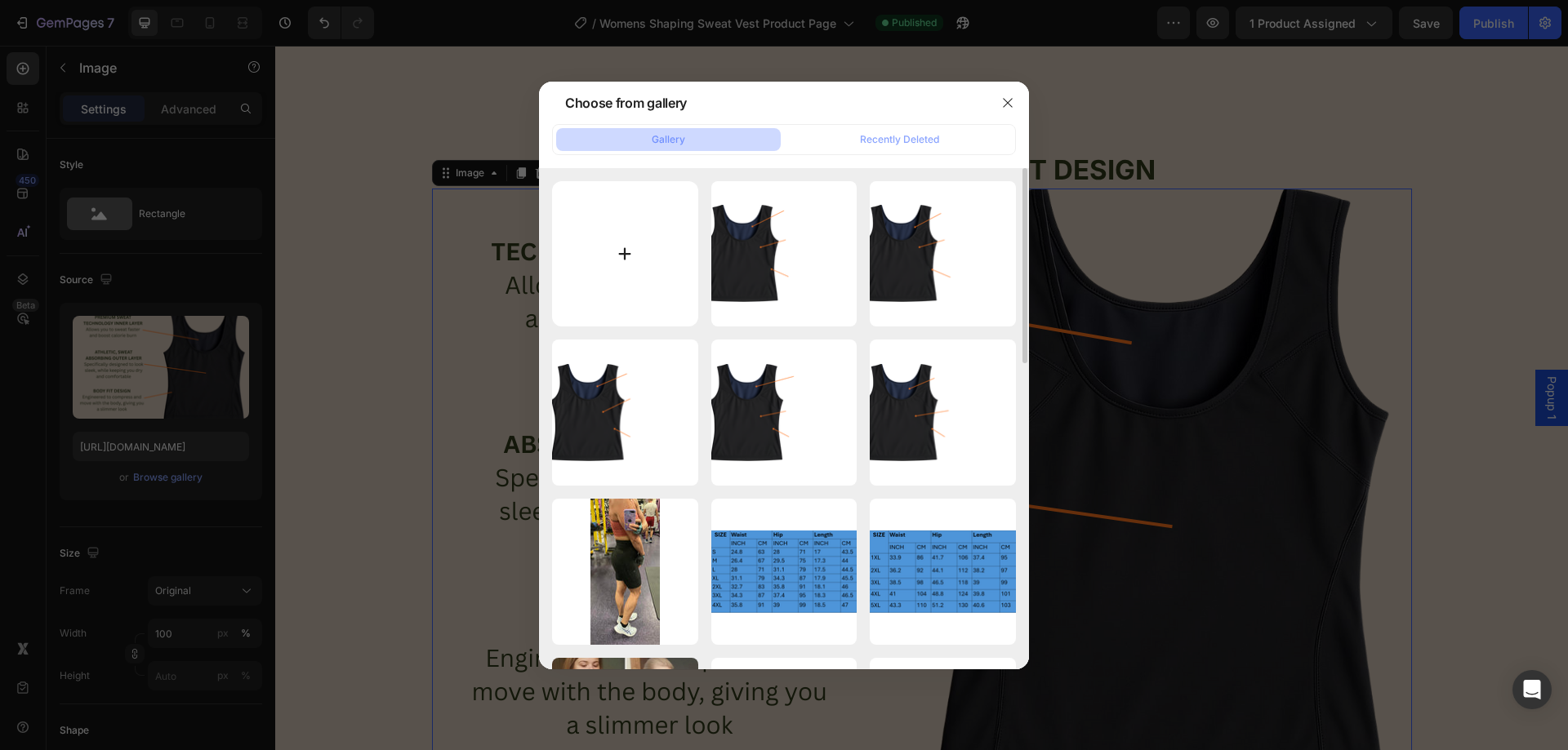
click at [606, 261] on input "file" at bounding box center [626, 254] width 146 height 146
type input "C:\fakepath\computer.png"
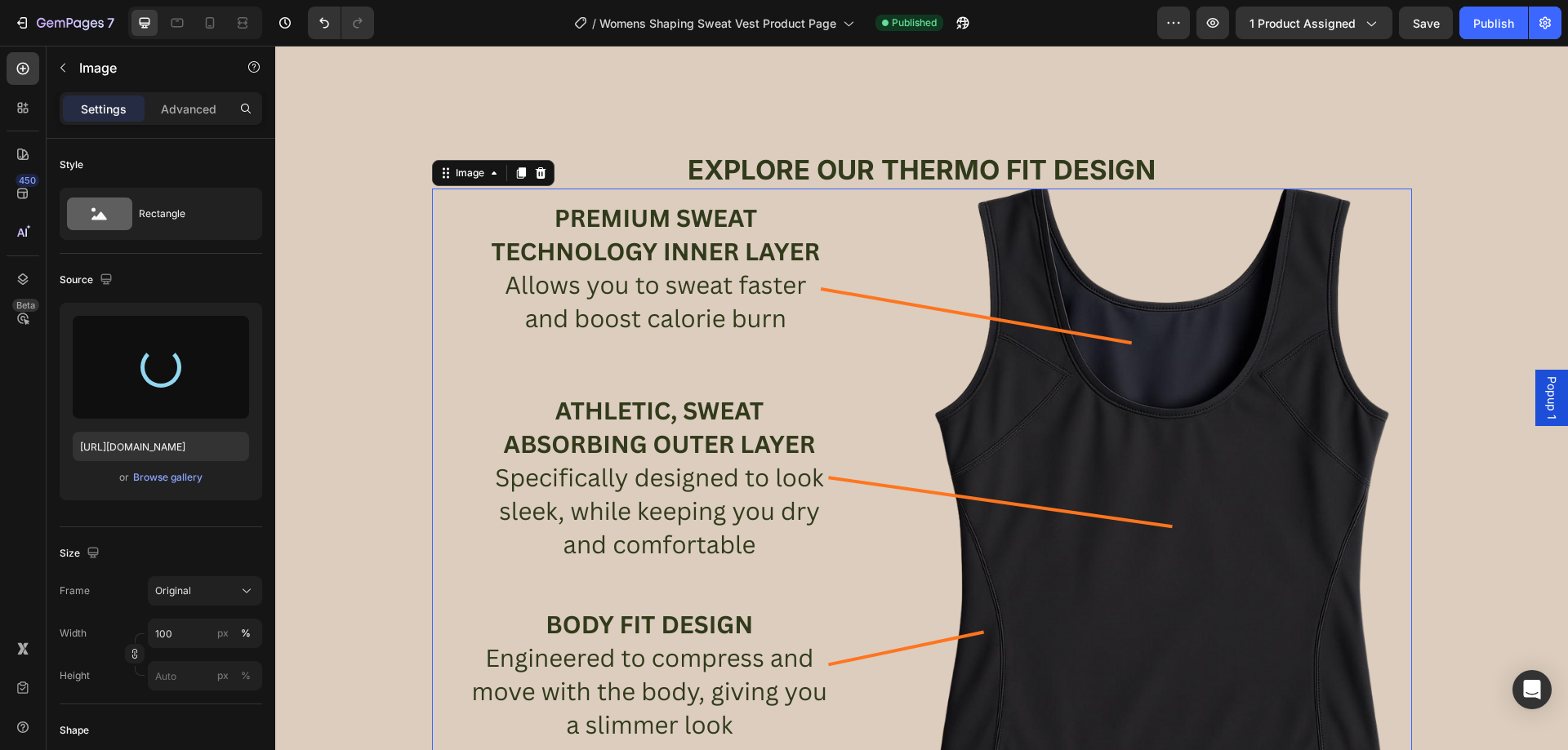
scroll to position [2114, 0]
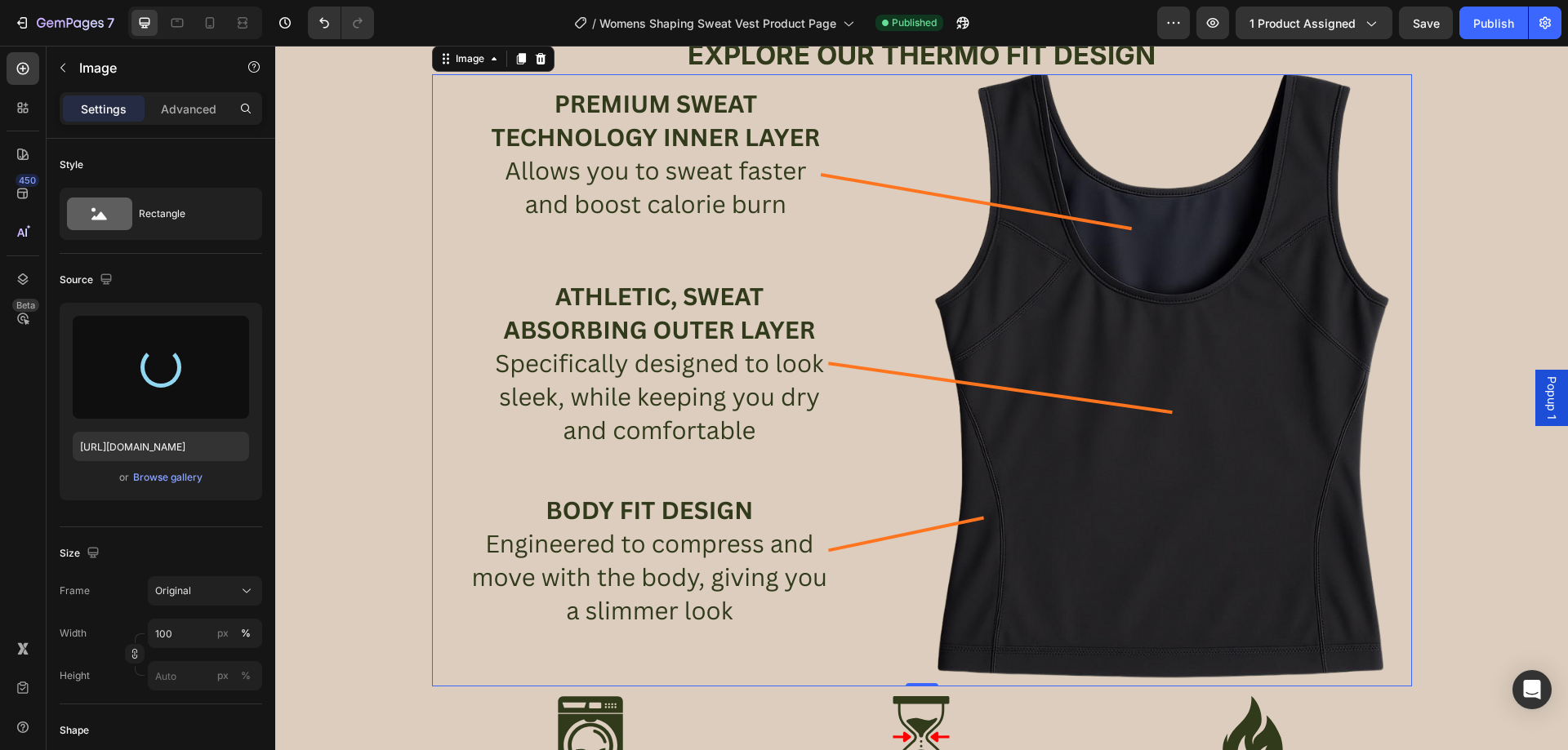
type input "https://cdn.shopify.com/s/files/1/0957/1159/2830/files/gempages_583634832253256…"
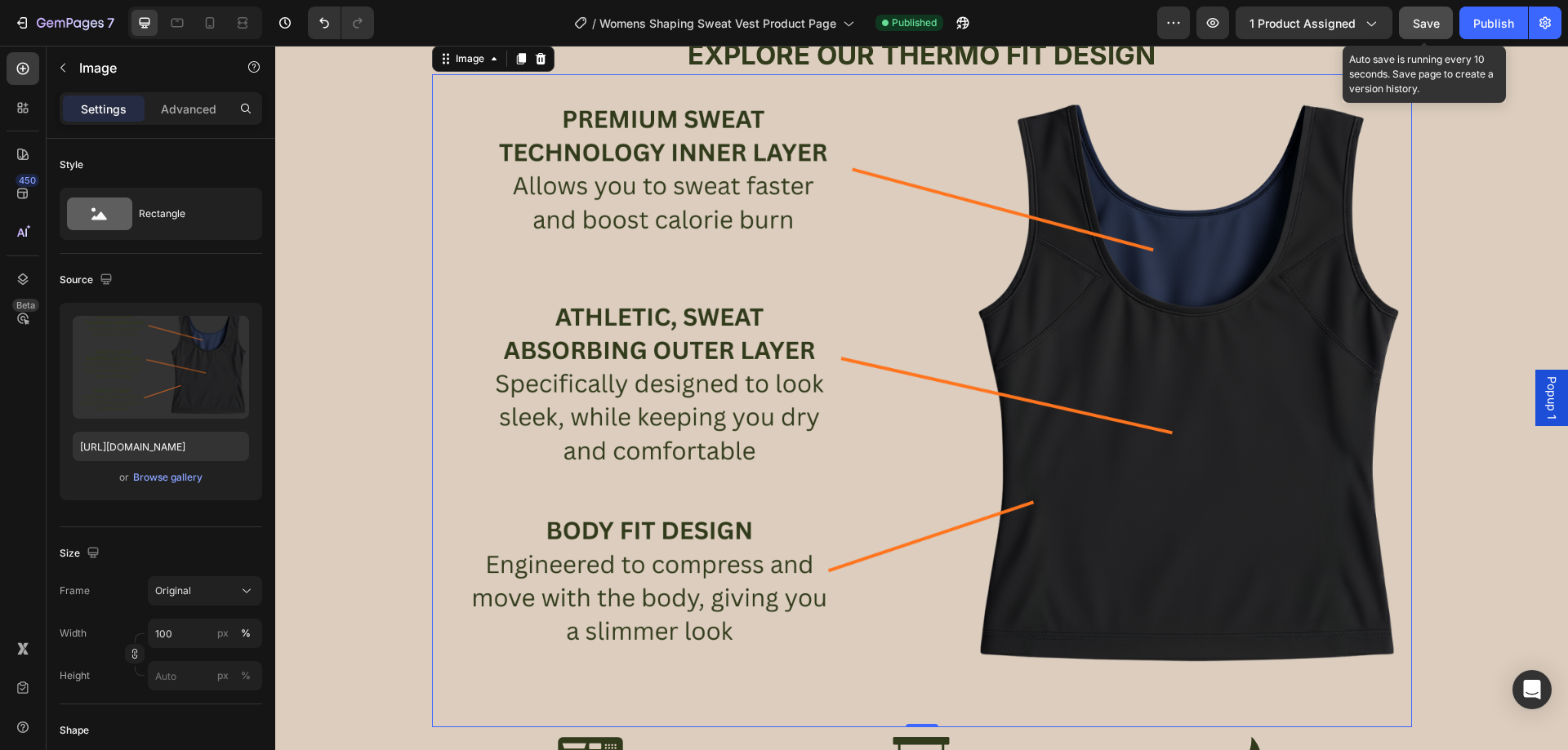
click at [1444, 30] on button "Save" at bounding box center [1426, 22] width 54 height 32
click at [1481, 111] on div "EXPLORE OUR THERMO FIT DESIGN Heading Image 0 PREMIUM SWEAT TECHNOLOGY INNER LA…" at bounding box center [922, 382] width 1293 height 691
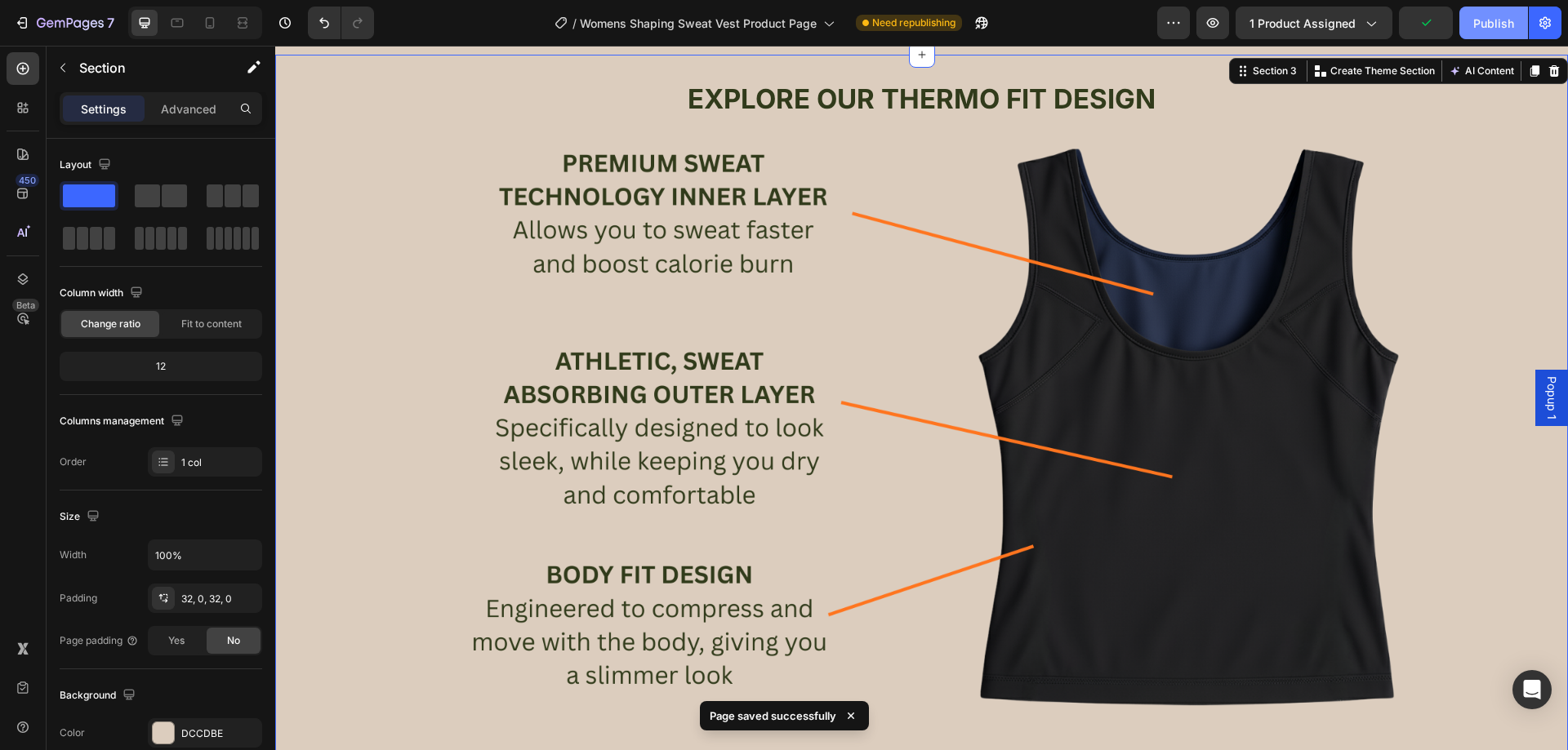
scroll to position [2032, 0]
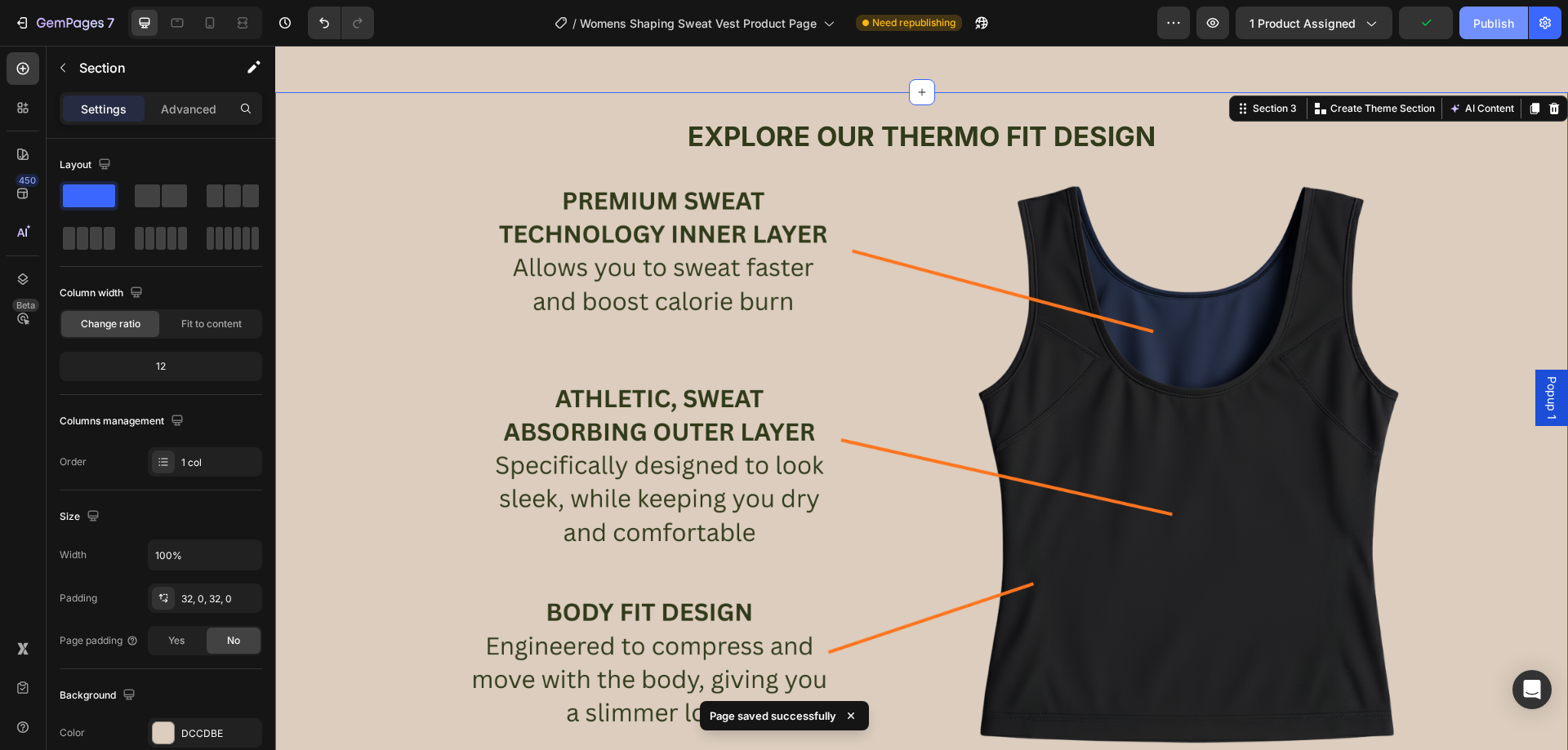
click at [1488, 31] on div "Publish" at bounding box center [1493, 23] width 41 height 17
